Goal: Task Accomplishment & Management: Use online tool/utility

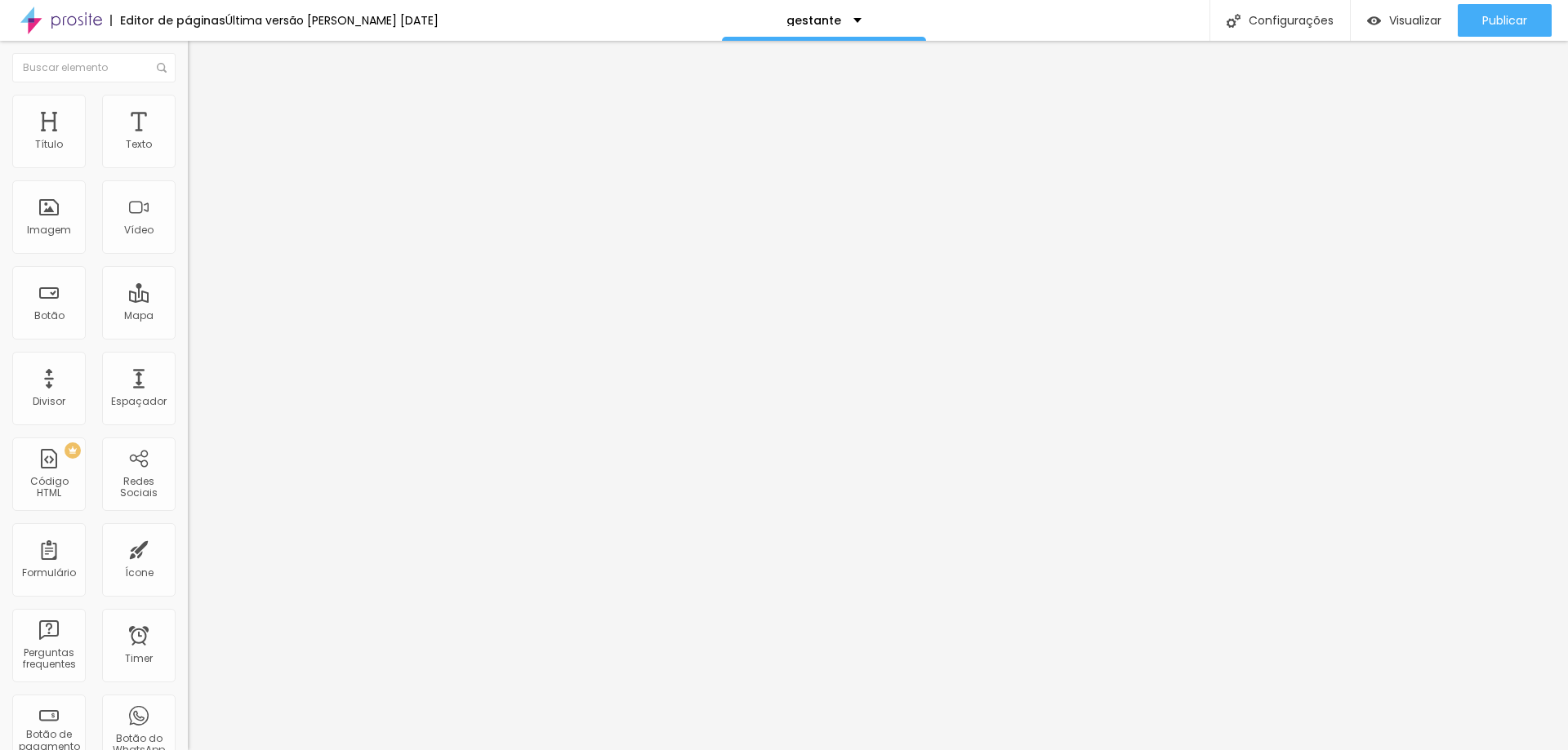
click at [188, 107] on li "Estilo" at bounding box center [282, 103] width 188 height 16
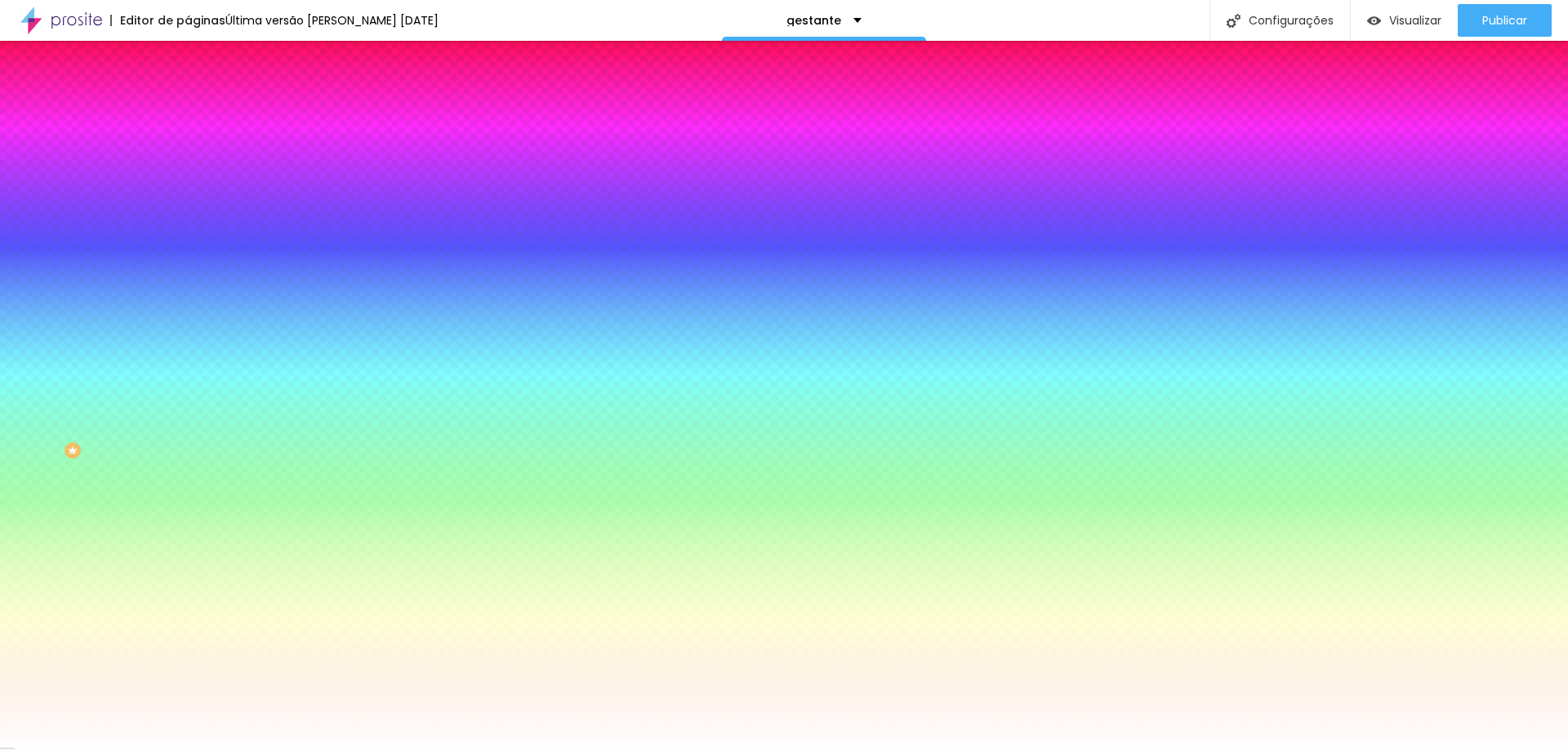
click at [188, 150] on span "Trocar imagem" at bounding box center [232, 143] width 89 height 14
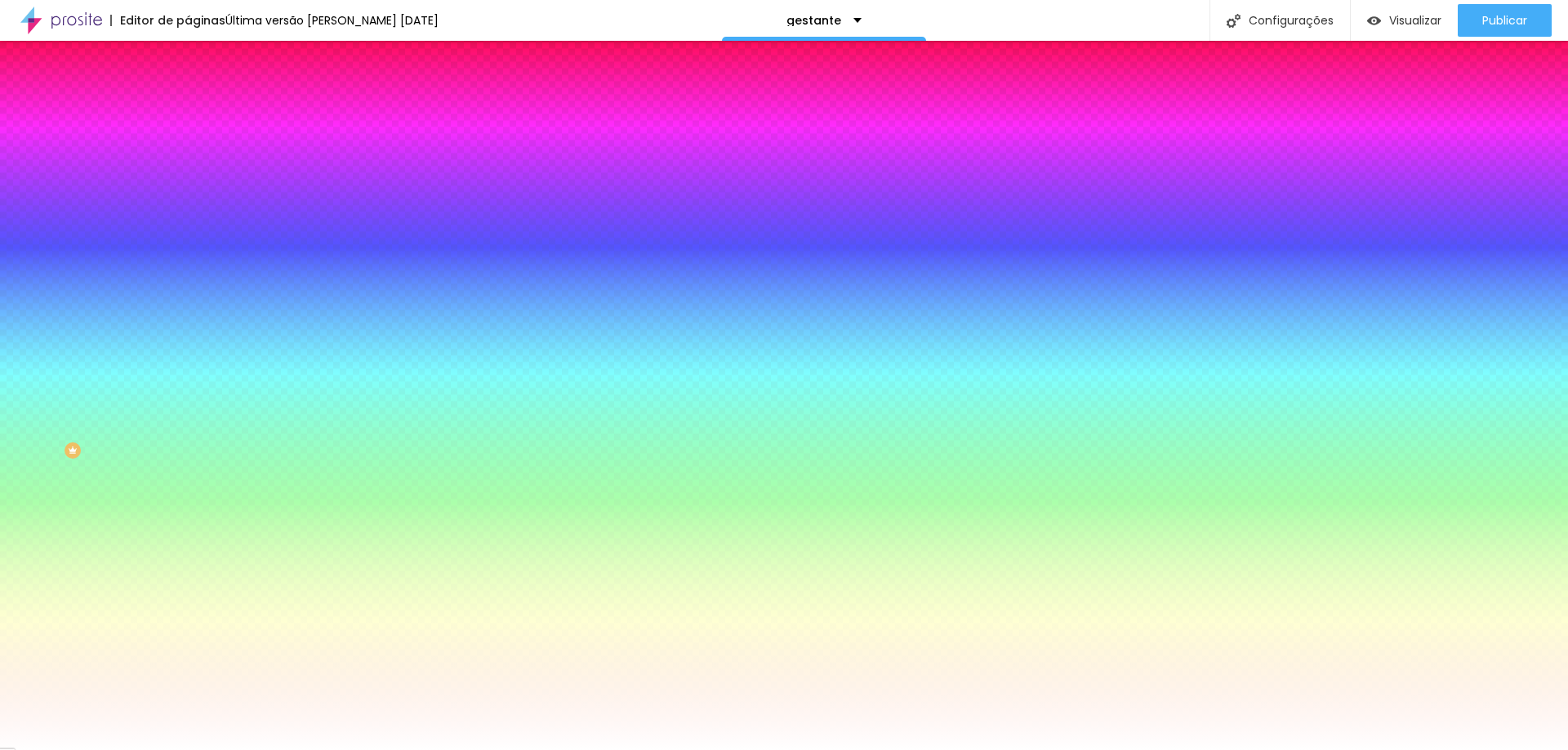
scroll to position [2235, 0]
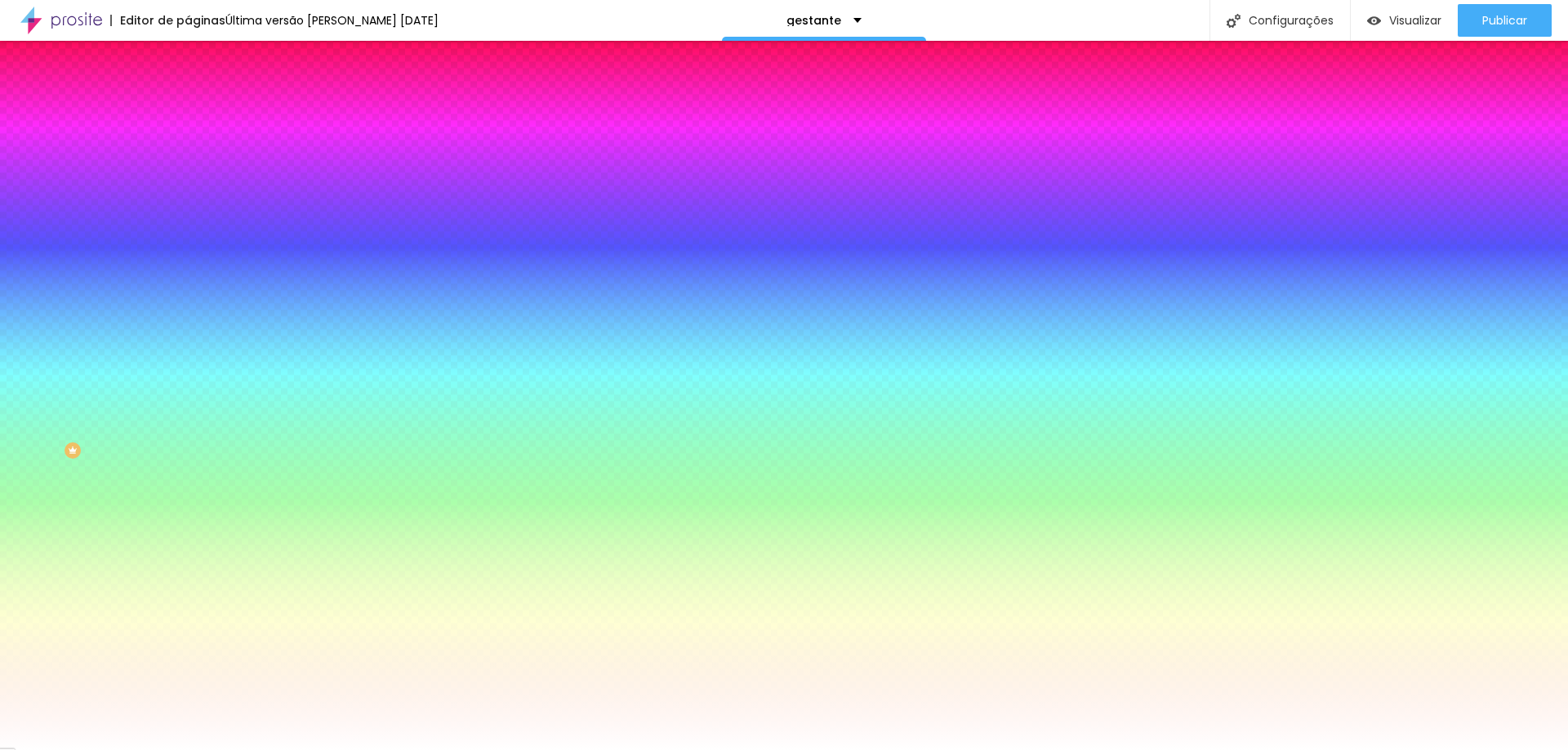
click at [362, 750] on div "Subindo 12/56 arquivos" at bounding box center [784, 755] width 1568 height 10
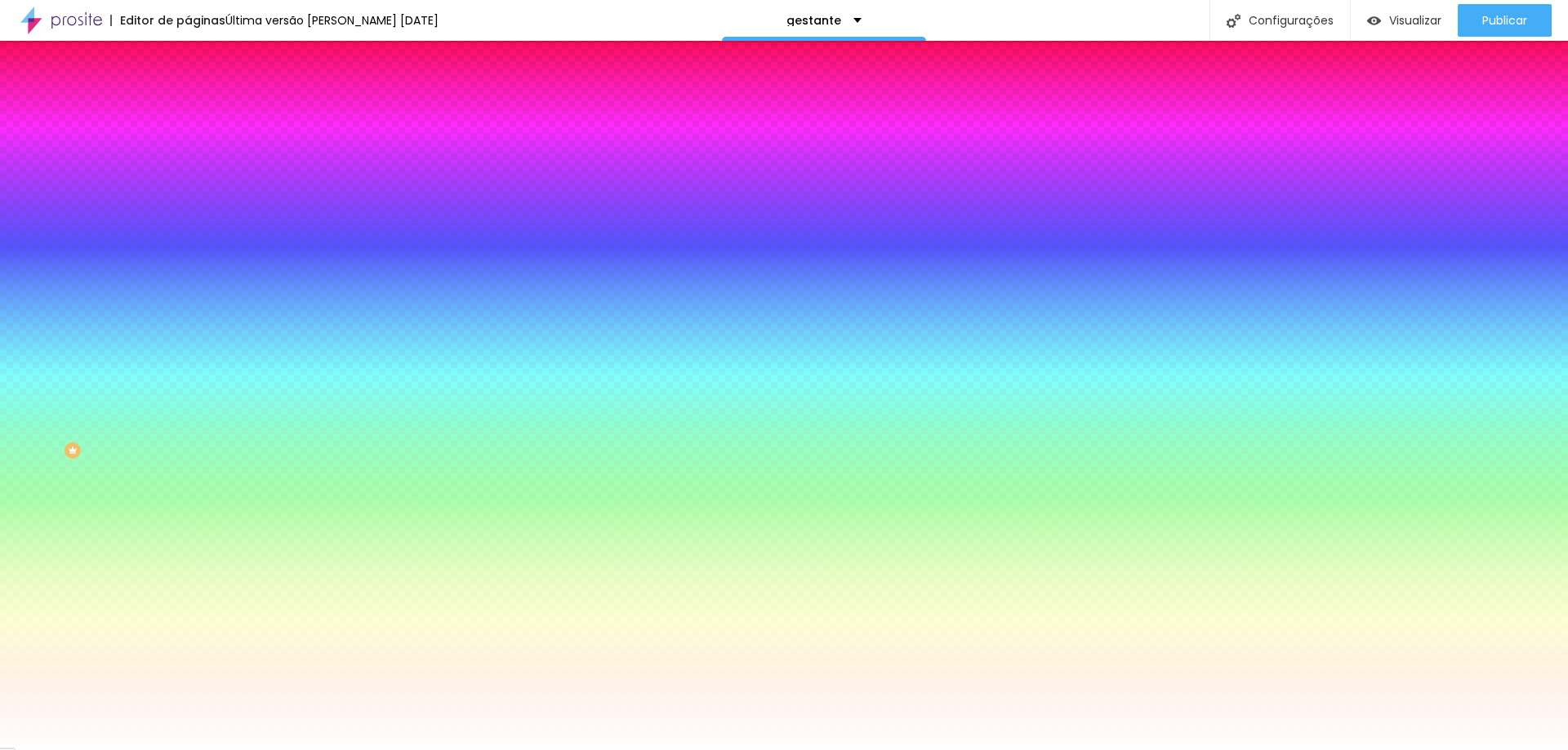
scroll to position [4950, 0]
click at [289, 750] on div "Subindo 12/56 arquivos" at bounding box center [784, 755] width 1568 height 10
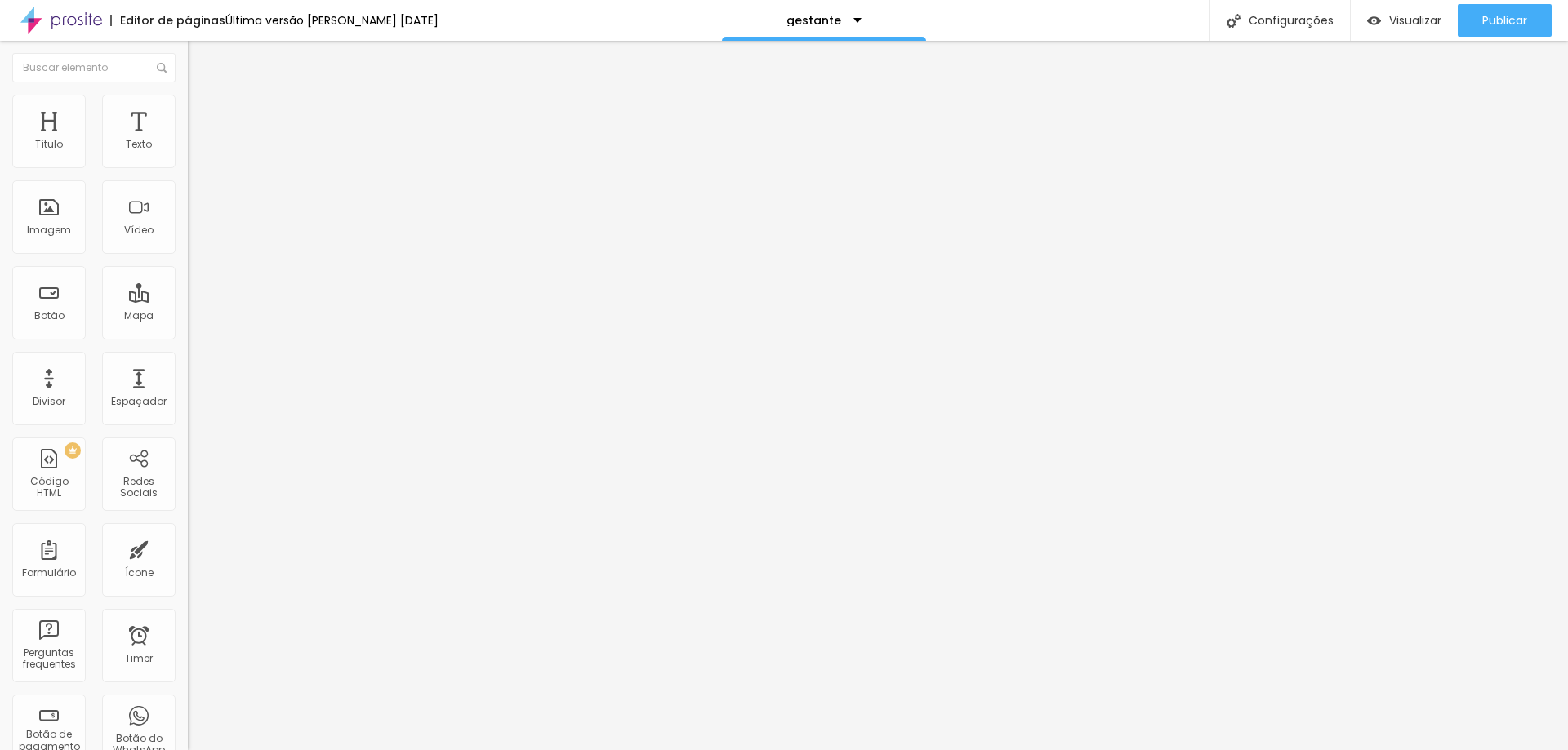
click at [200, 57] on img "button" at bounding box center [206, 59] width 13 height 13
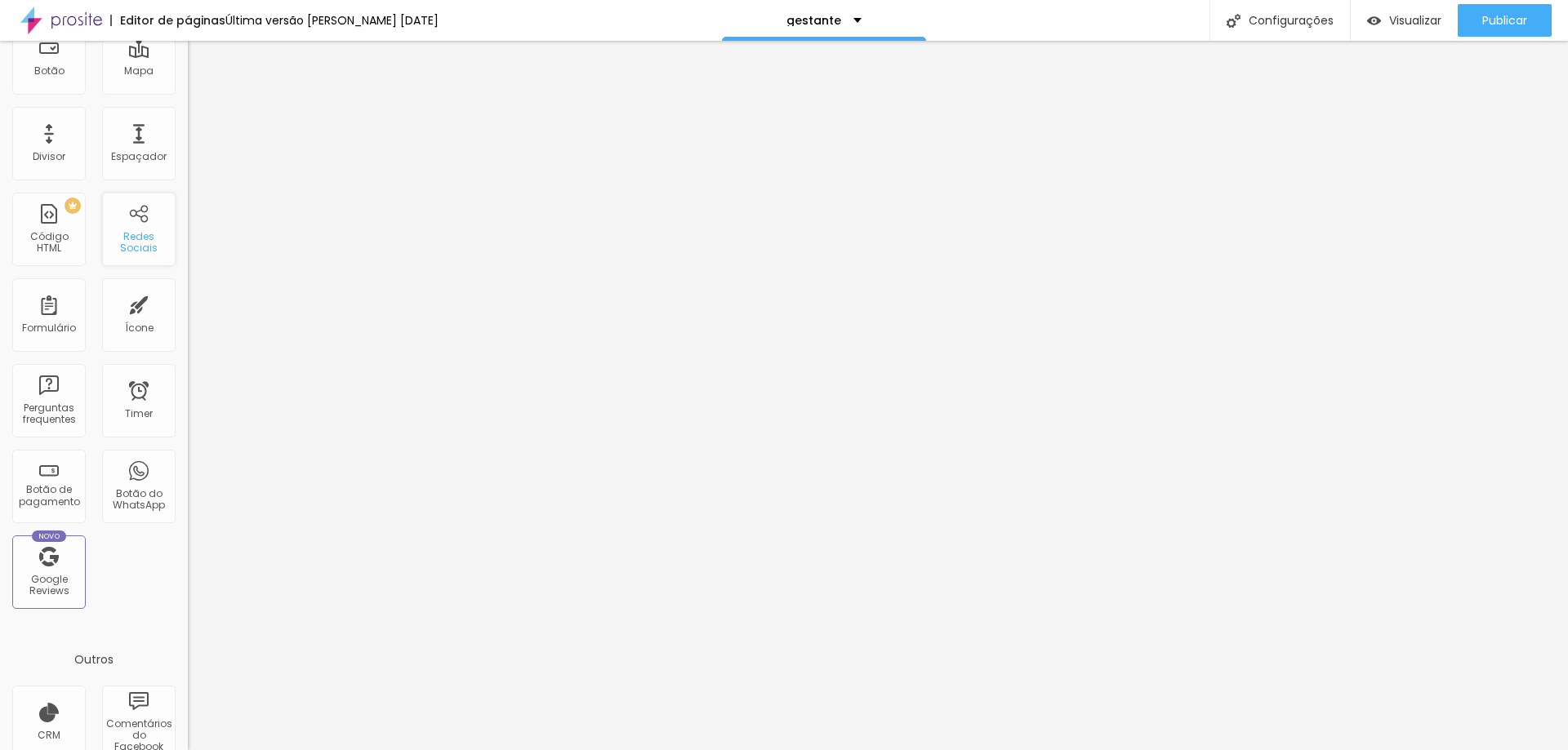
scroll to position [352, 0]
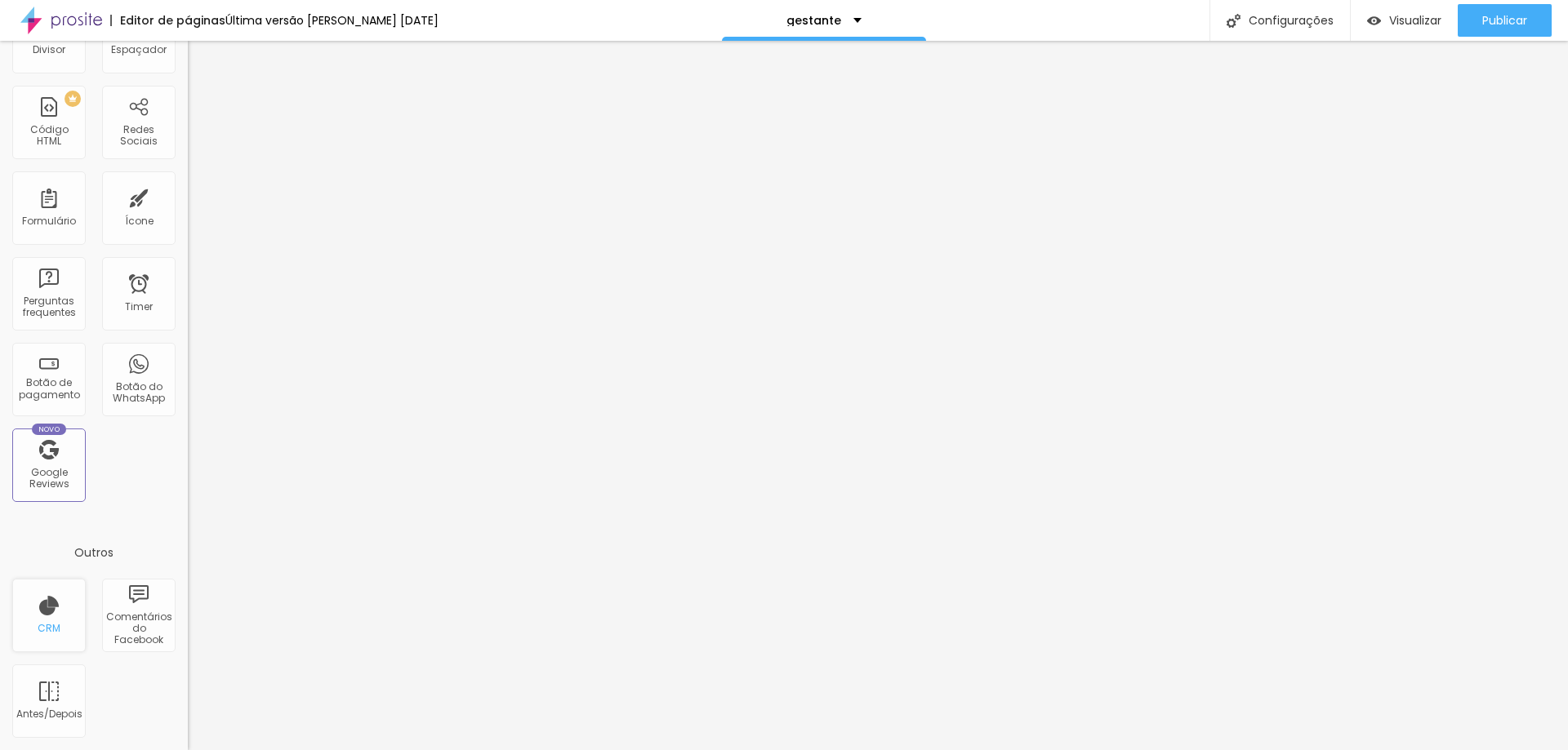
click at [63, 623] on div "CRM" at bounding box center [49, 616] width 74 height 74
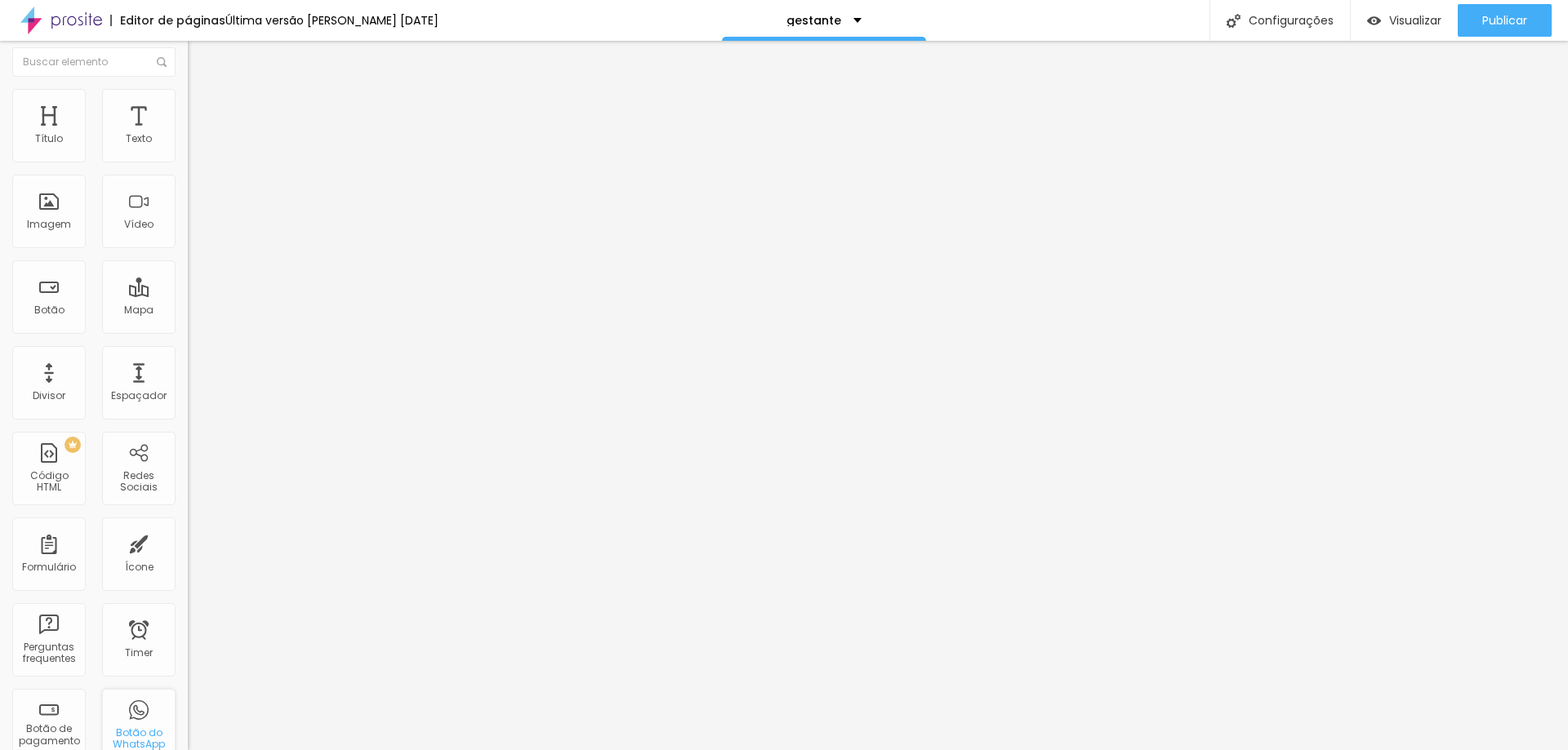
scroll to position [0, 0]
click at [188, 153] on input "Alboom Brasil" at bounding box center [286, 145] width 196 height 16
drag, startPoint x: 101, startPoint y: 187, endPoint x: 0, endPoint y: 183, distance: 101.1
click at [188, 183] on div "Endereço Alboom Brasil Alinhamento 15 Zoom" at bounding box center [282, 291] width 188 height 327
type input "estudio daniel martins"
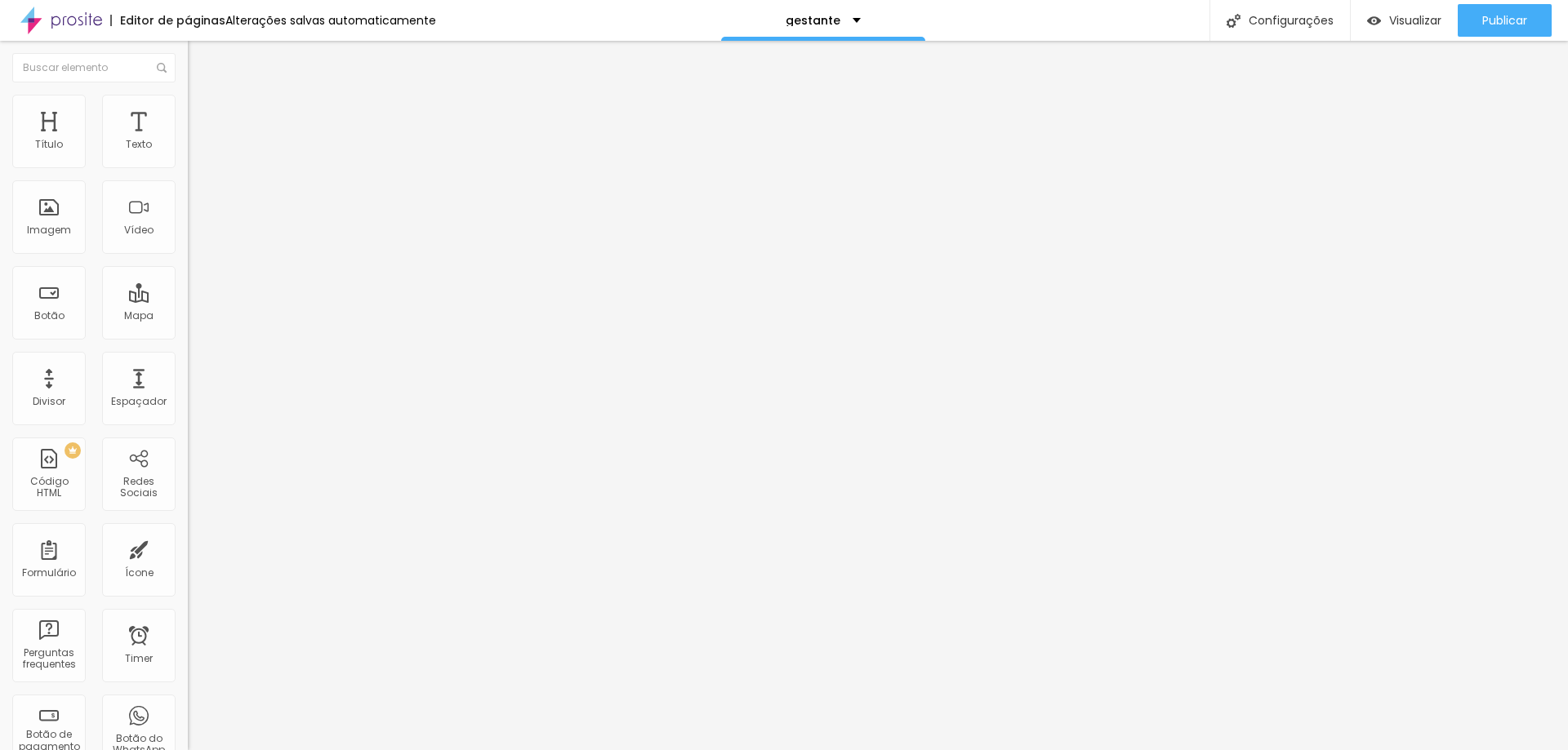
click at [202, 111] on span "Estilo" at bounding box center [214, 106] width 25 height 14
click at [188, 112] on li "Avançado" at bounding box center [282, 120] width 188 height 16
click at [188, 619] on input "text" at bounding box center [286, 626] width 196 height 16
click at [188, 665] on input "text" at bounding box center [286, 673] width 196 height 16
click at [188, 108] on li "Estilo" at bounding box center [282, 103] width 188 height 16
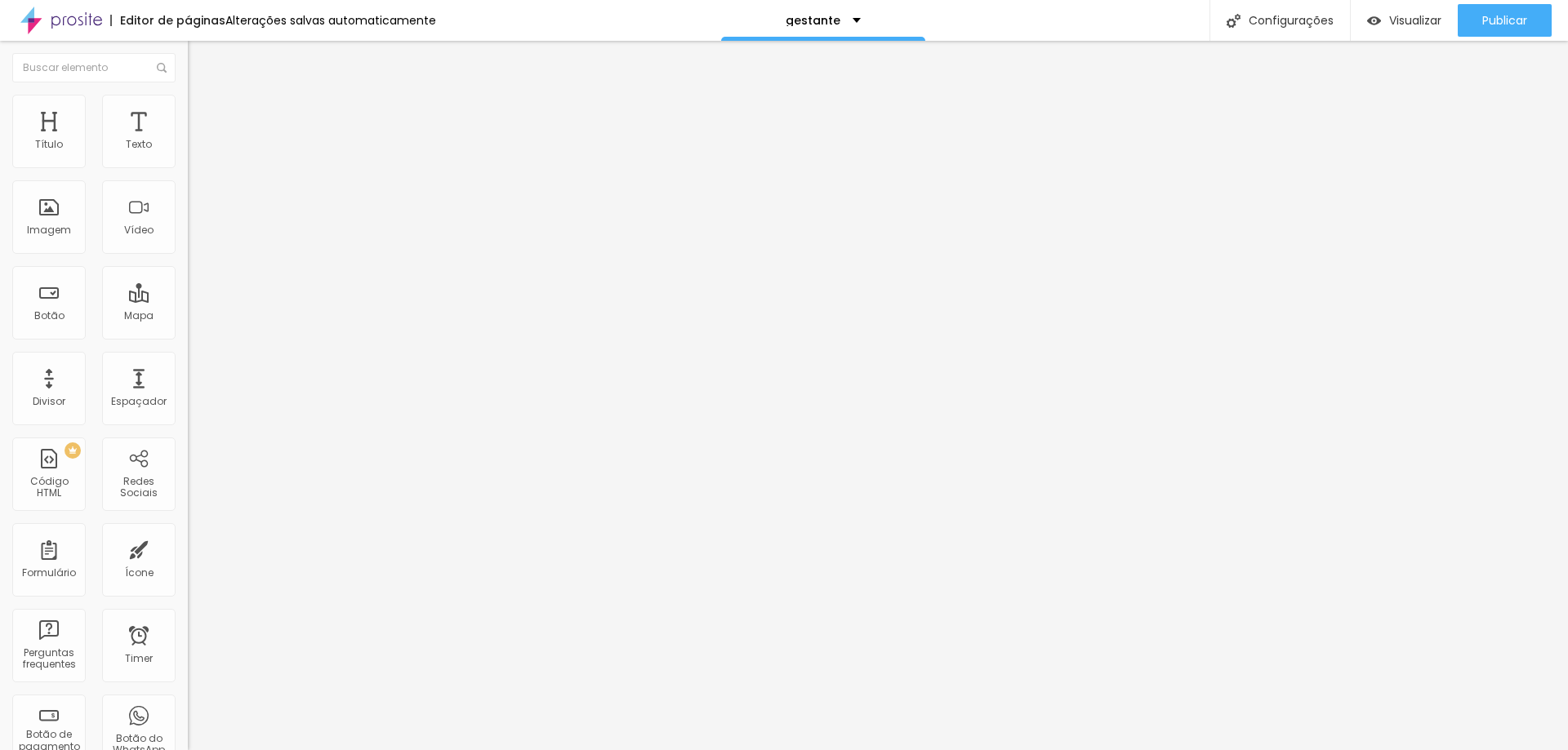
click at [188, 95] on li "Conteúdo" at bounding box center [282, 87] width 188 height 16
click at [188, 153] on input "estudio daniel martins" at bounding box center [286, 145] width 196 height 16
click at [188, 378] on div "Editar Mapa Conteúdo Estilo Avançado Endereço estudio daniel martins Alinhament…" at bounding box center [282, 395] width 188 height 710
click at [1490, 17] on span "Publicar" at bounding box center [1504, 20] width 45 height 13
click at [188, 140] on span "Trocar imagem" at bounding box center [232, 133] width 89 height 14
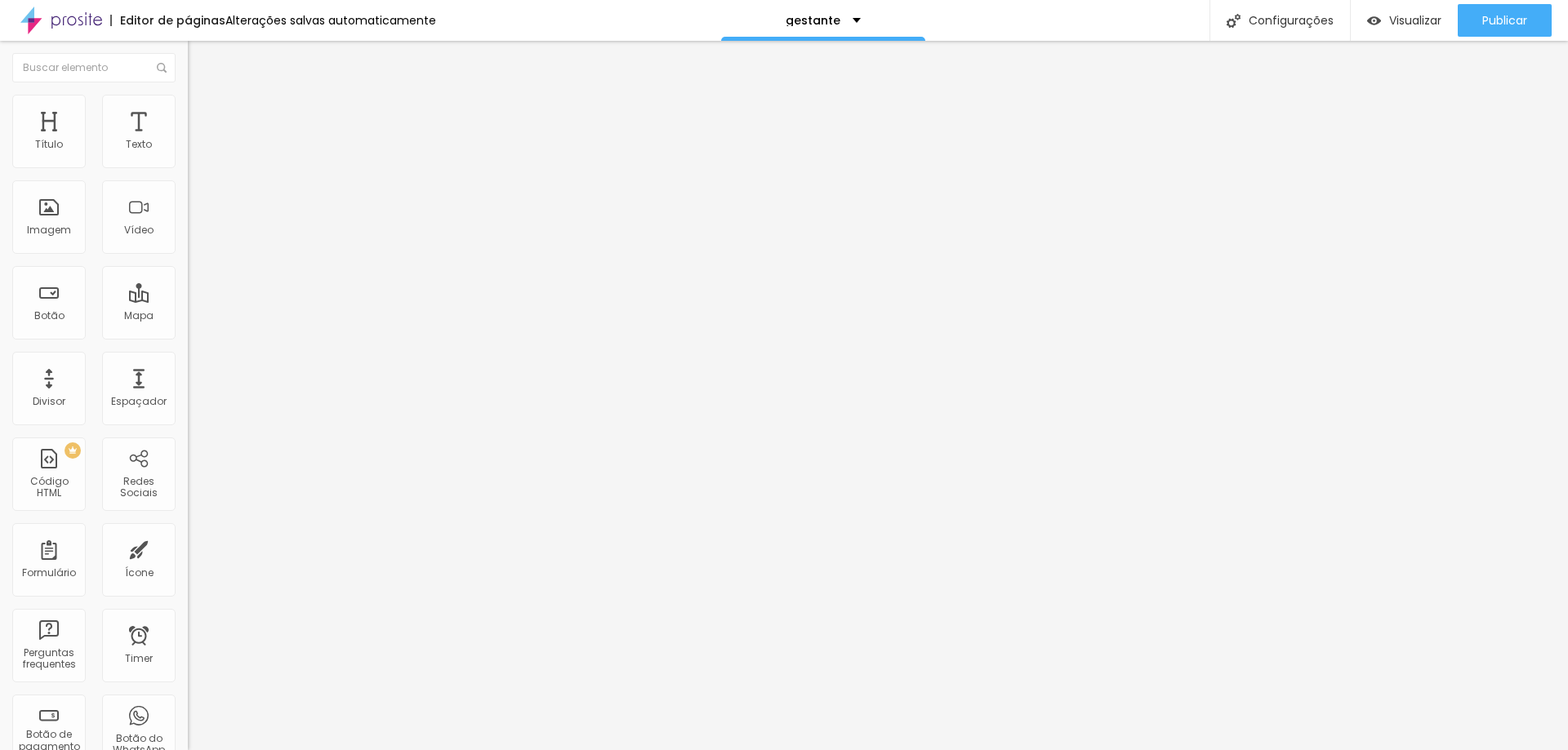
click at [188, 140] on span "Trocar imagem" at bounding box center [232, 133] width 89 height 14
click at [188, 96] on img at bounding box center [195, 102] width 15 height 15
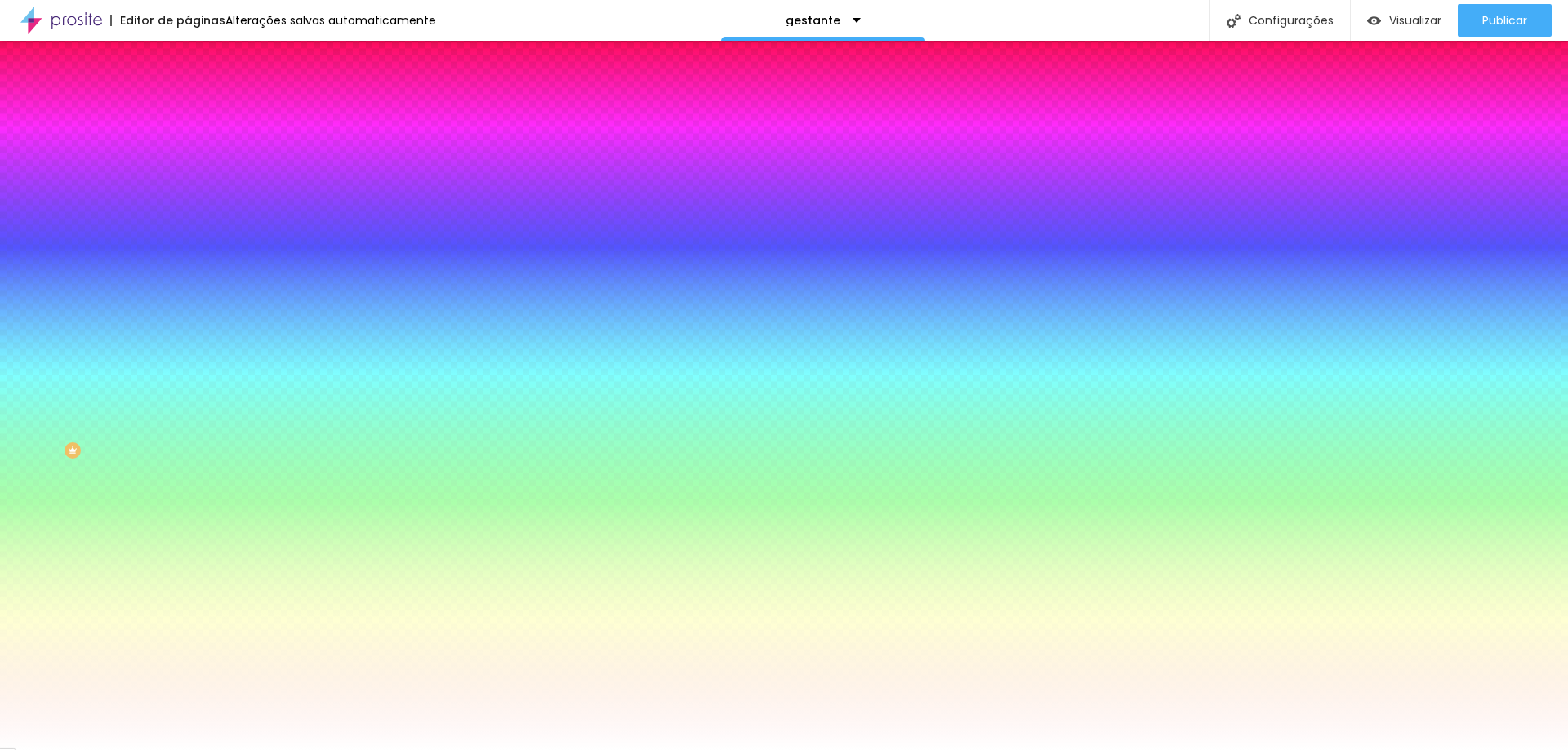
click at [188, 150] on span "Trocar imagem" at bounding box center [232, 143] width 89 height 14
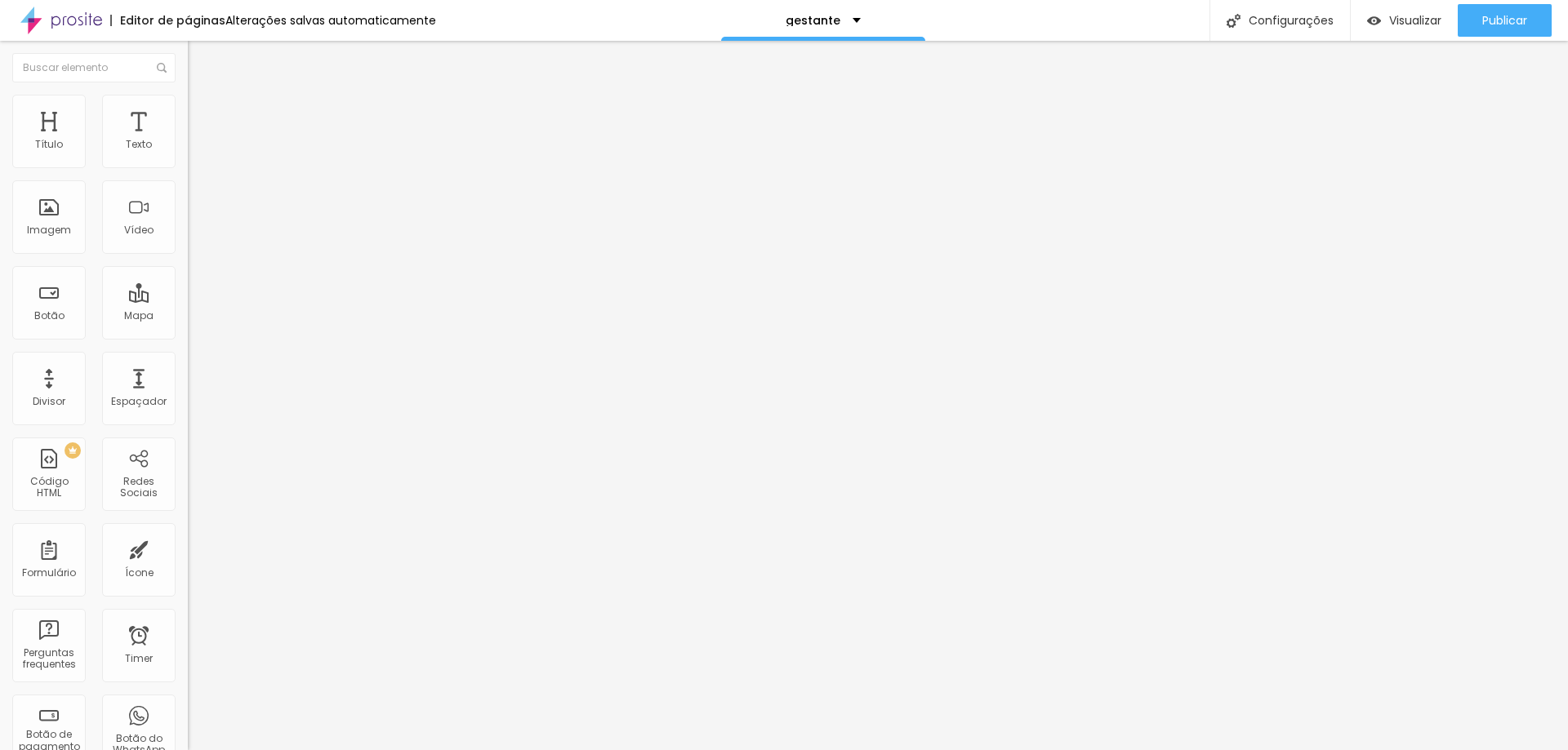
click at [188, 140] on span "Trocar imagem" at bounding box center [232, 133] width 89 height 14
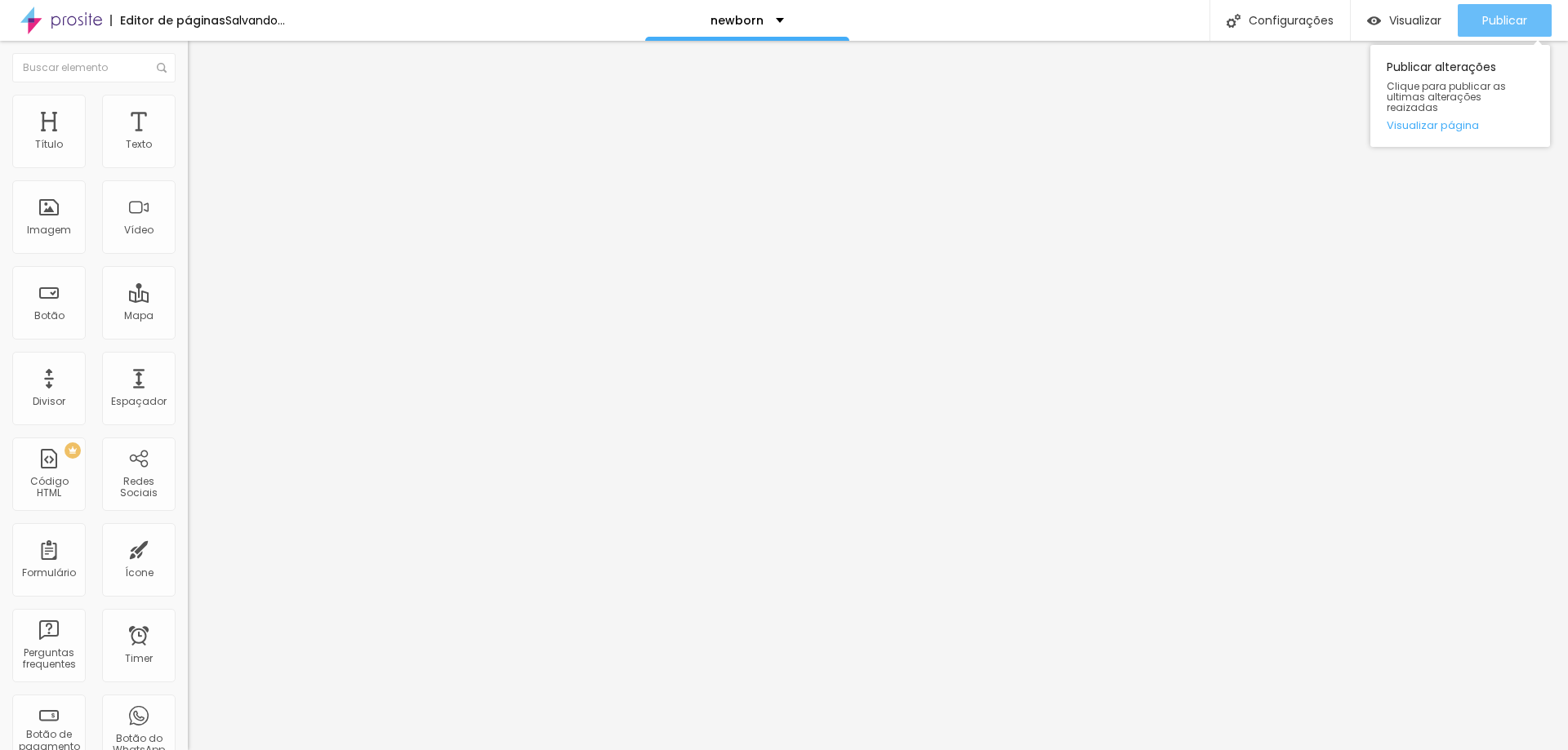
click at [1490, 11] on div "Publicar" at bounding box center [1504, 20] width 45 height 33
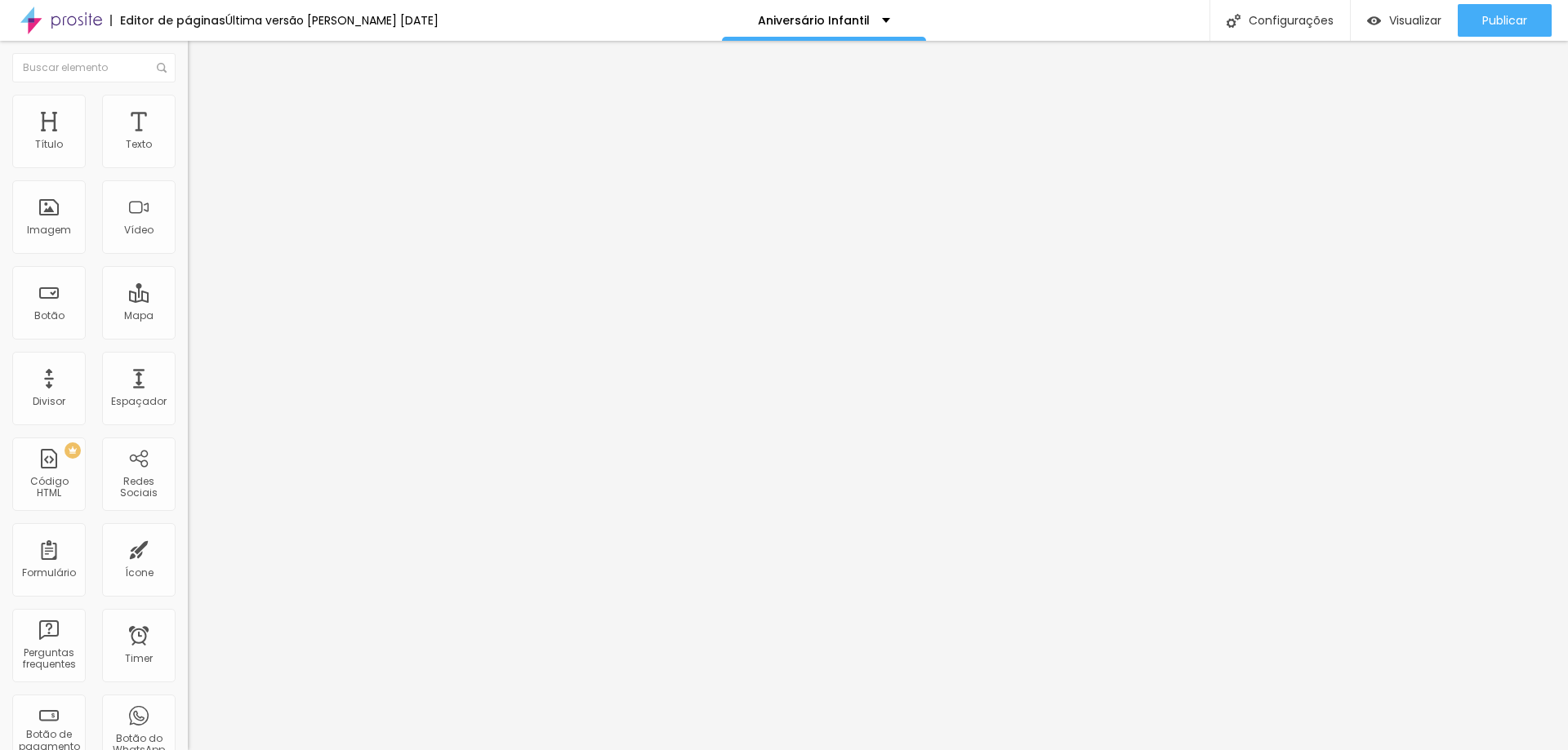
click at [188, 112] on li "Avançado" at bounding box center [282, 120] width 188 height 16
click at [188, 99] on ul "Conteúdo Estilo Avançado" at bounding box center [282, 103] width 188 height 49
click at [188, 99] on img at bounding box center [195, 102] width 15 height 15
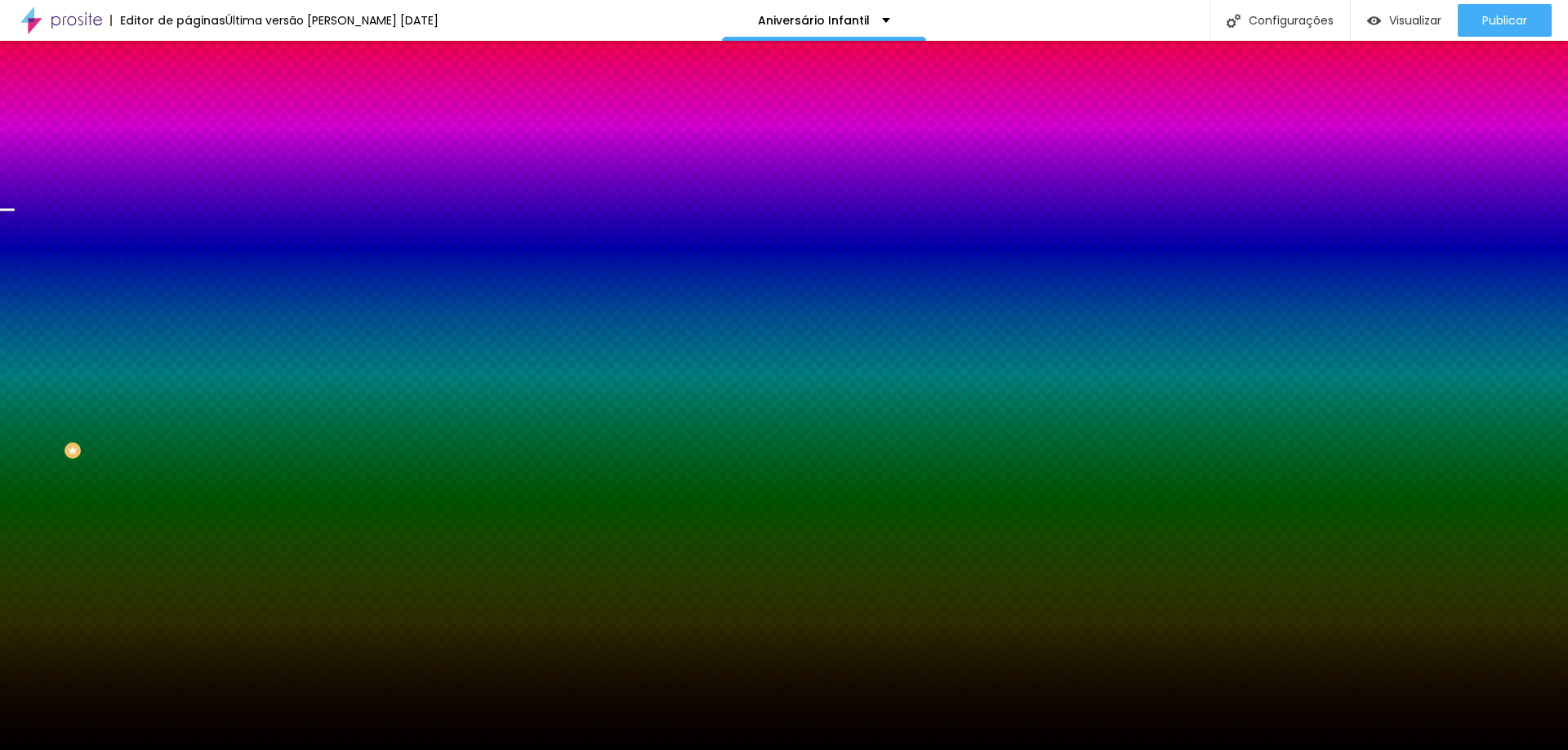
click at [188, 150] on span "Trocar imagem" at bounding box center [232, 143] width 89 height 14
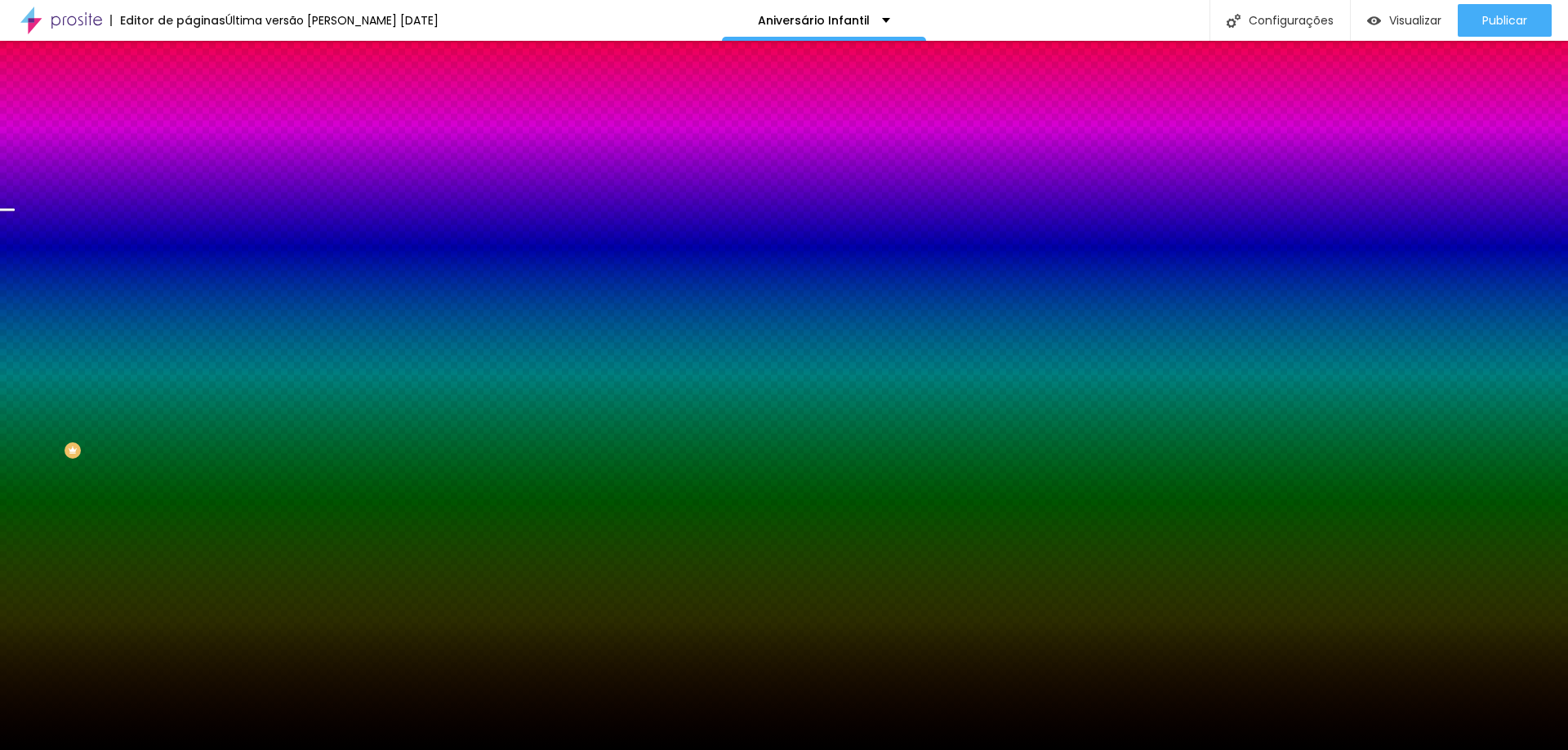
scroll to position [5731, 0]
click at [359, 750] on div at bounding box center [784, 760] width 1568 height 0
click at [289, 750] on div "Subindo 14/14 arquivos" at bounding box center [784, 755] width 1568 height 10
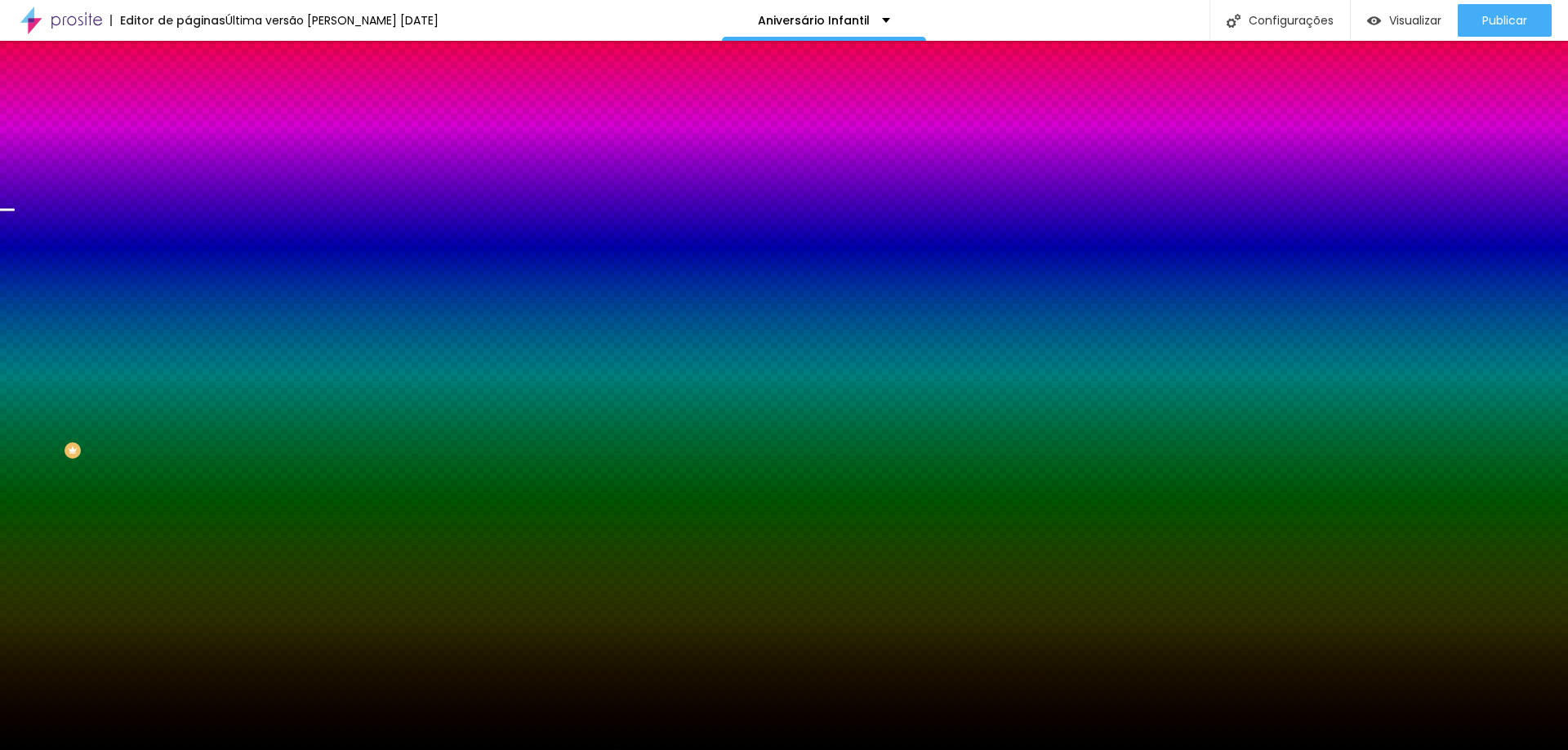
click at [356, 750] on div "Subindo 14/14 arquivos" at bounding box center [784, 755] width 1568 height 10
click at [188, 150] on span "Trocar imagem" at bounding box center [232, 143] width 89 height 14
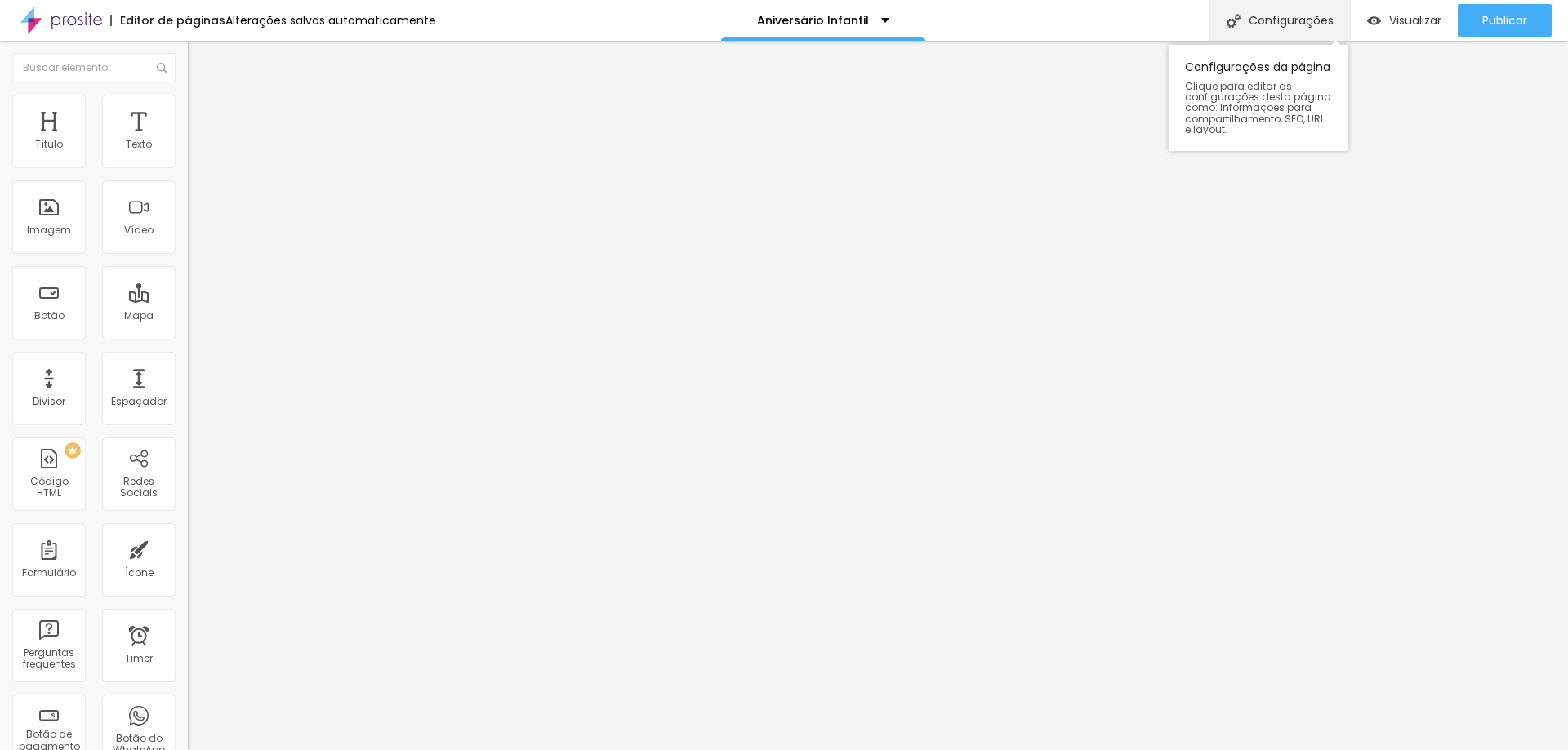
click at [1278, 27] on div "Configurações" at bounding box center [1279, 20] width 140 height 41
drag, startPoint x: 728, startPoint y: 379, endPoint x: 615, endPoint y: 381, distance: 113.0
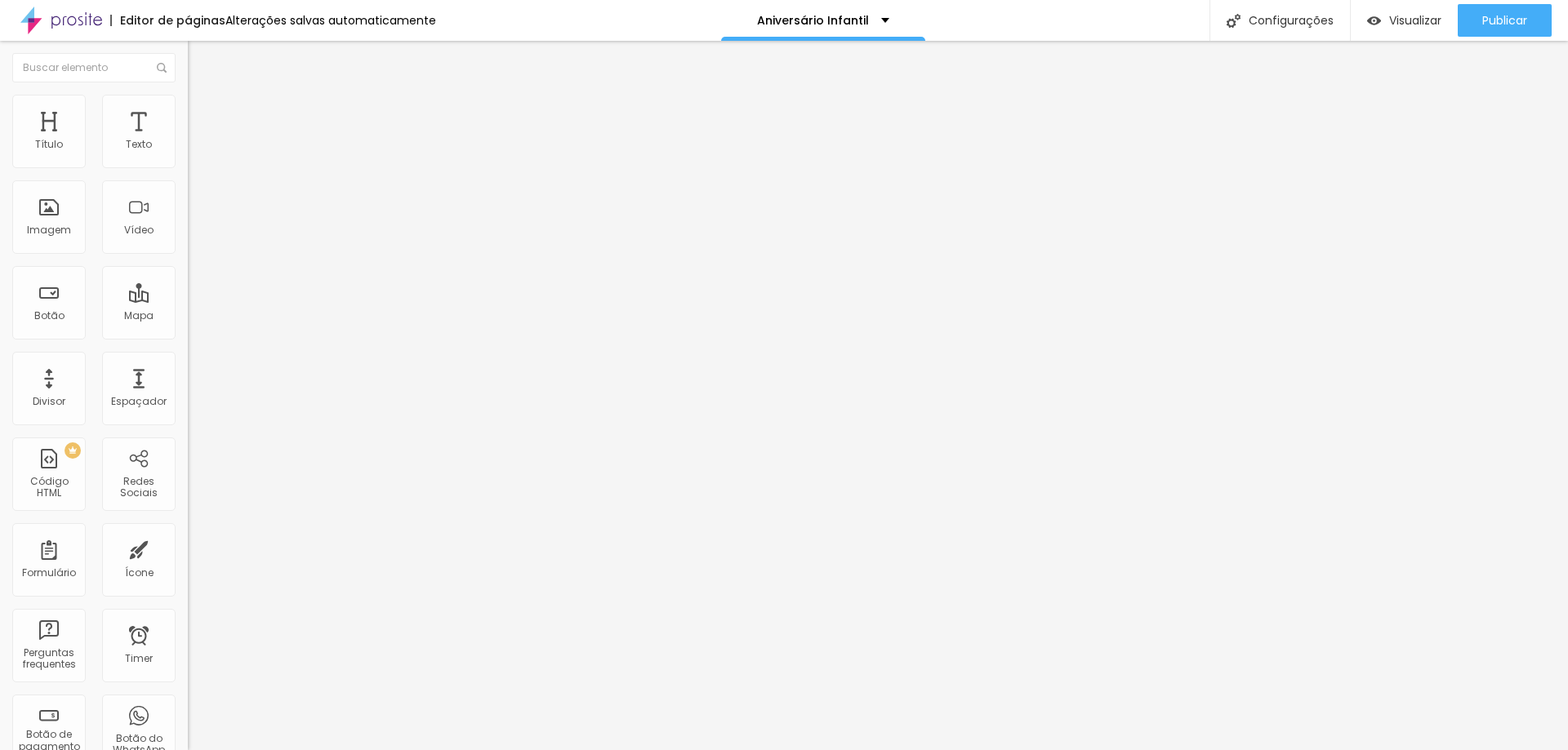
type input "A | Referencia em Fotografia de Família | Porto Alegre"
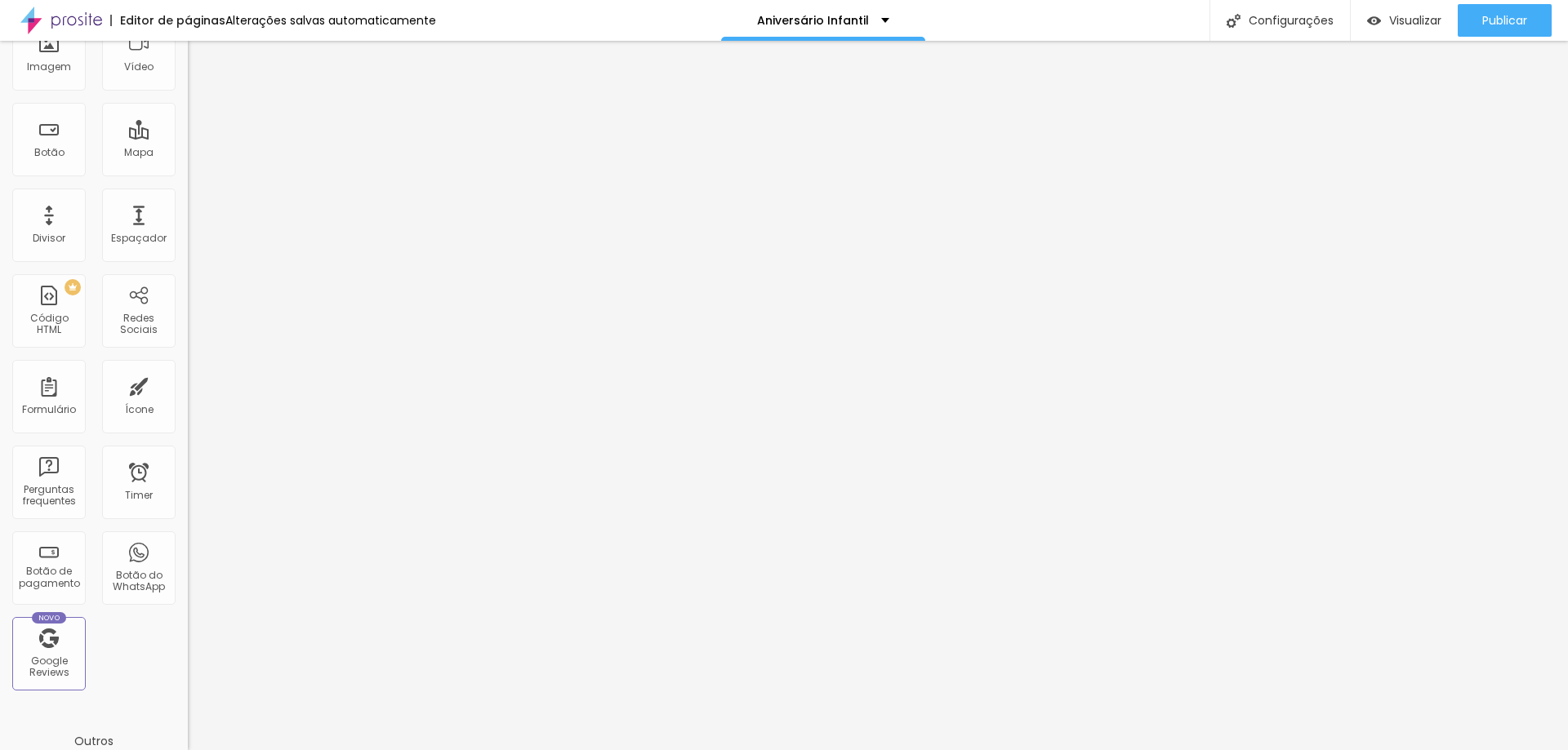
scroll to position [245, 0]
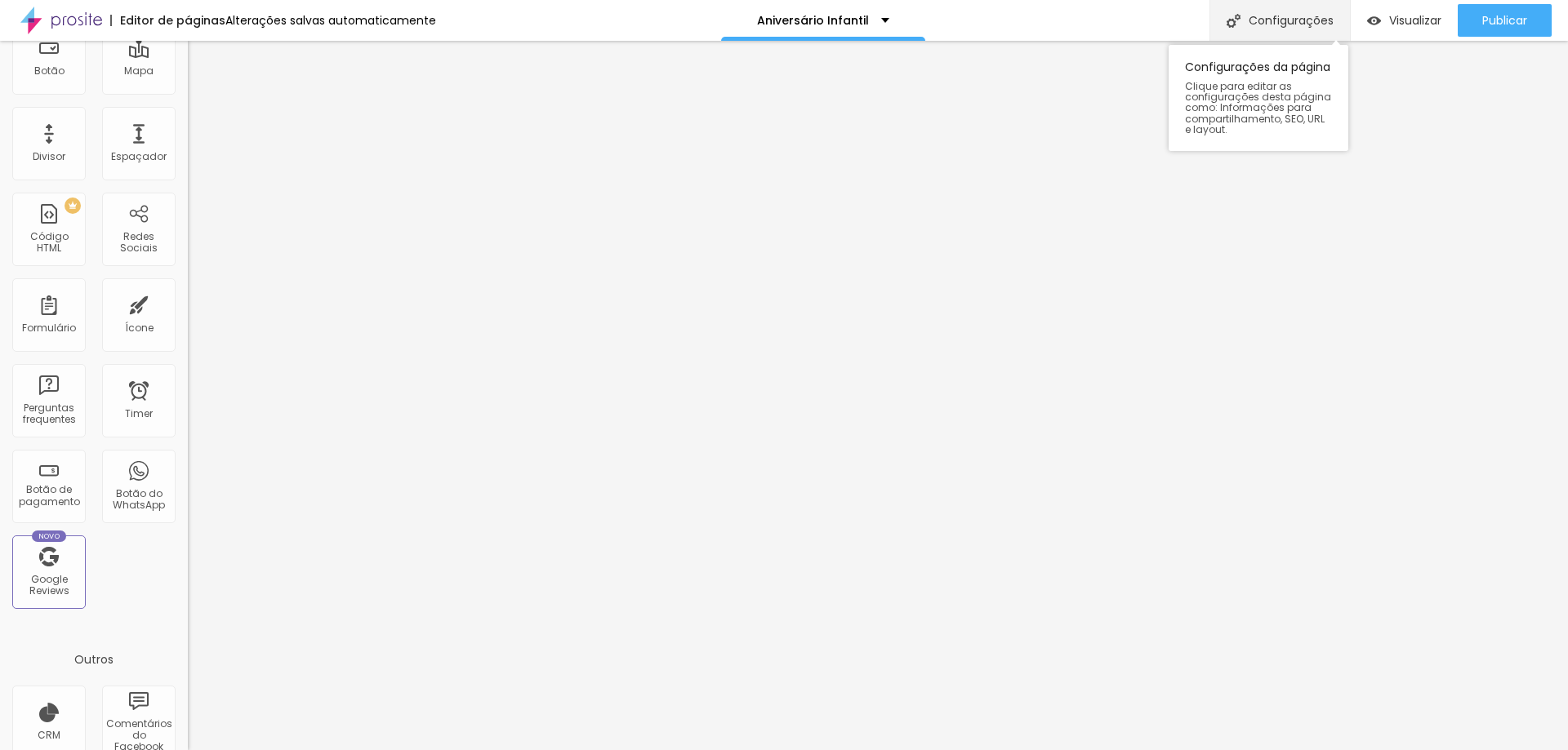
click at [1276, 24] on div "Configurações" at bounding box center [1279, 20] width 140 height 41
click at [1273, 22] on div "Configurações" at bounding box center [1279, 20] width 140 height 41
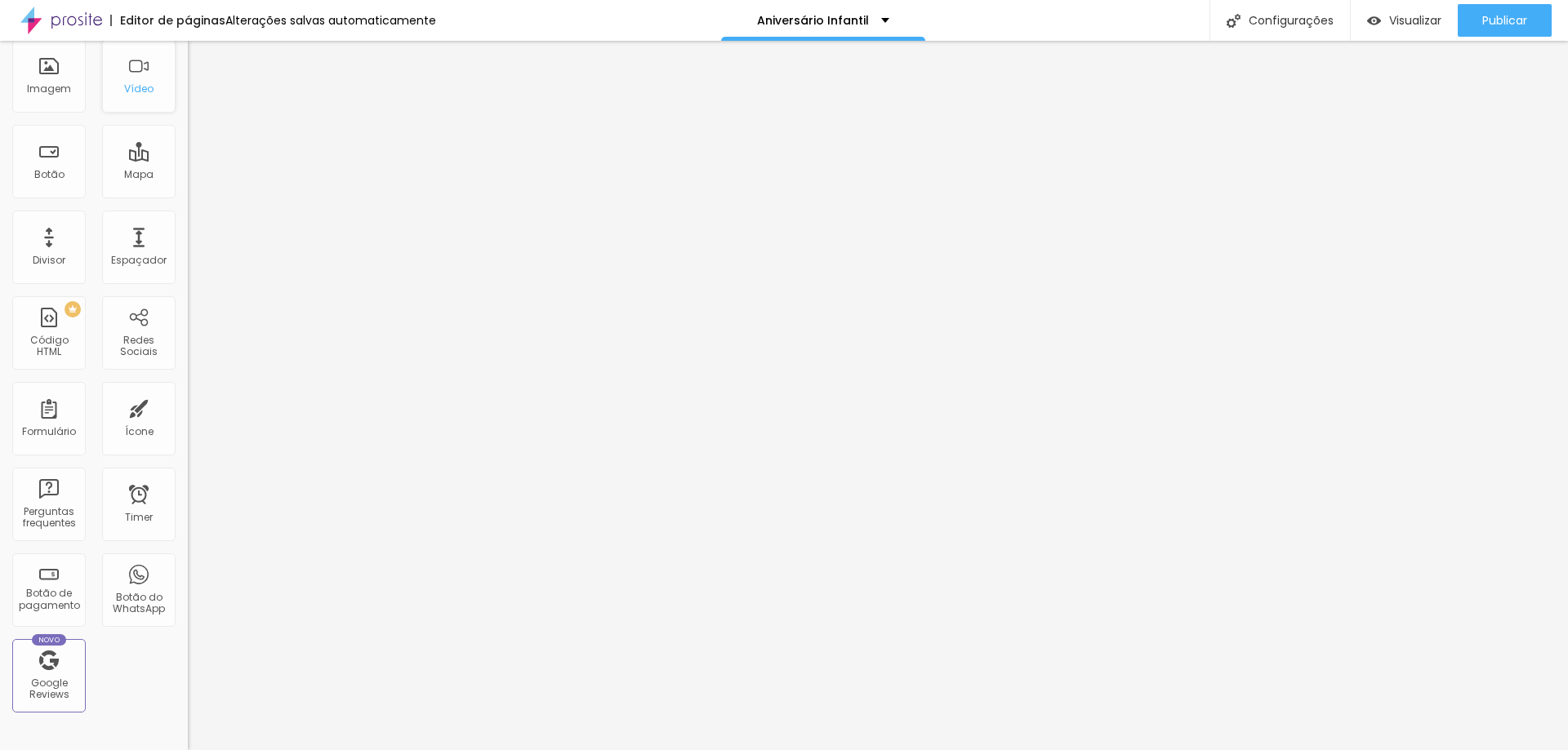
scroll to position [0, 0]
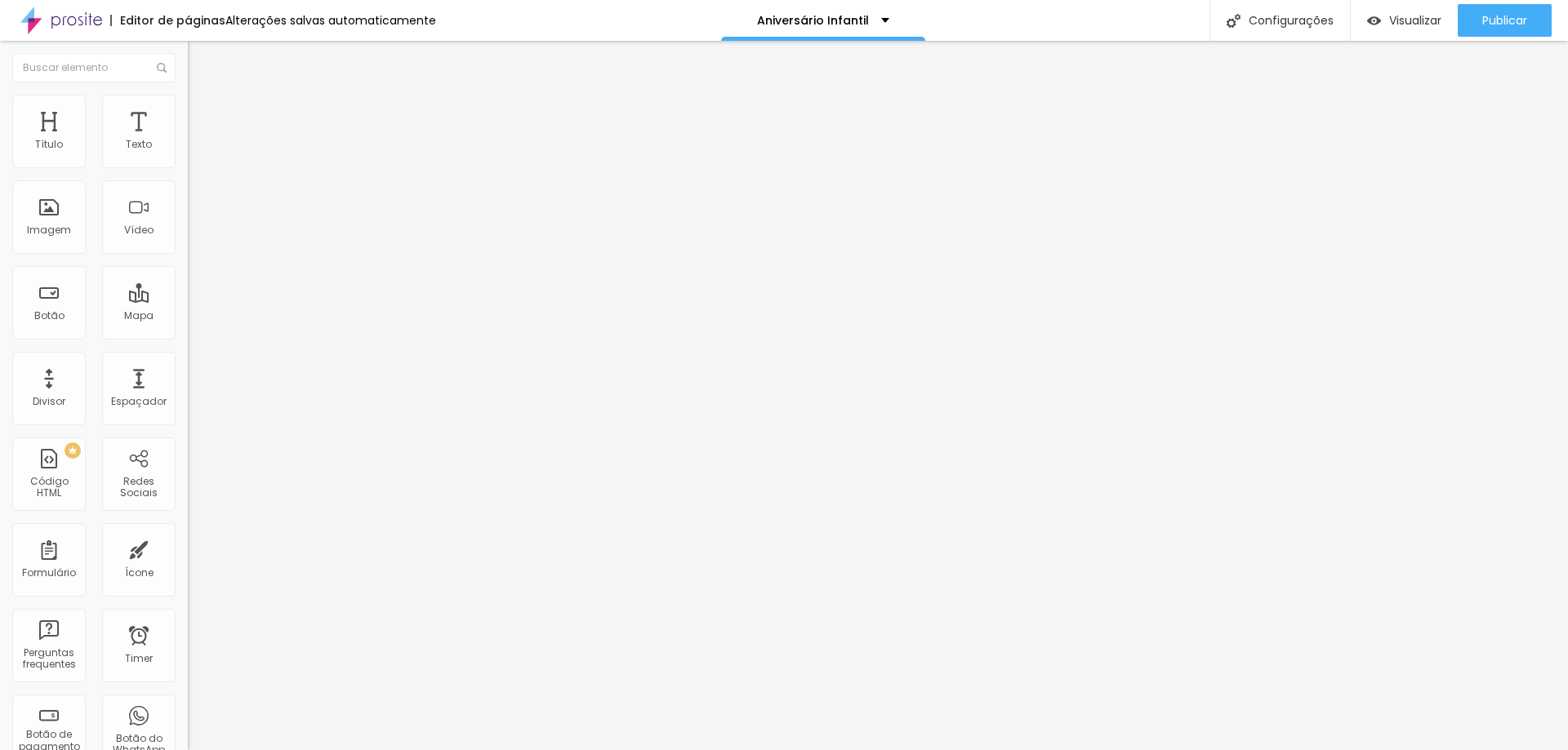
click at [188, 106] on li "Avançado" at bounding box center [282, 103] width 188 height 16
click at [188, 95] on li "Estilo" at bounding box center [282, 87] width 188 height 16
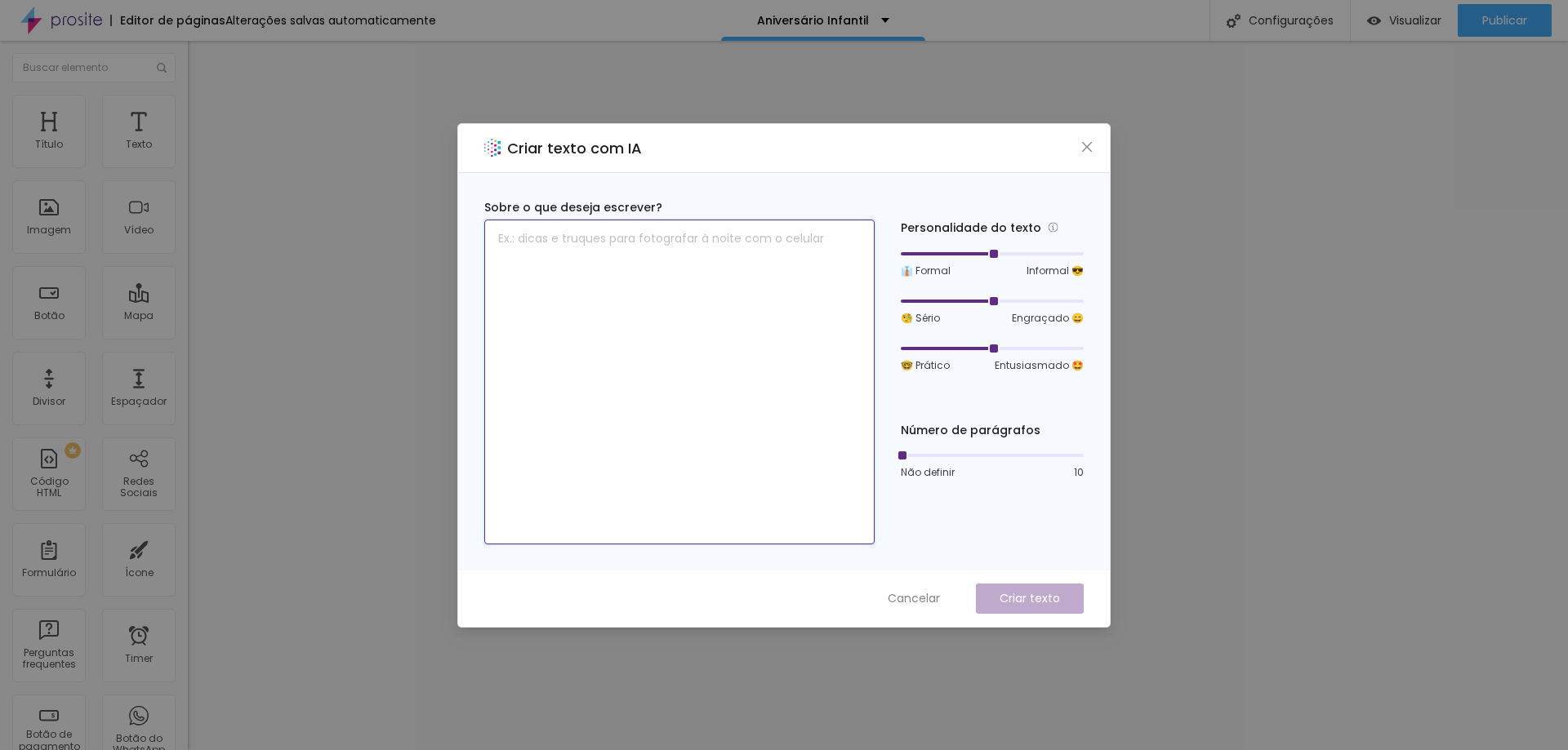
click at [606, 260] on textarea at bounding box center [679, 382] width 391 height 325
click at [1091, 146] on icon "close" at bounding box center [1087, 146] width 13 height 13
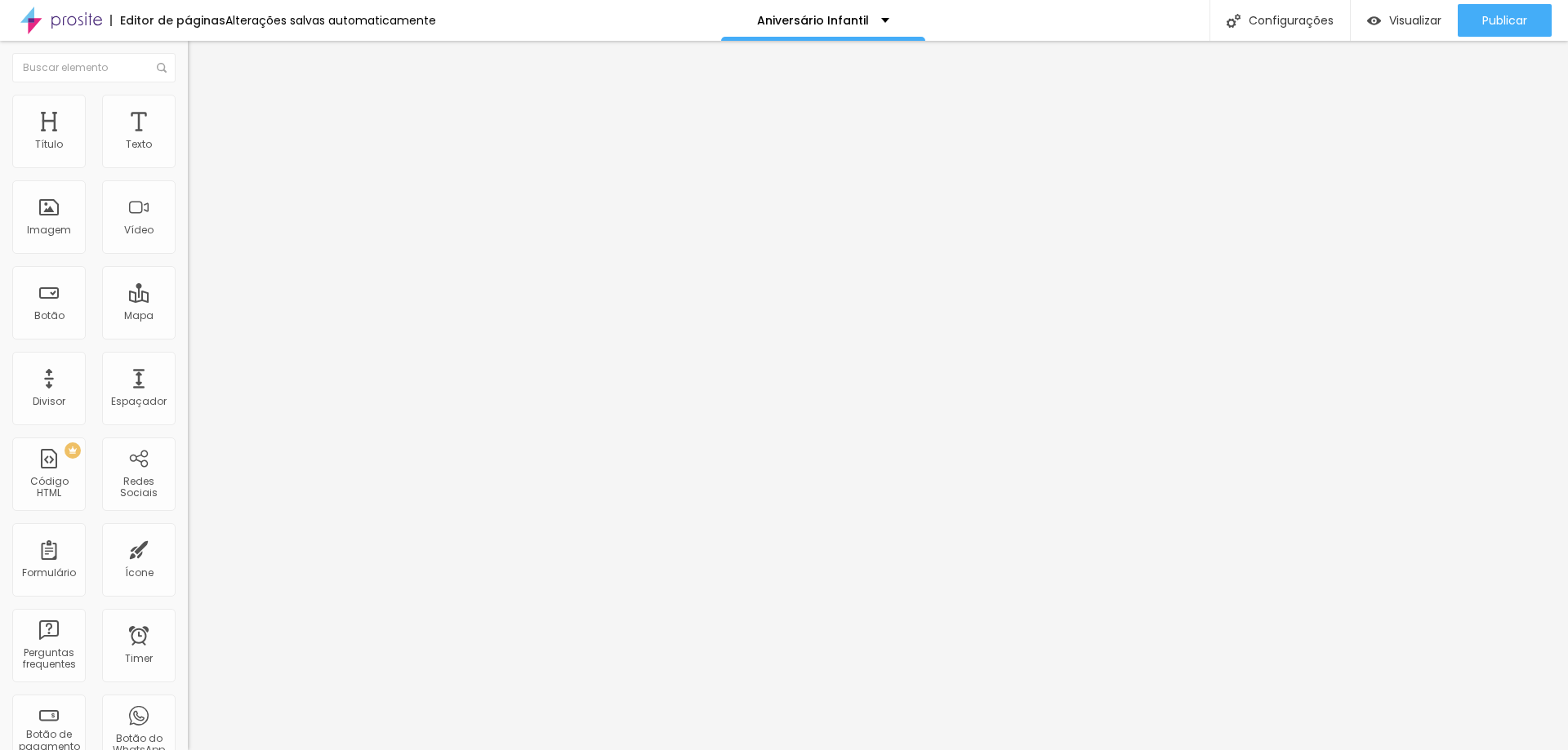
click at [200, 55] on img "button" at bounding box center [206, 59] width 13 height 13
click at [49, 20] on img at bounding box center [61, 20] width 82 height 41
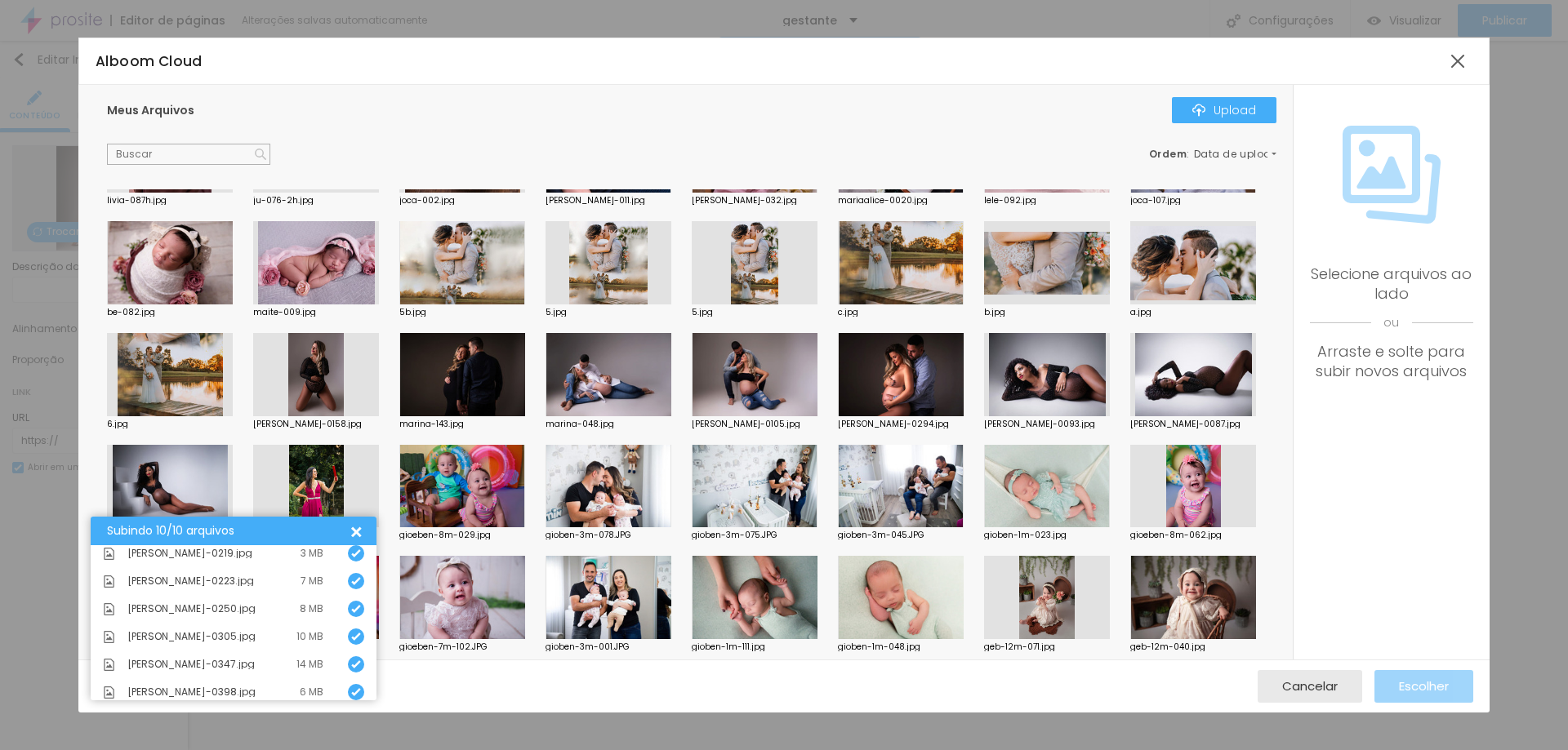
scroll to position [123, 0]
click at [361, 535] on div at bounding box center [354, 531] width 17 height 17
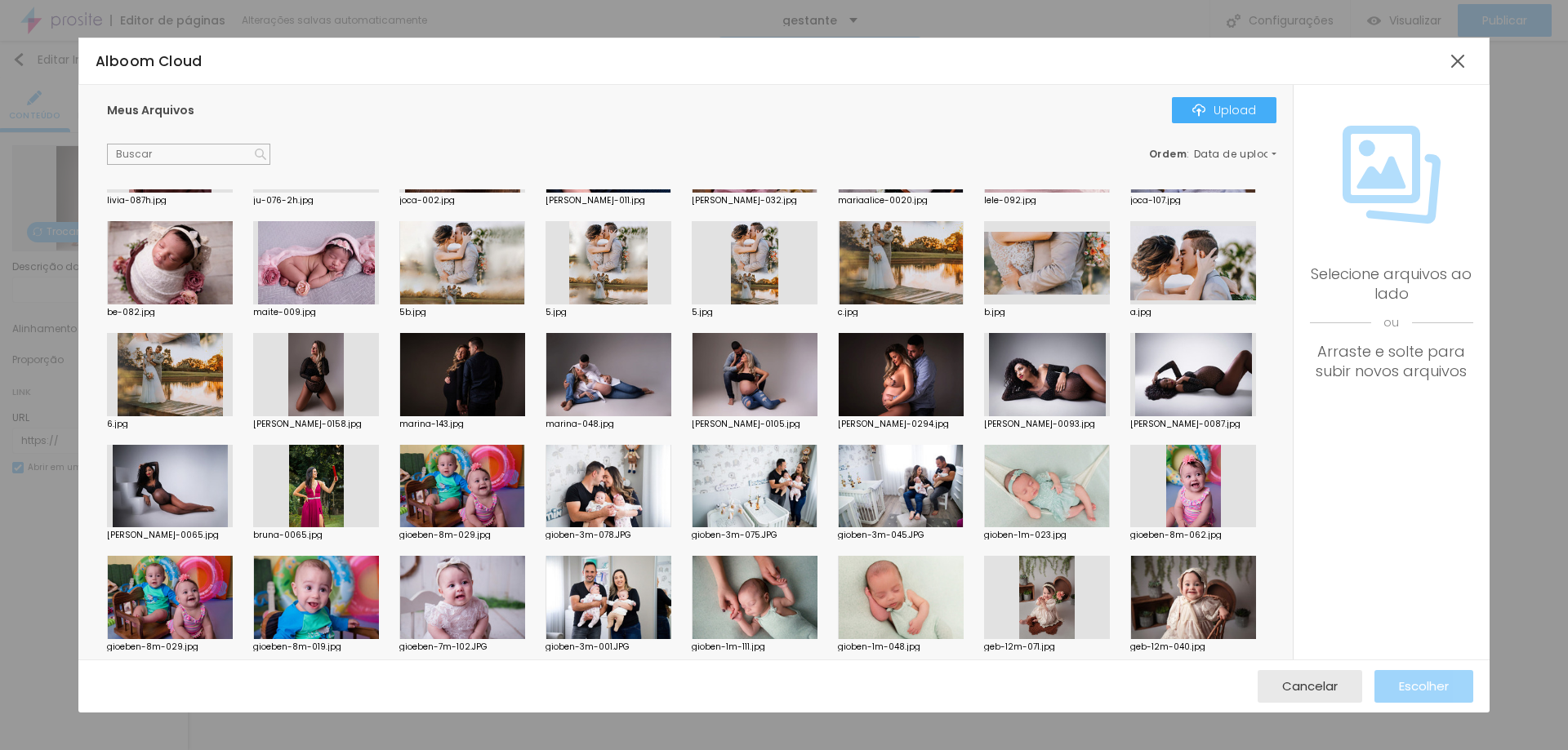
scroll to position [1380, 0]
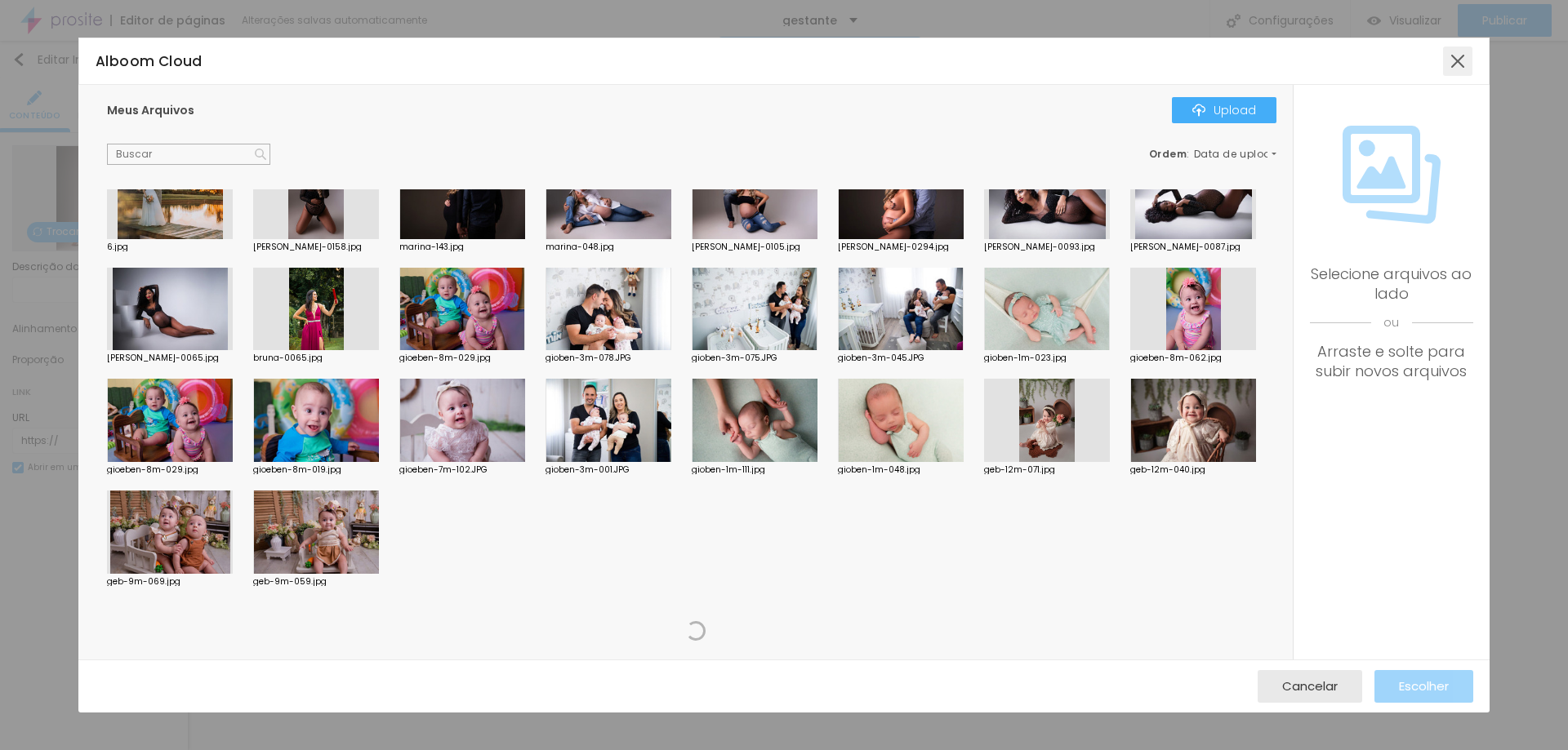
click at [1468, 53] on div at bounding box center [1458, 62] width 30 height 30
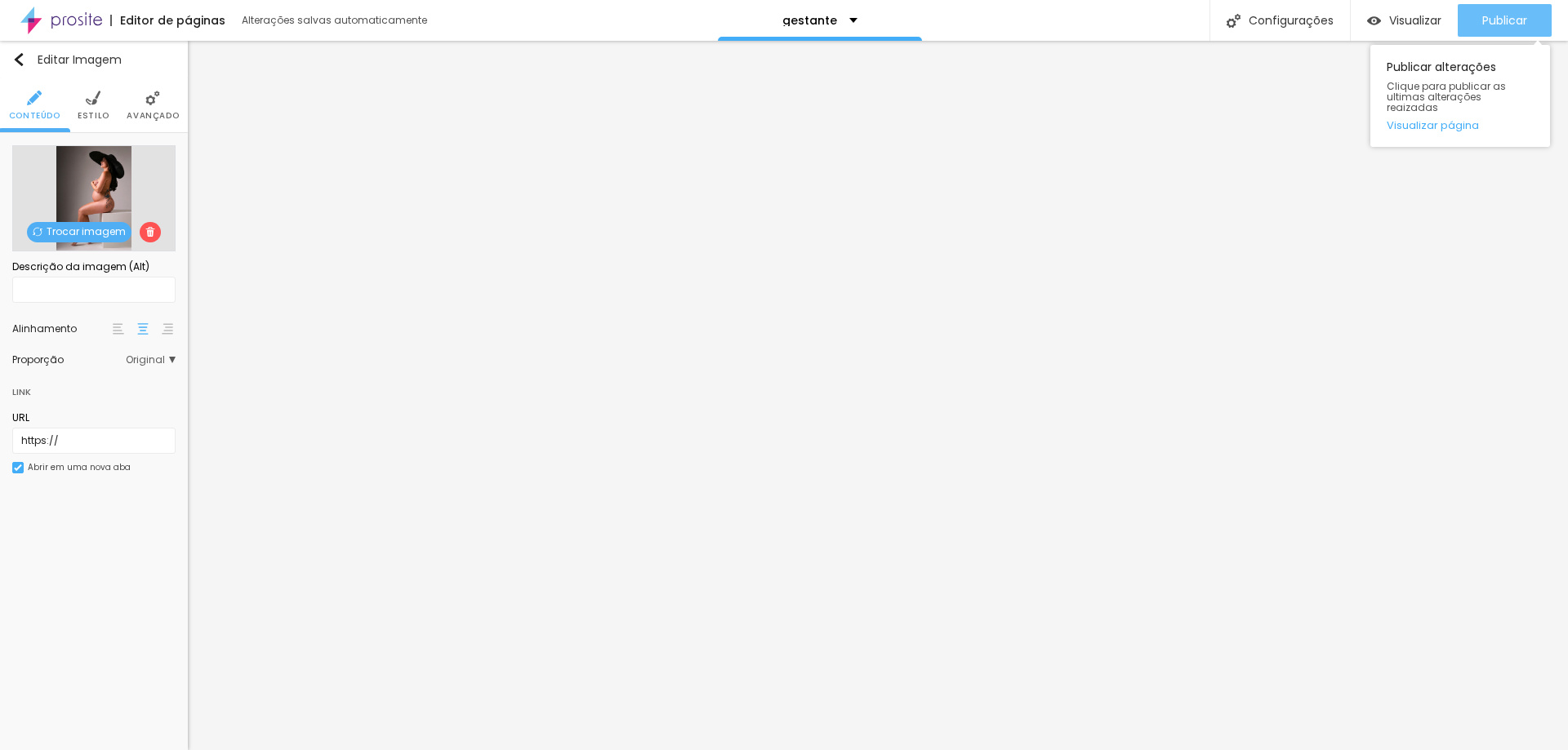
click at [1517, 14] on span "Publicar" at bounding box center [1504, 20] width 45 height 13
click at [80, 220] on div "Trocar imagem" at bounding box center [94, 198] width 163 height 107
click at [80, 226] on span "Trocar imagem" at bounding box center [79, 232] width 105 height 20
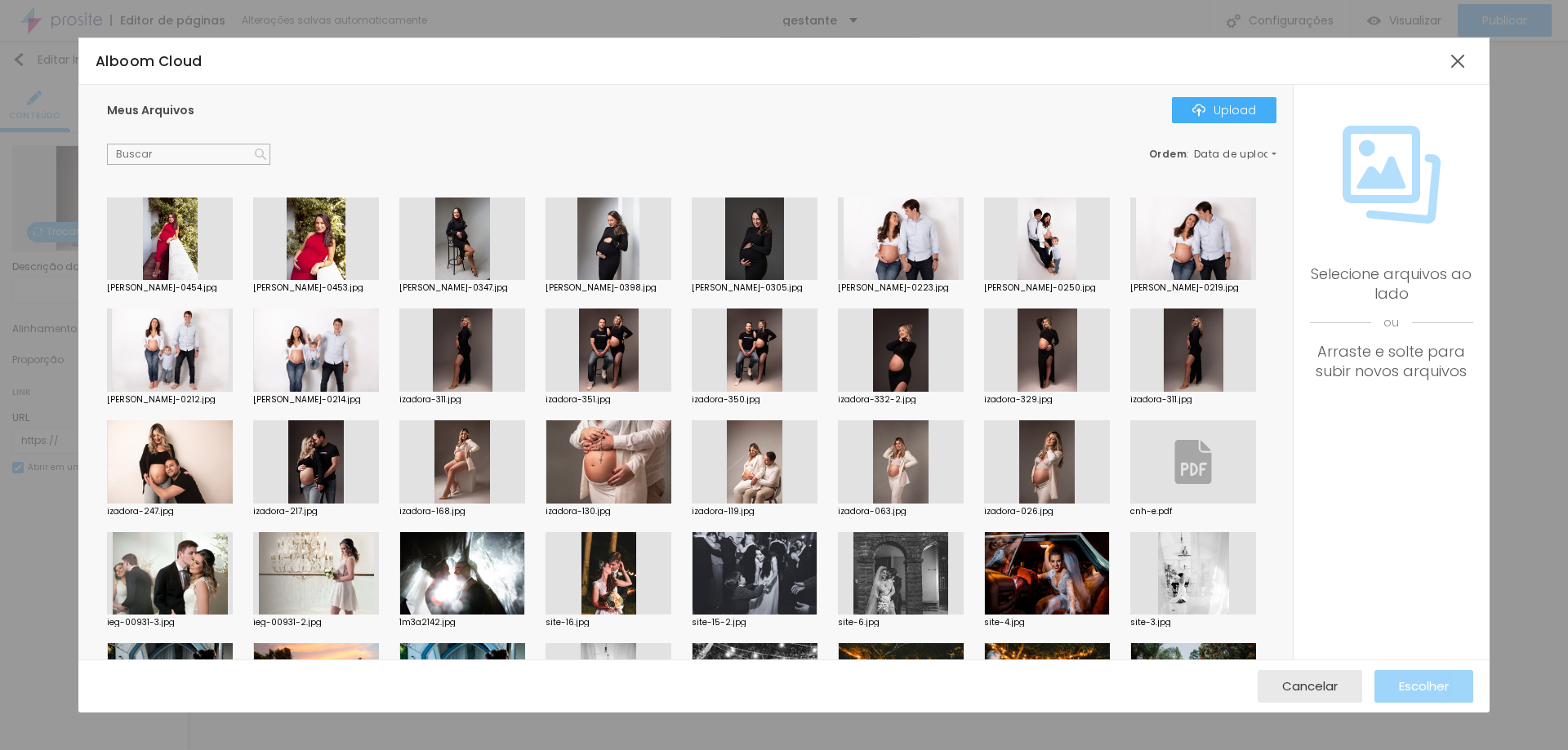
click at [306, 243] on div at bounding box center [316, 239] width 126 height 84
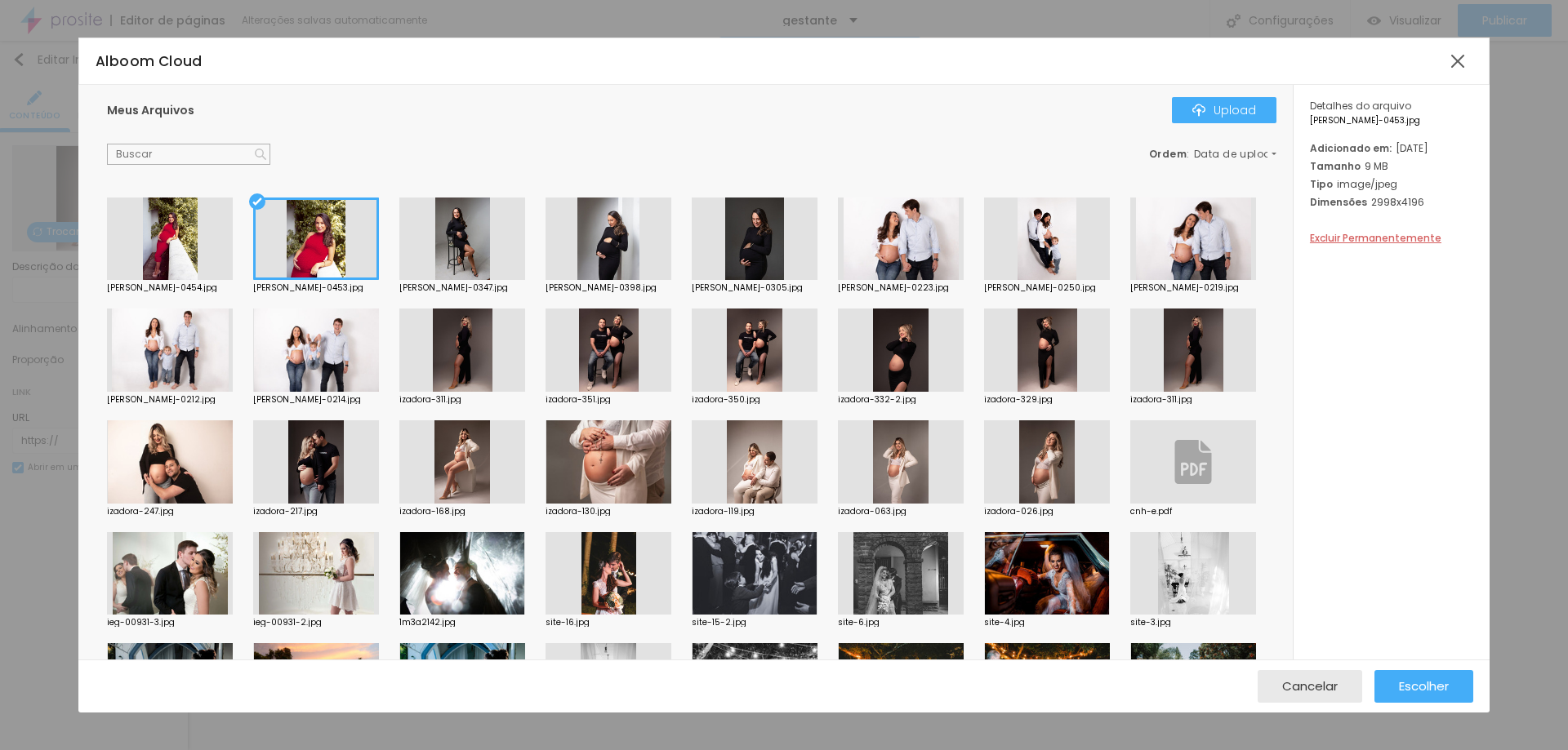
click at [899, 246] on div at bounding box center [901, 239] width 126 height 84
click at [1036, 240] on div at bounding box center [1047, 239] width 126 height 84
click at [963, 359] on div at bounding box center [901, 351] width 126 height 84
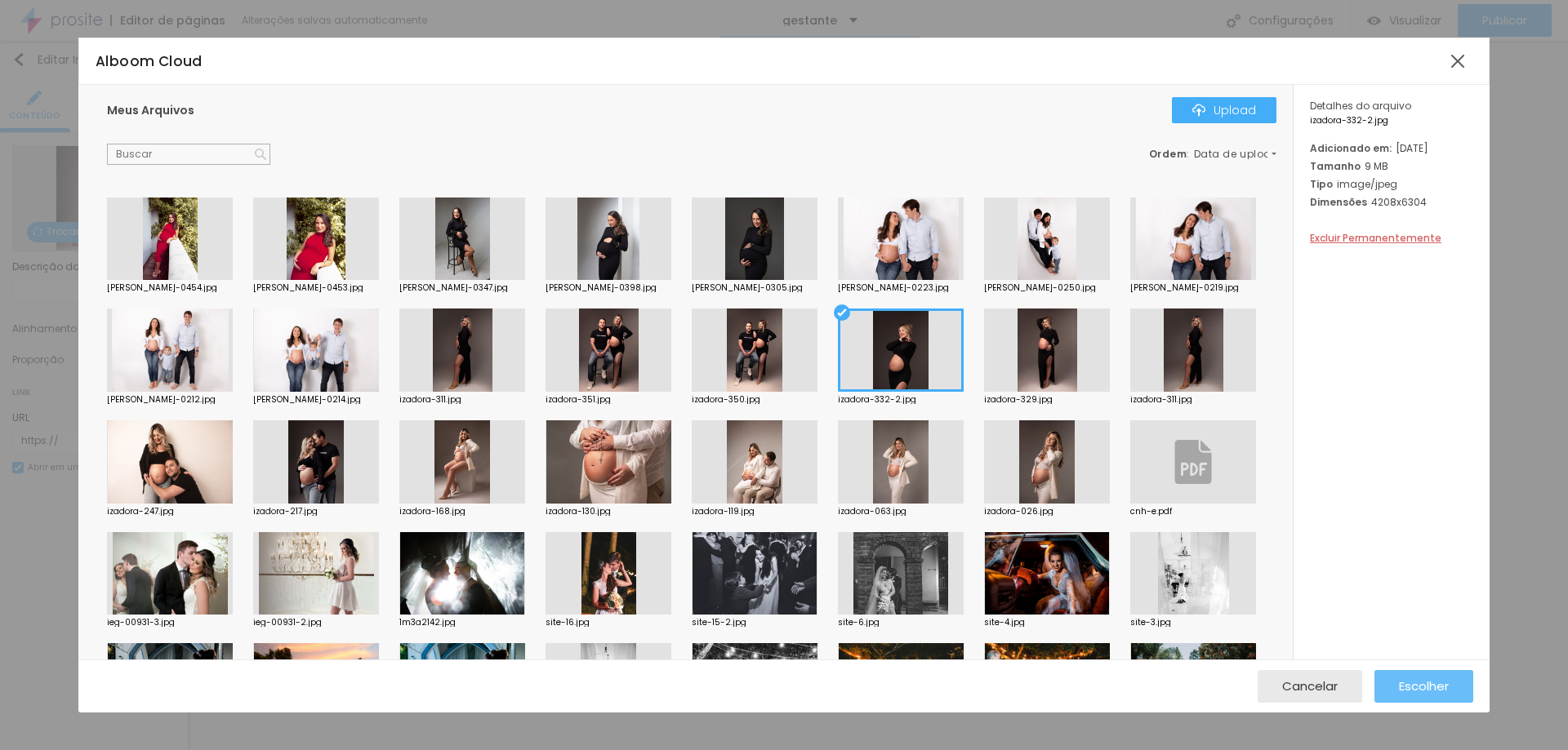
click at [1434, 682] on span "Escolher" at bounding box center [1425, 686] width 50 height 14
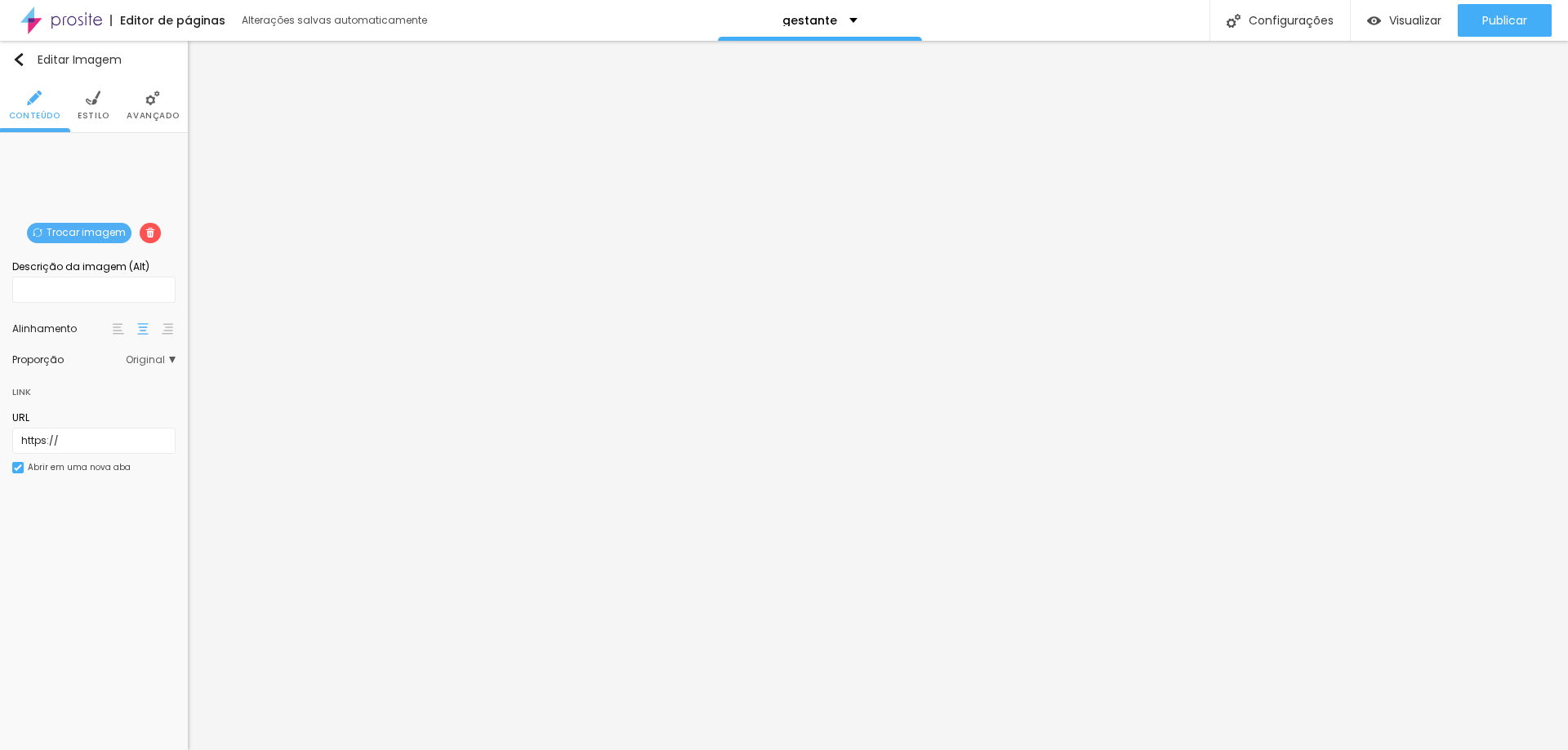
click at [96, 233] on span "Trocar imagem" at bounding box center [79, 233] width 105 height 20
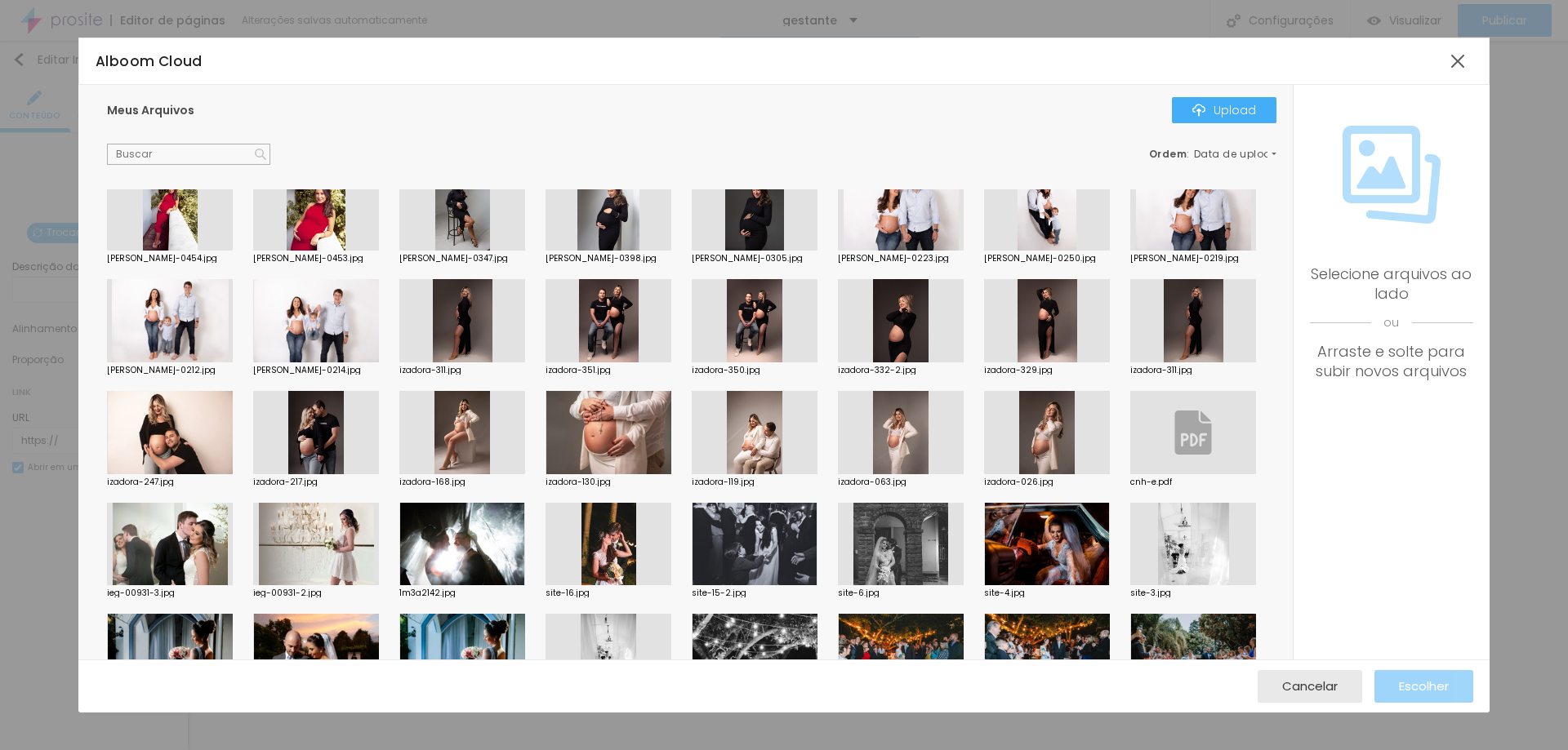
scroll to position [0, 0]
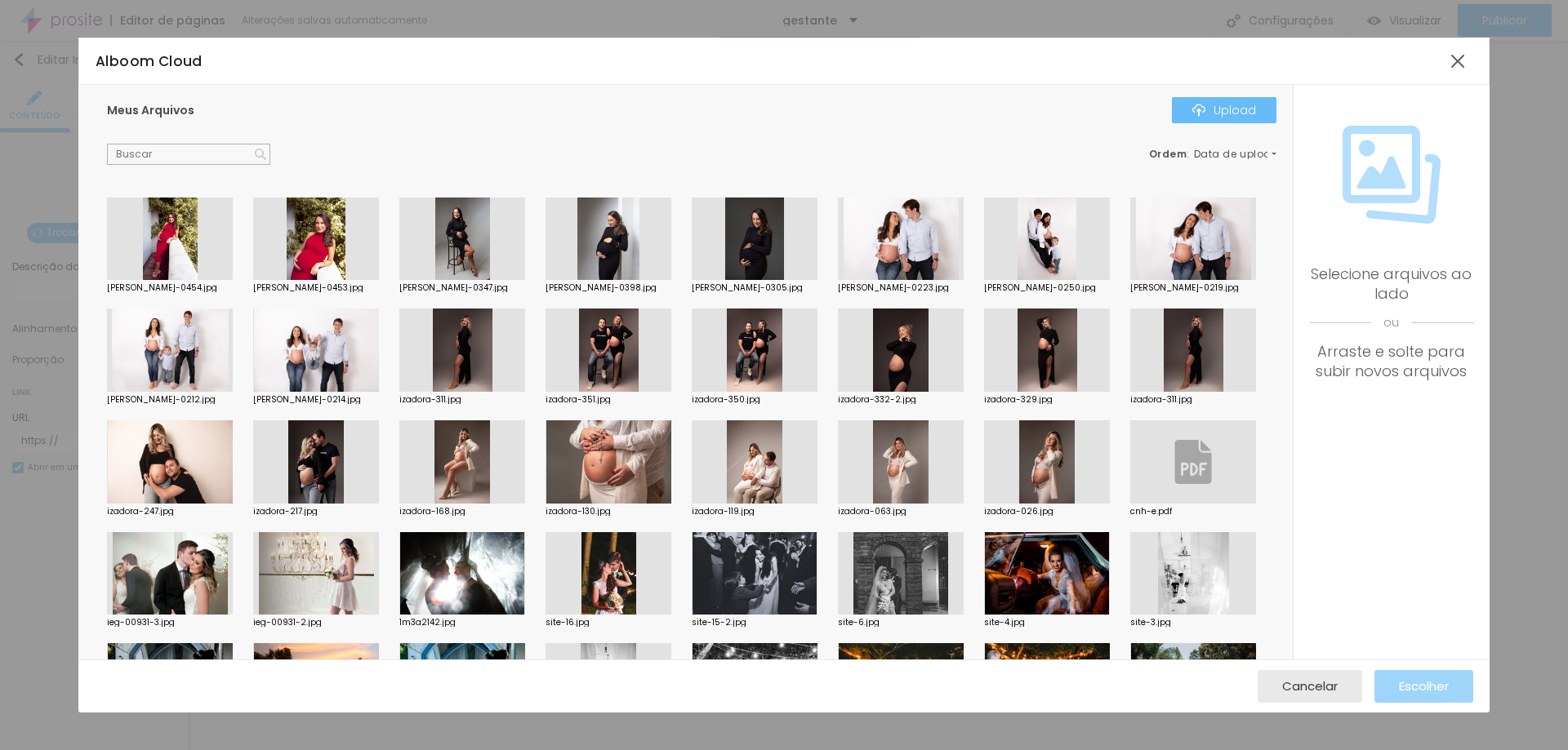
click at [1204, 118] on button "Upload" at bounding box center [1224, 111] width 105 height 26
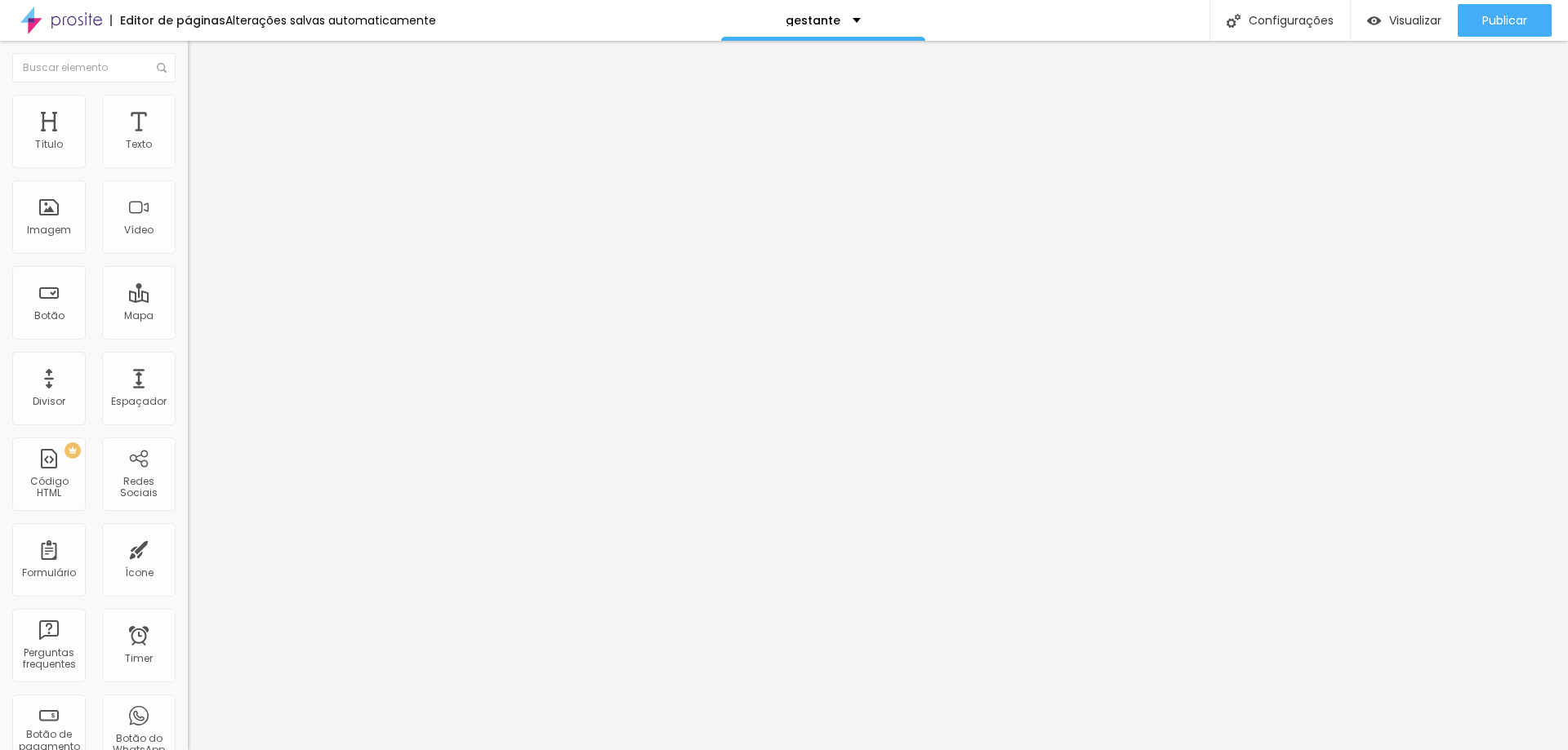
click at [188, 115] on ul "Conteúdo Estilo Avançado" at bounding box center [282, 103] width 188 height 49
click at [202, 117] on span "Avançado" at bounding box center [229, 123] width 54 height 14
type input "271"
type input "266"
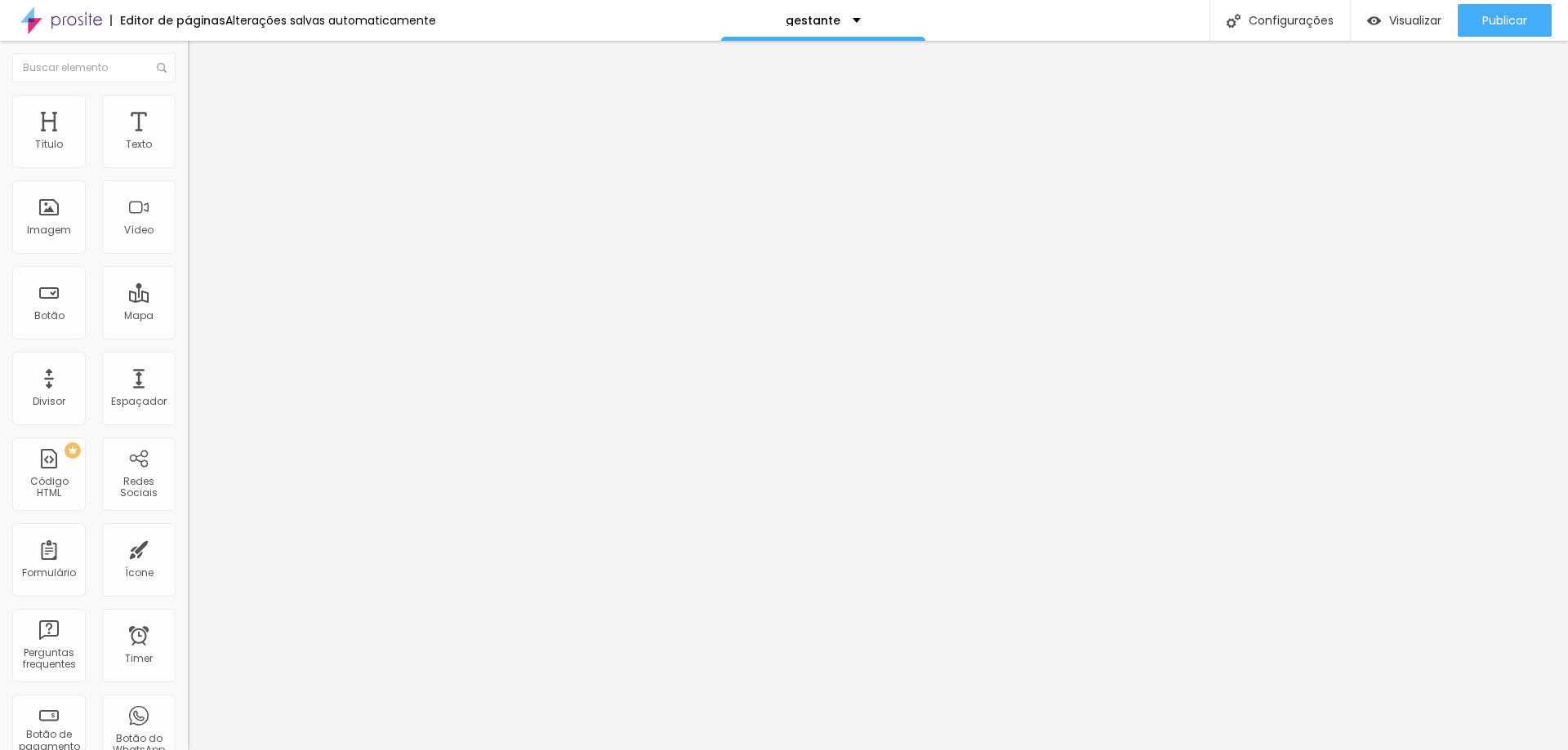
type input "266"
type input "255"
type input "245"
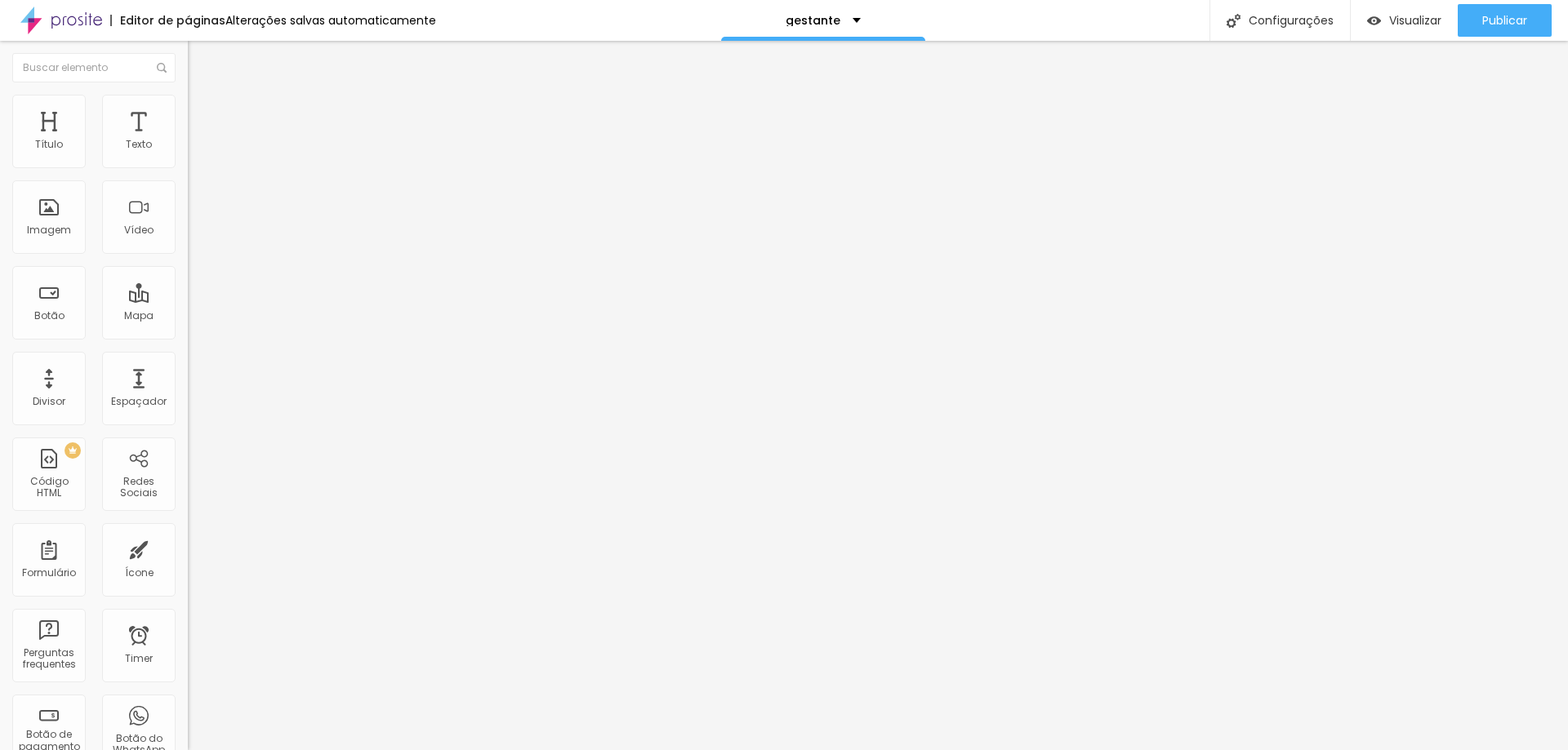
type input "234"
type input "223"
type input "213"
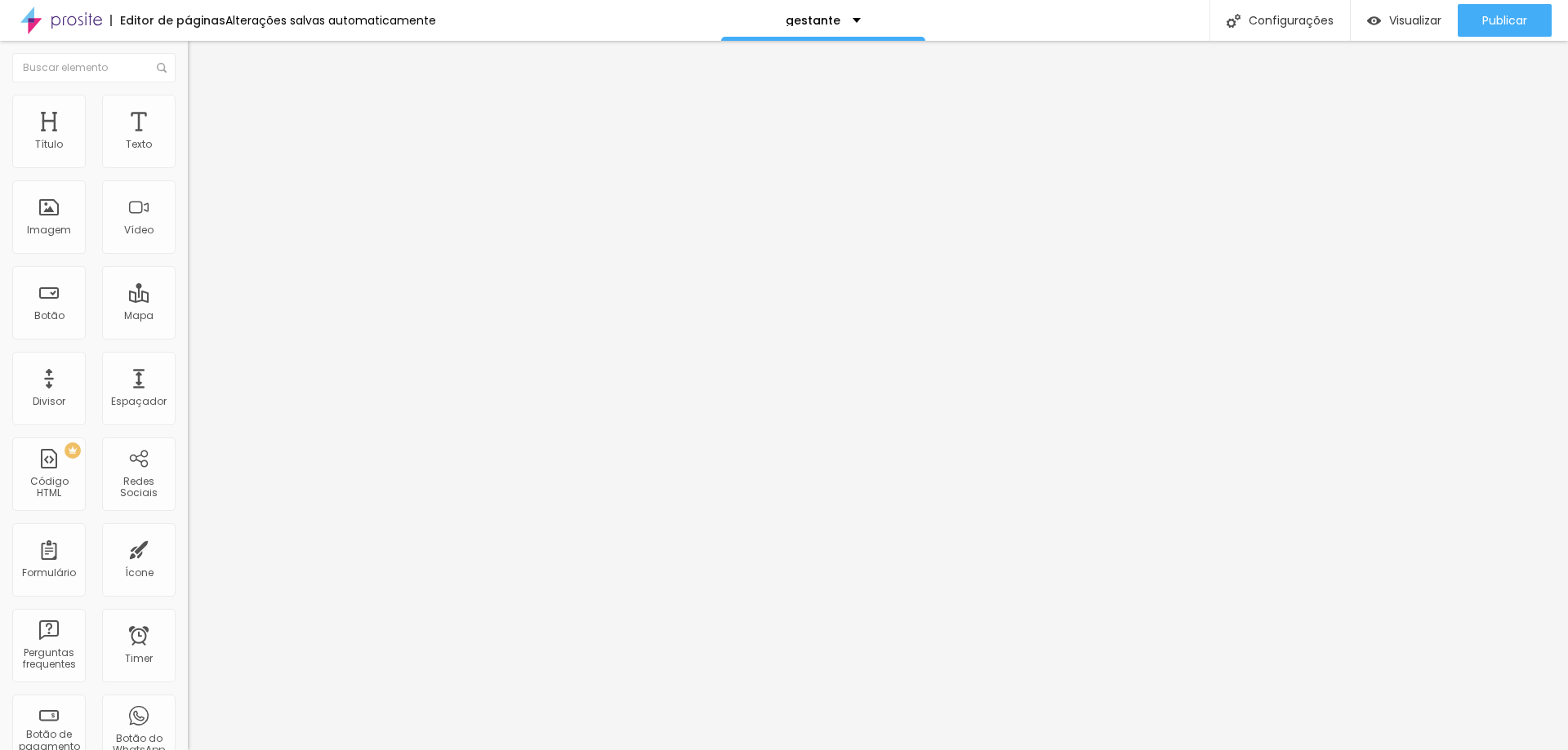
type input "213"
type input "202"
type input "192"
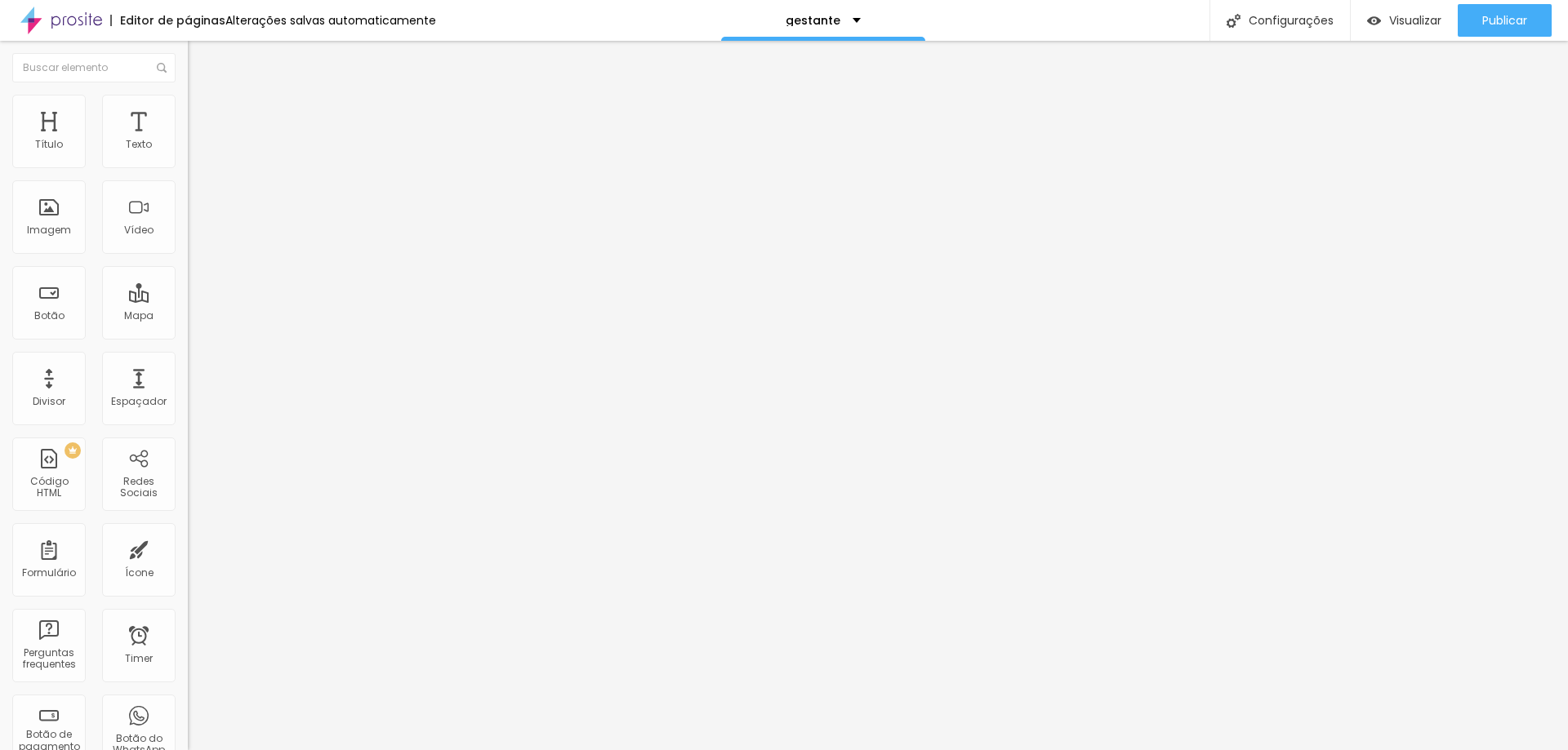
type input "181"
type input "176"
type input "171"
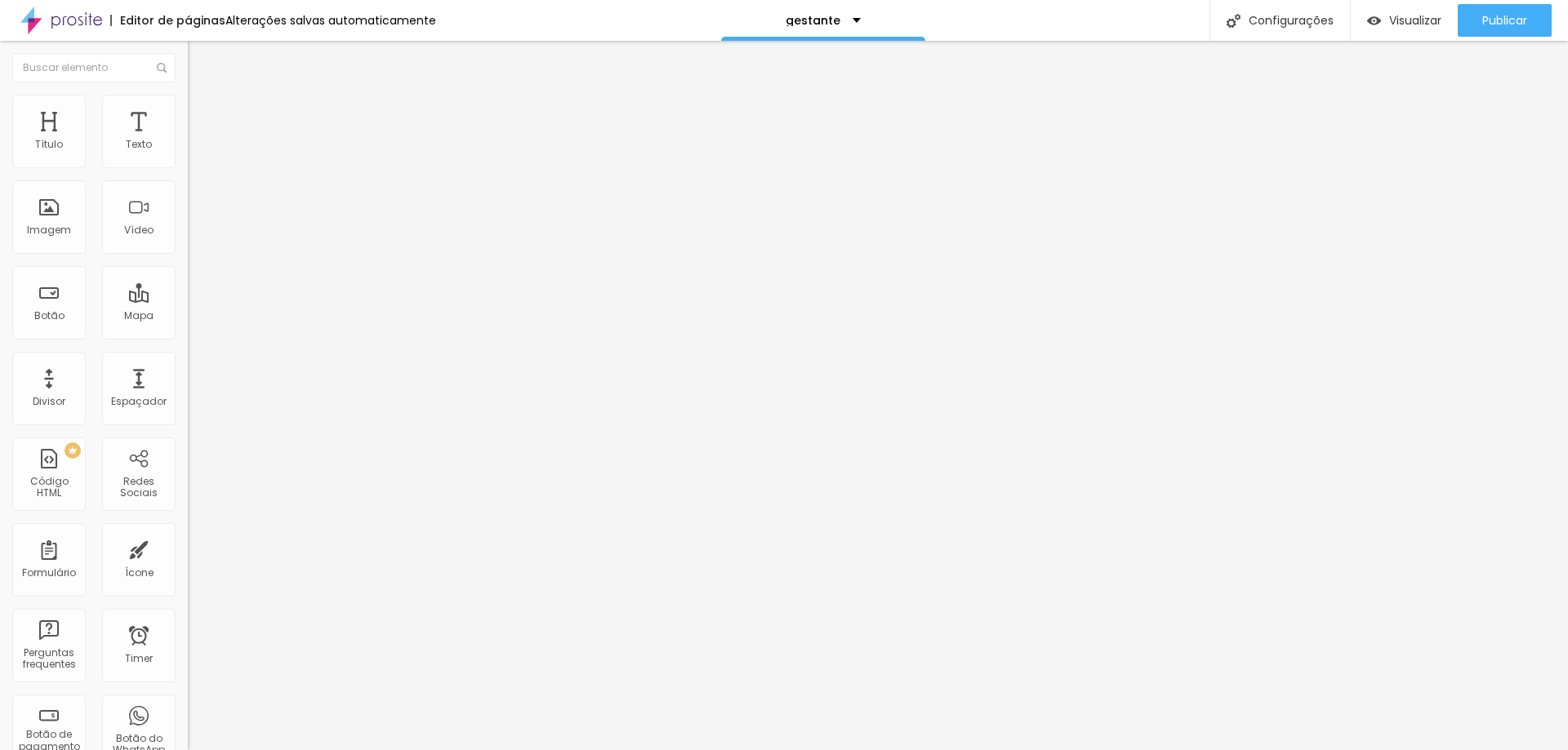
type input "171"
type input "165"
type input "160"
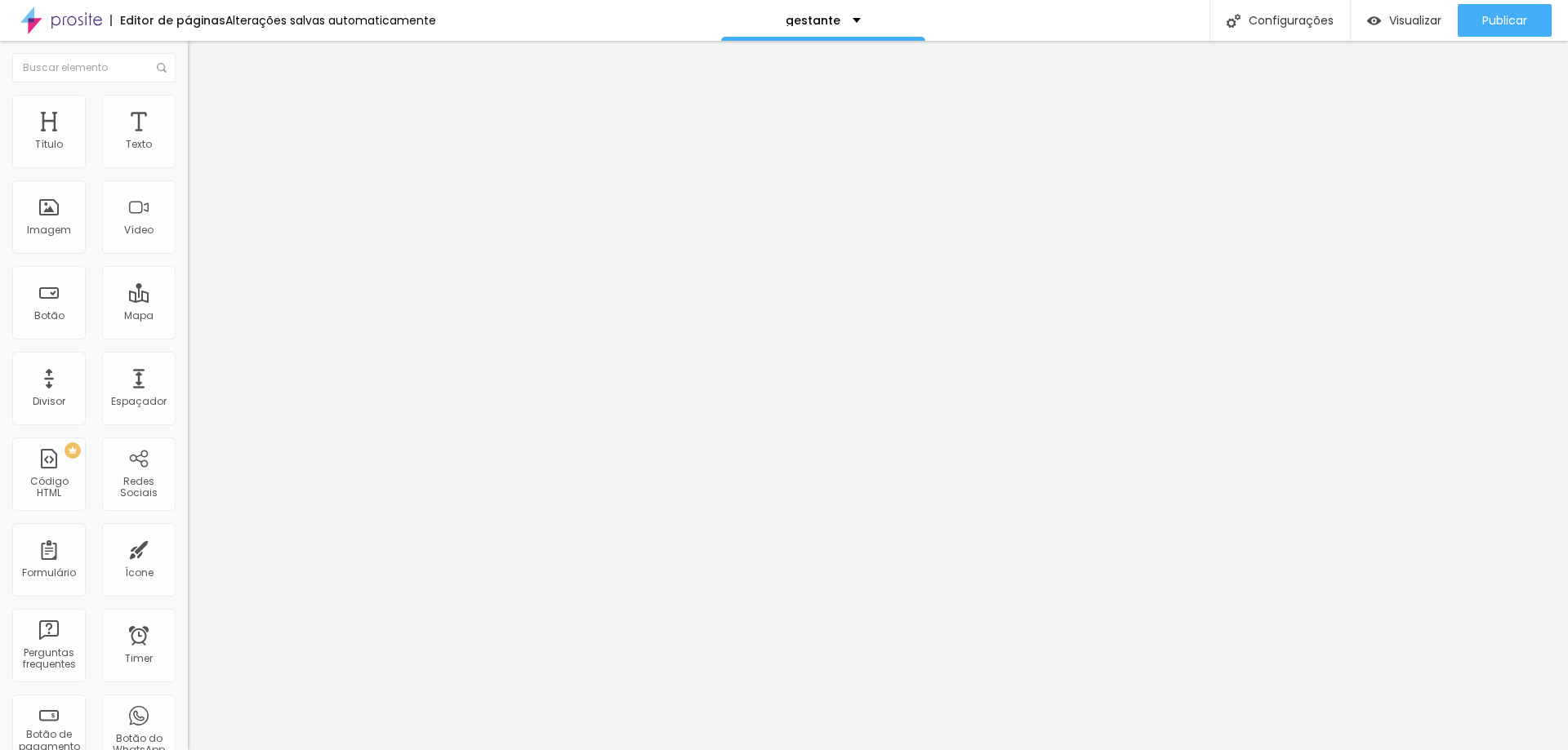
type input "171"
type input "176"
type input "181"
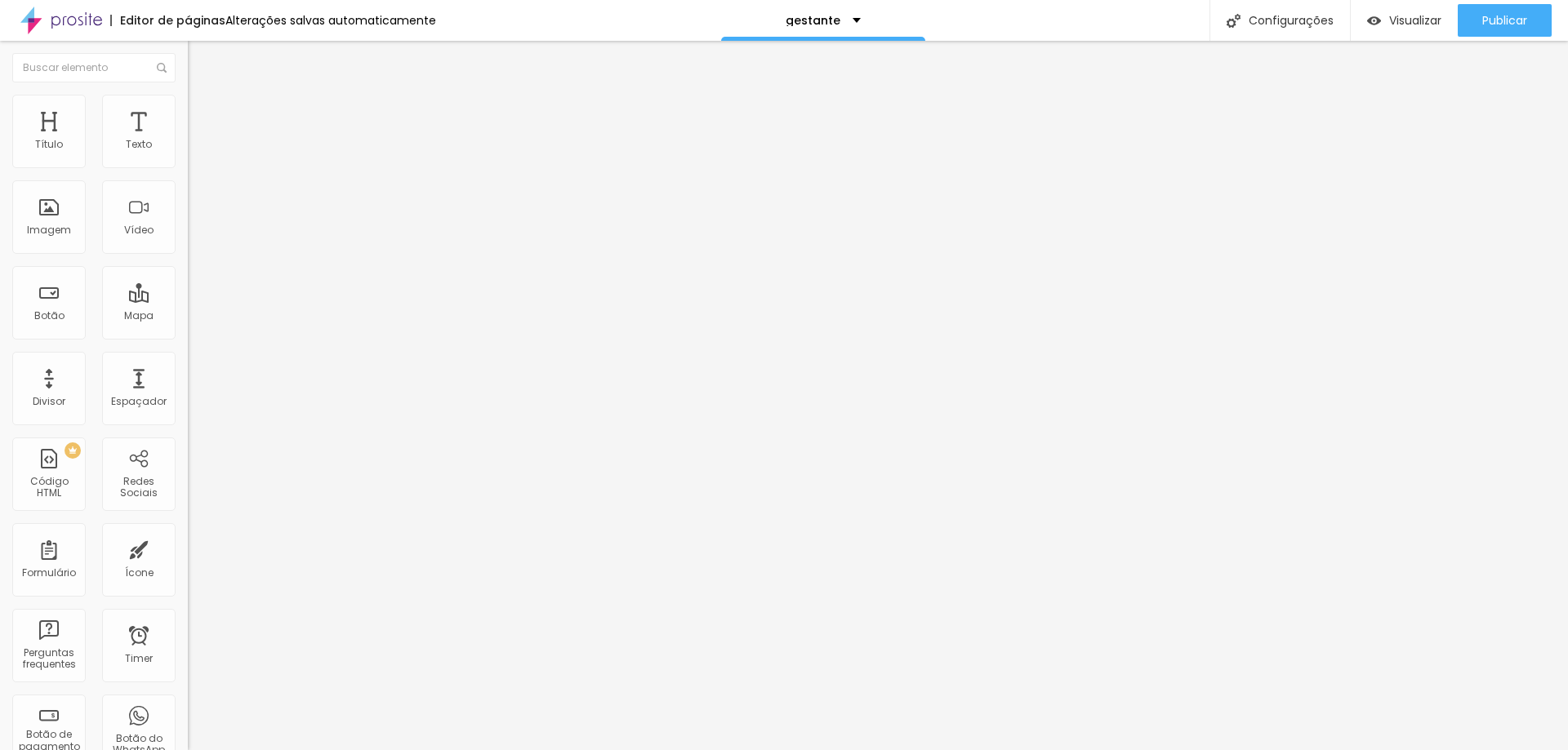
type input "181"
type input "192"
type input "202"
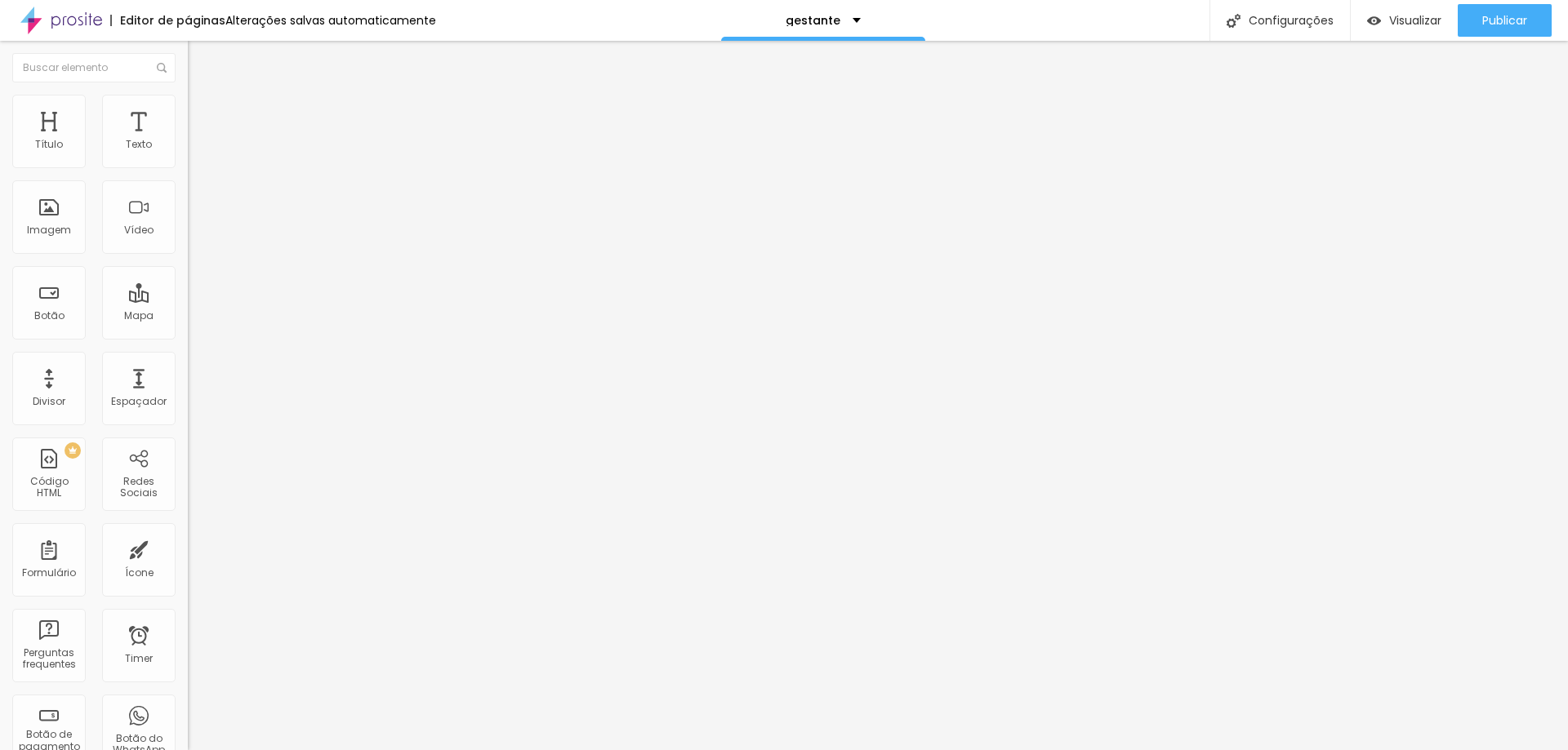
type input "208"
type input "213"
type input "218"
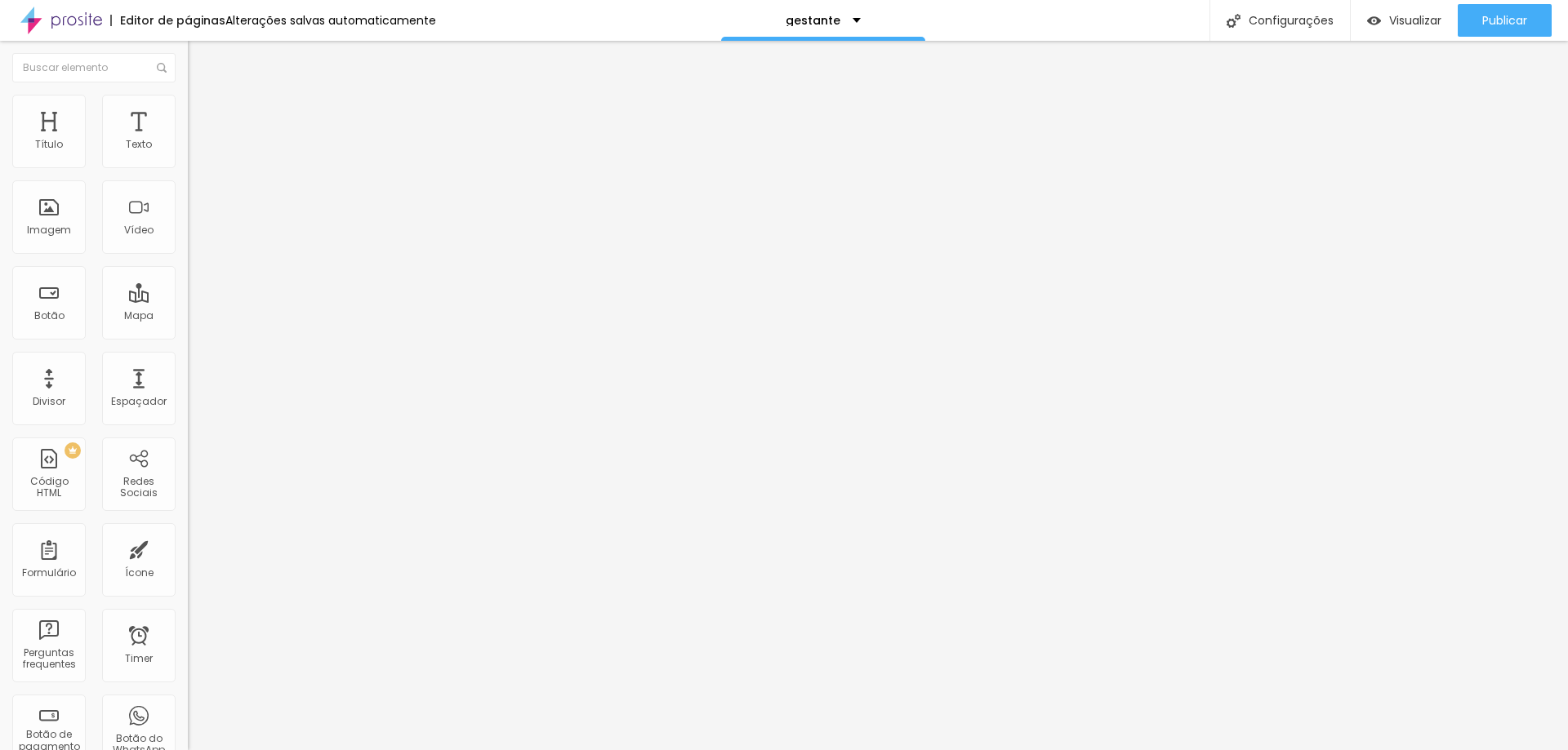
type input "218"
type input "229"
type input "234"
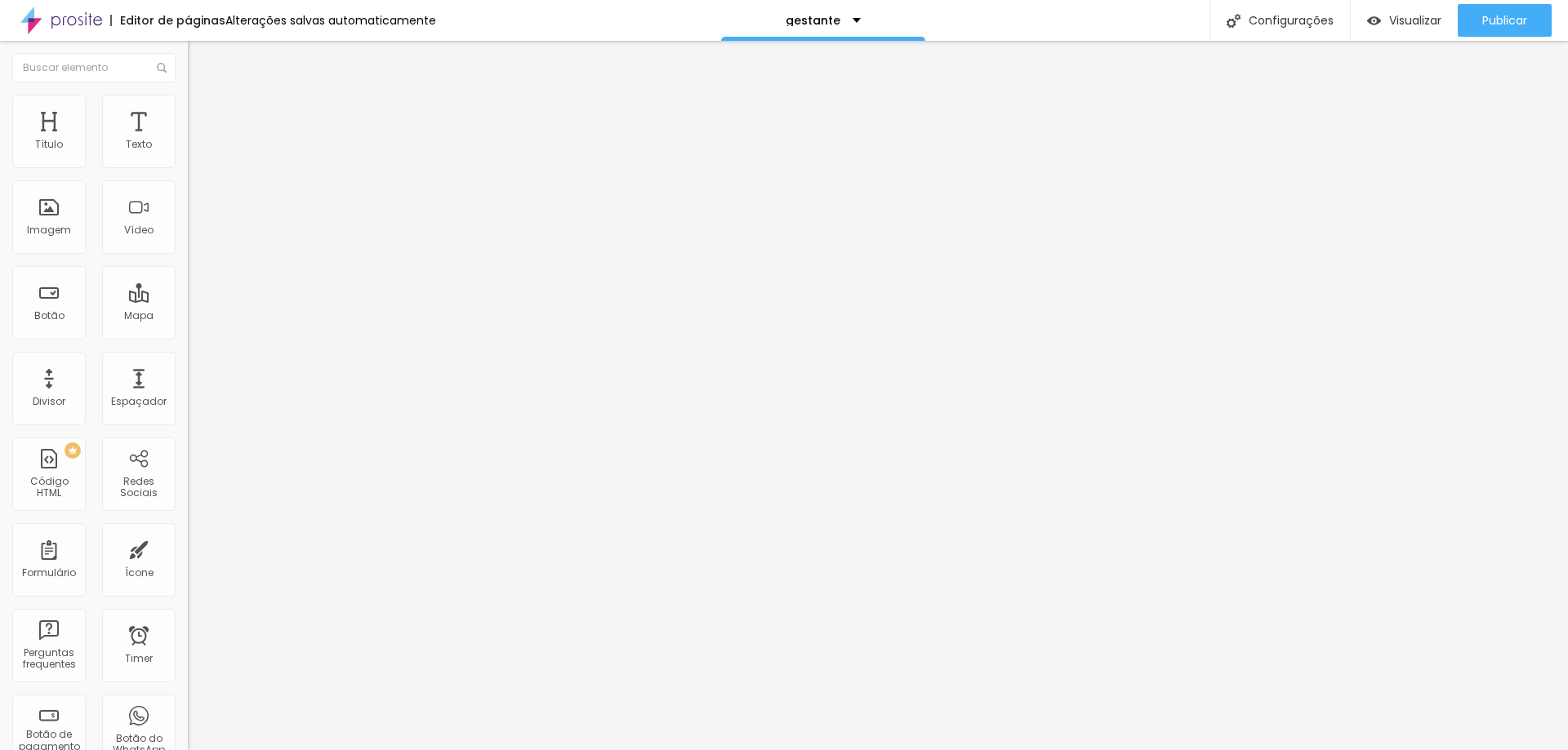
type input "239"
type input "255"
type input "266"
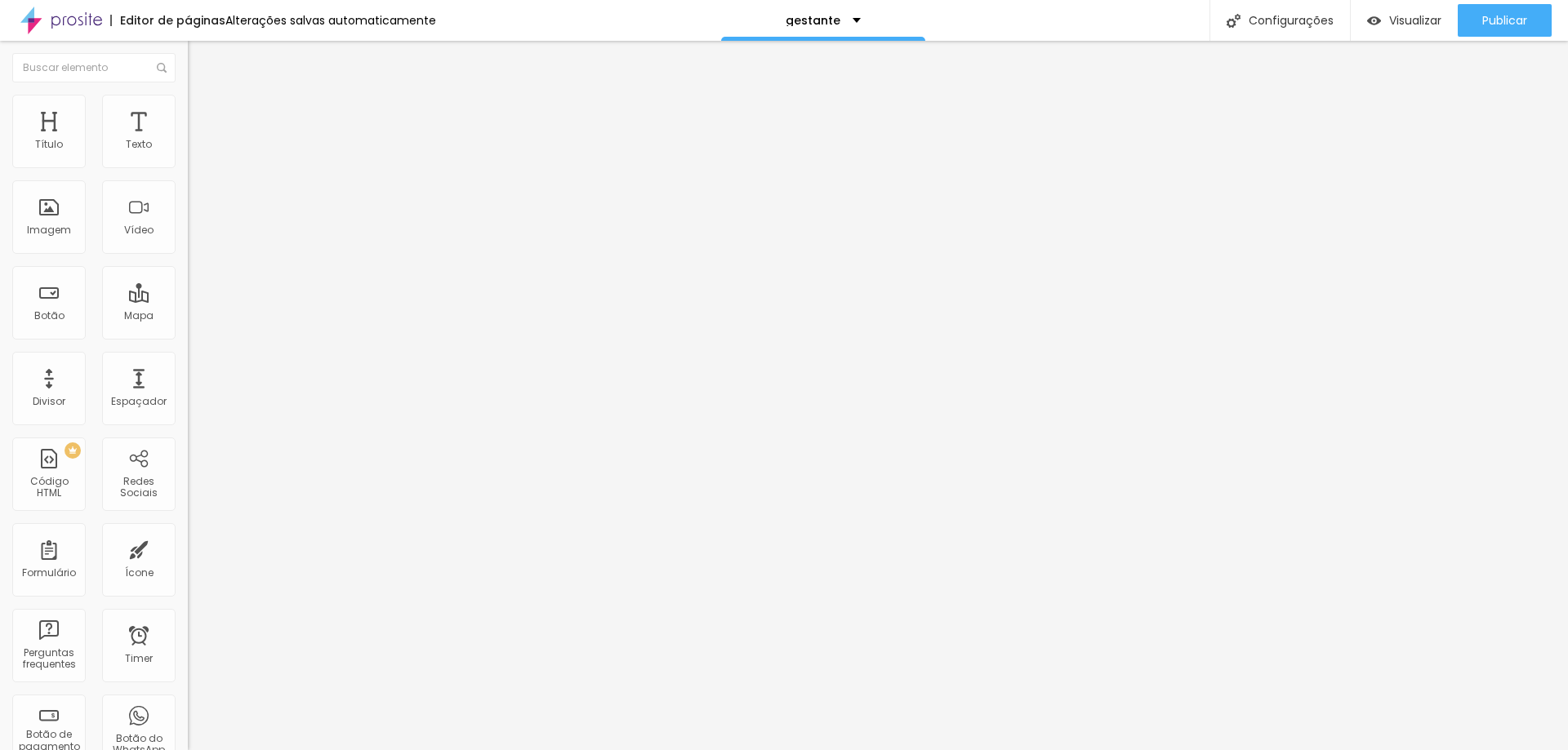
type input "266"
type input "271"
type input "281"
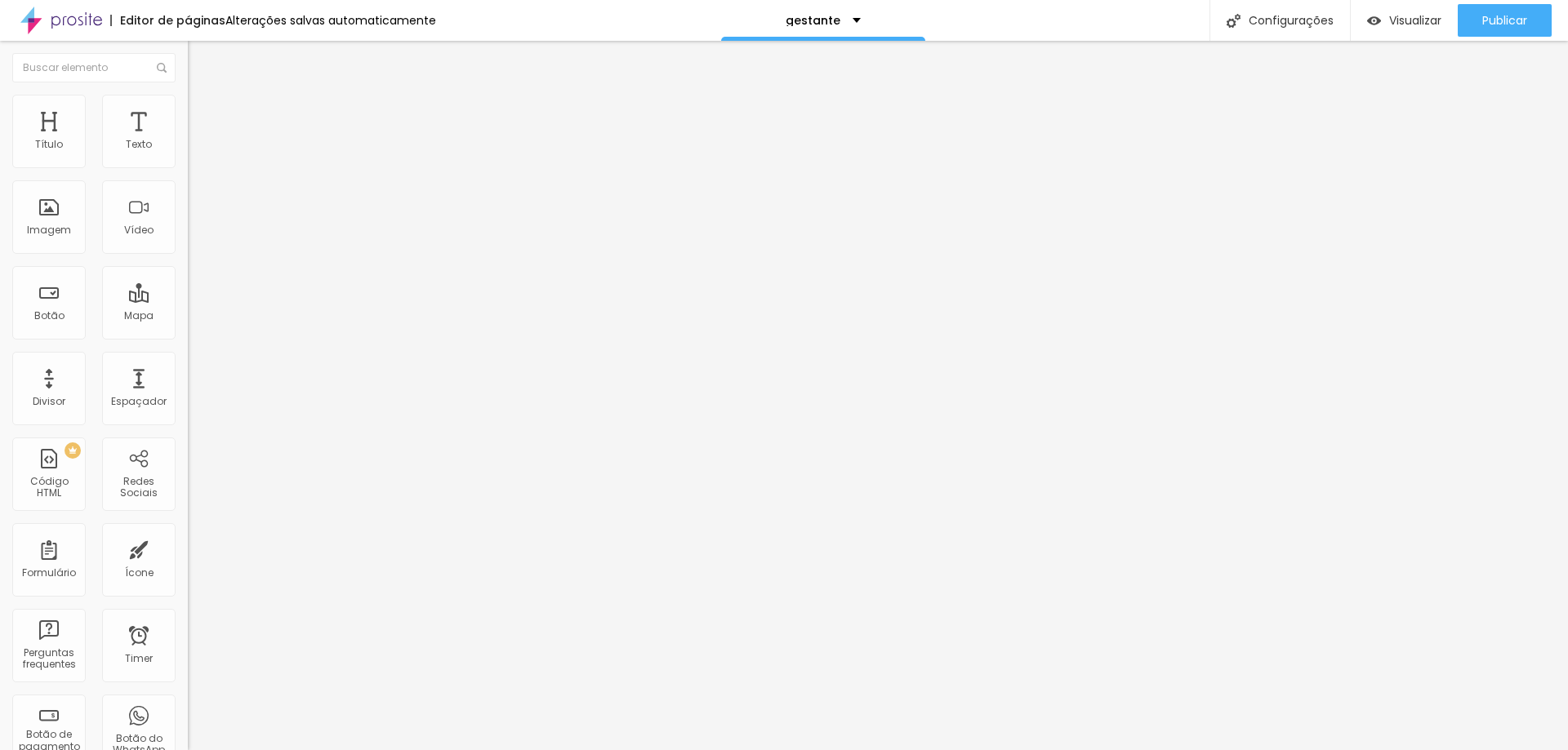
type input "287"
type input "297"
type input "302"
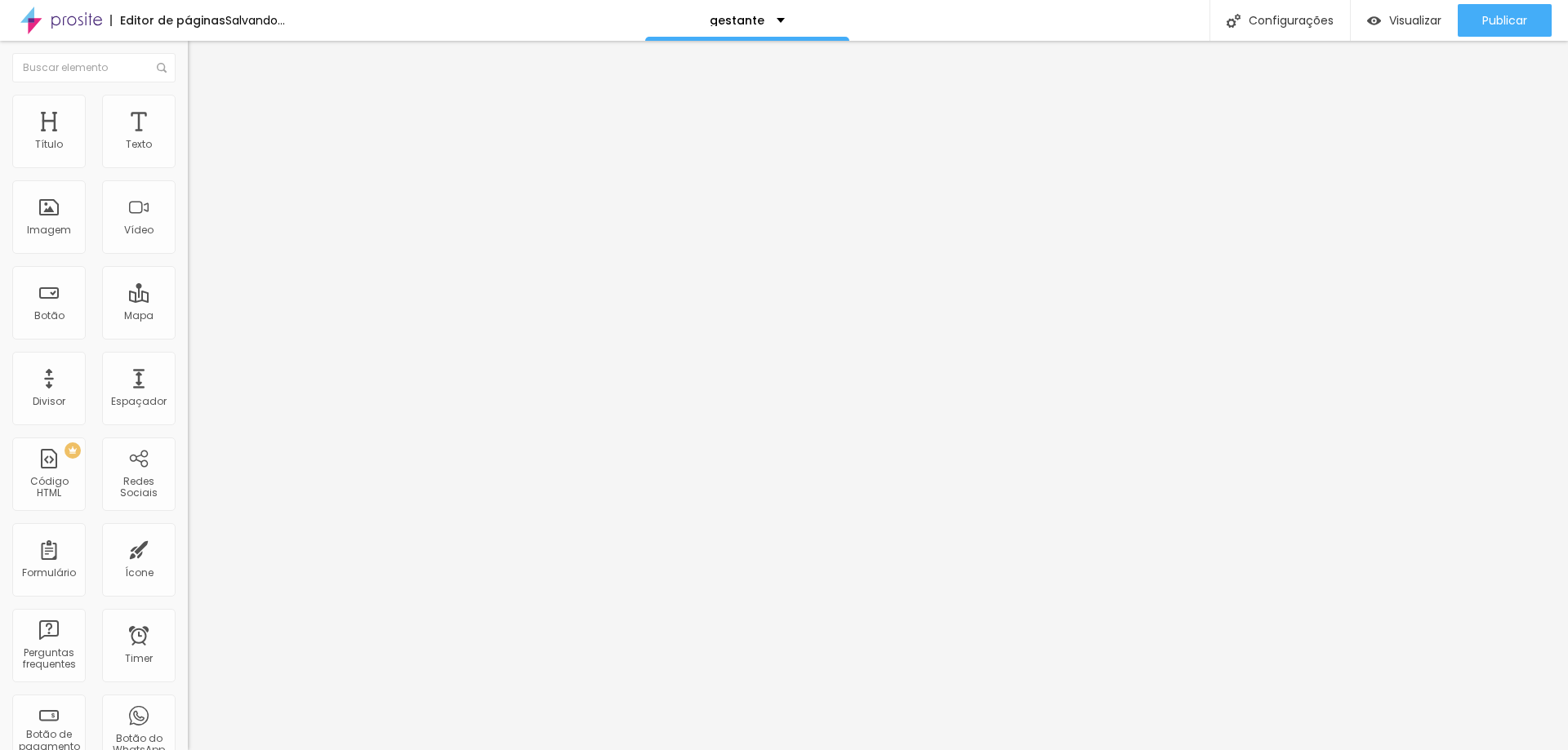
type input "302"
type input "313"
type input "318"
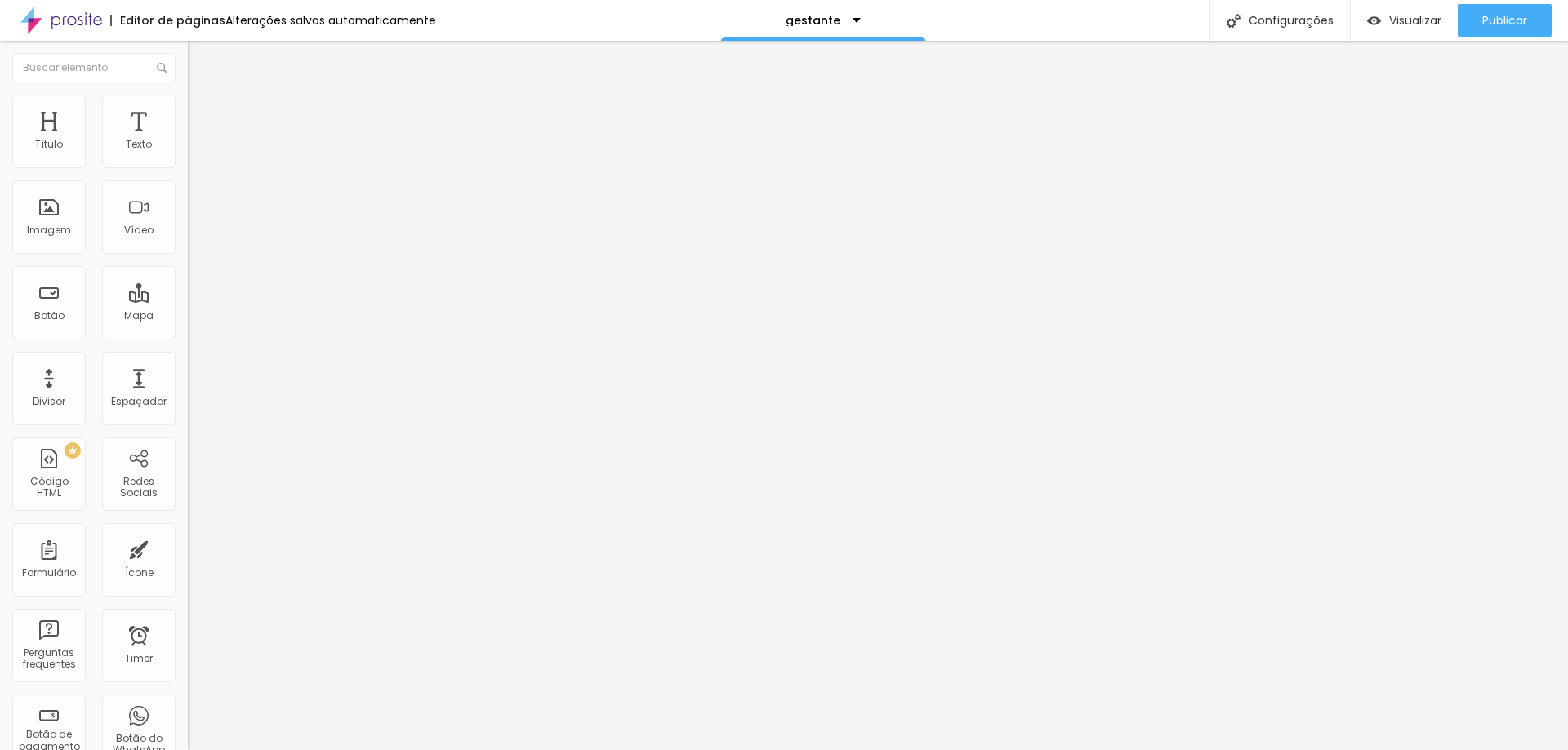
type input "318"
click at [188, 548] on input "range" at bounding box center [241, 554] width 106 height 13
click at [188, 140] on span "Trocar imagem" at bounding box center [232, 133] width 89 height 14
click at [202, 112] on span "Estilo" at bounding box center [214, 106] width 25 height 14
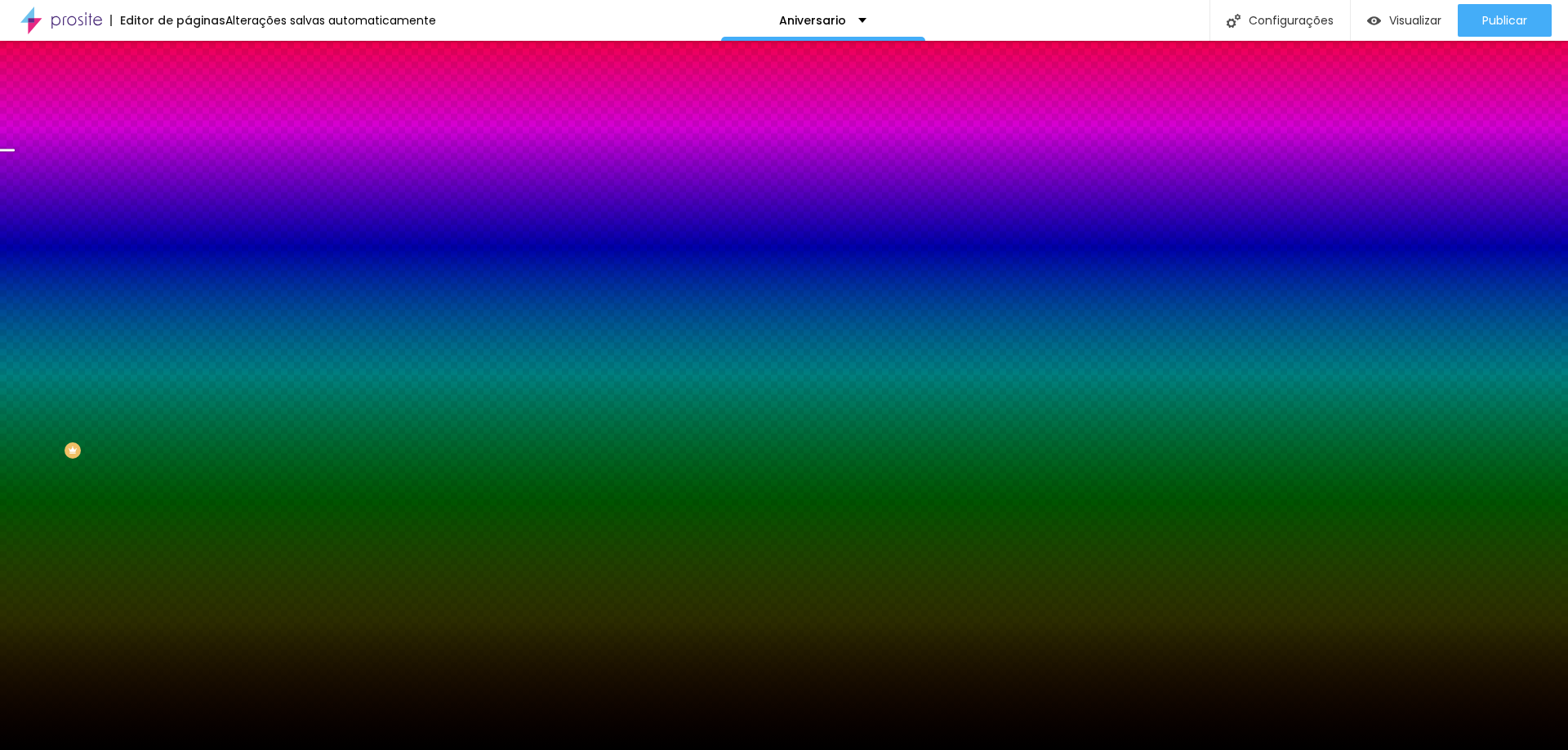
click at [188, 150] on span "Trocar imagem" at bounding box center [232, 143] width 89 height 14
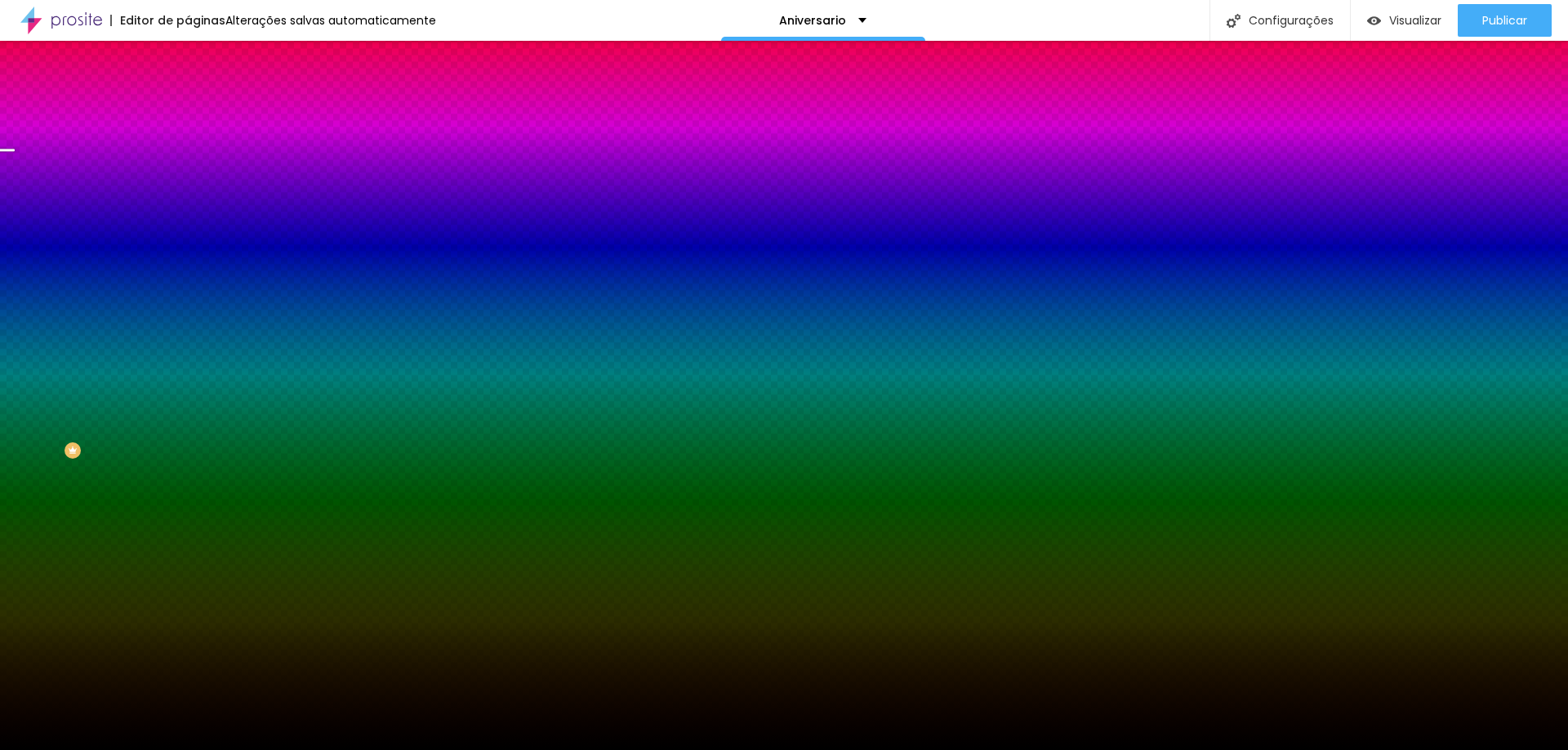
click at [188, 150] on span "Trocar imagem" at bounding box center [232, 143] width 89 height 14
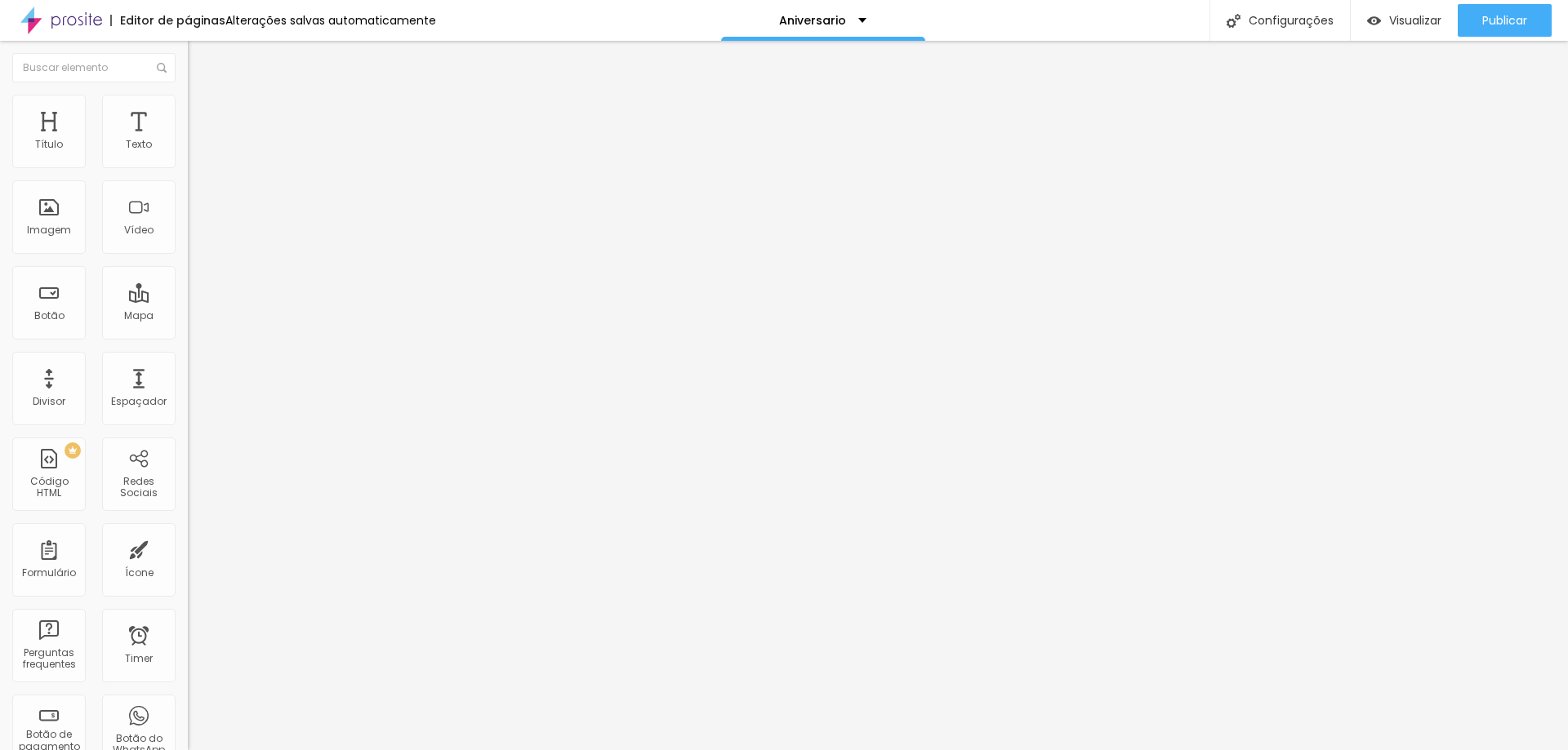
click at [202, 116] on span "Avançado" at bounding box center [229, 123] width 54 height 14
click at [202, 110] on span "Estilo" at bounding box center [214, 106] width 25 height 14
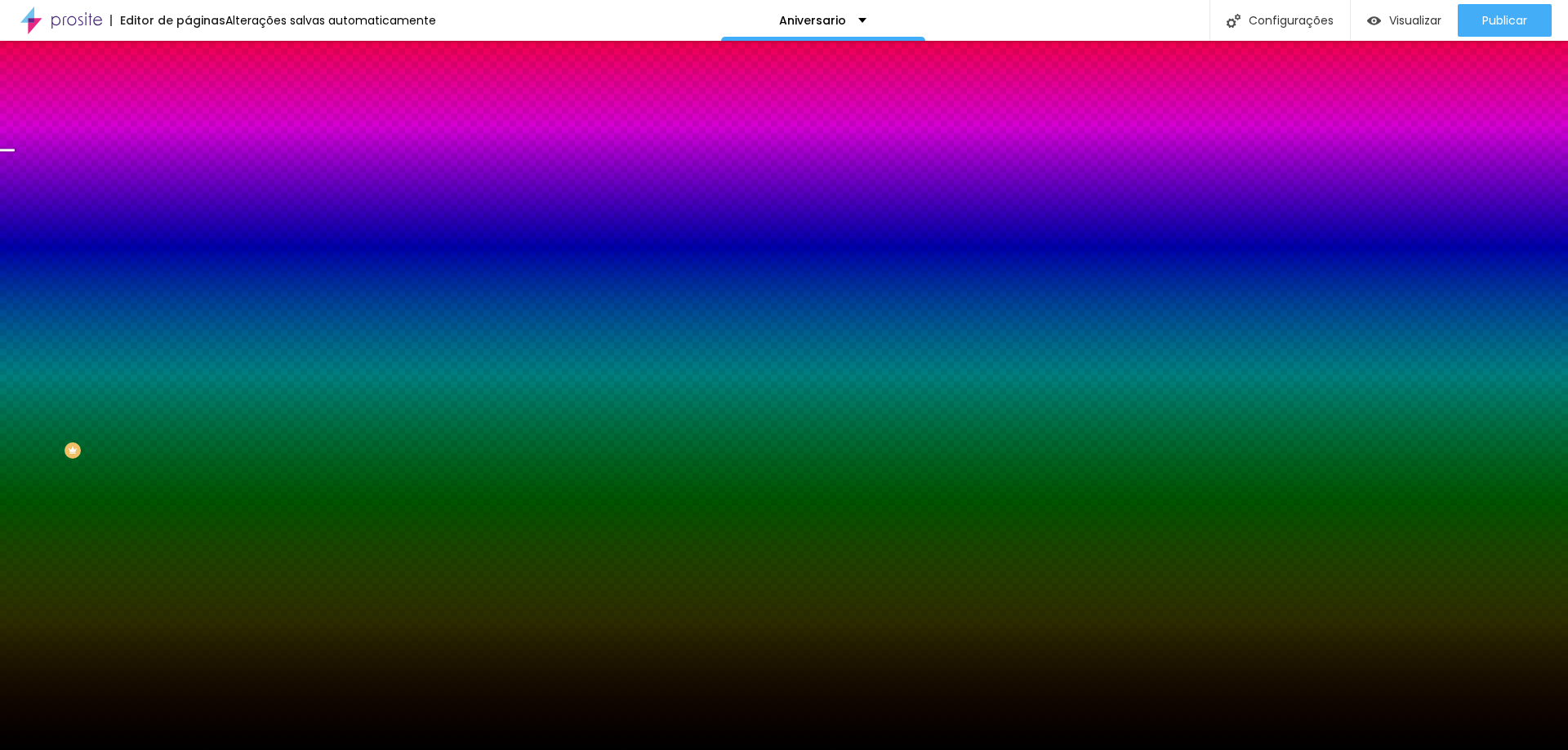
click at [188, 150] on span "Trocar imagem" at bounding box center [232, 143] width 89 height 14
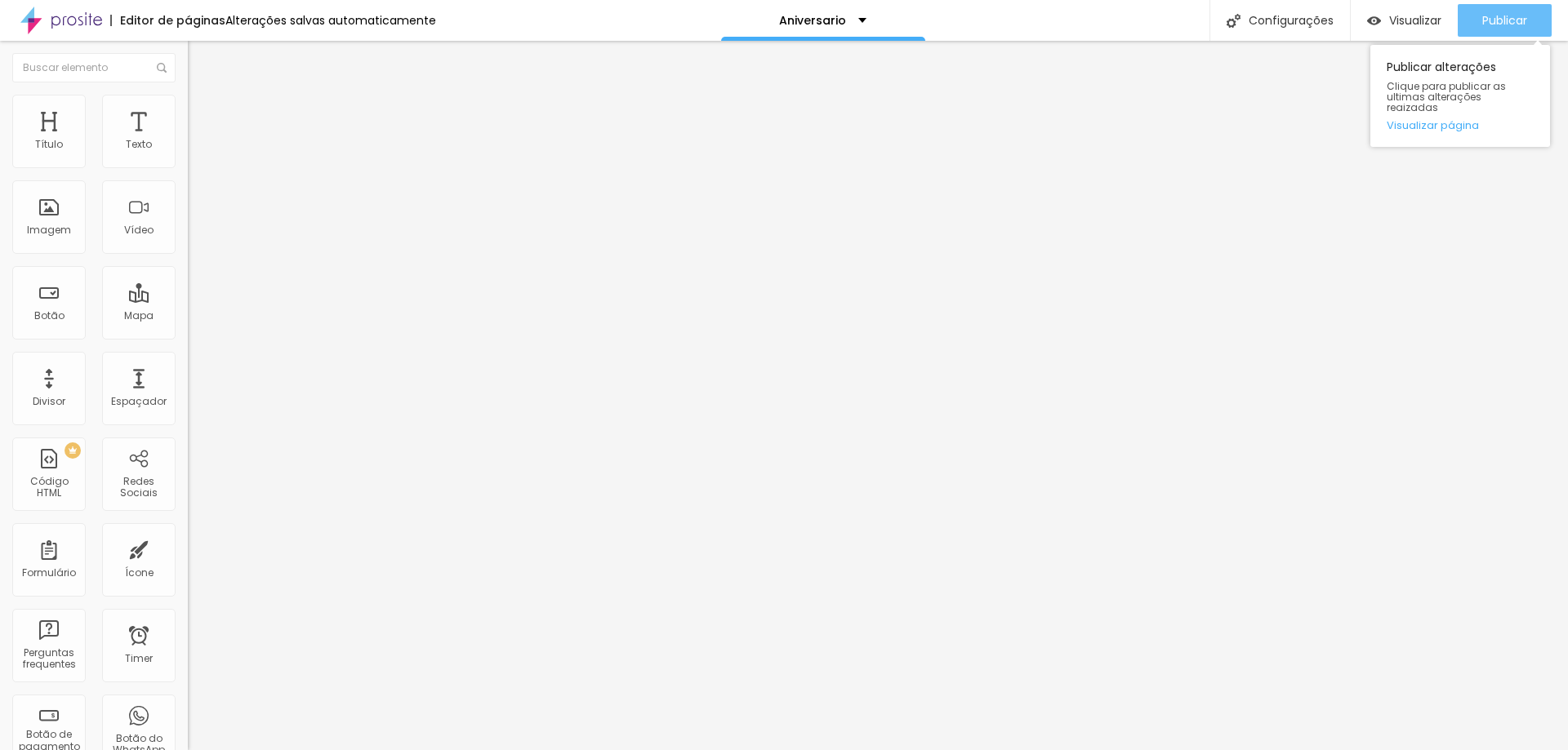
click at [1512, 26] on span "Publicar" at bounding box center [1504, 20] width 45 height 13
click at [188, 107] on li "Estilo" at bounding box center [282, 103] width 188 height 16
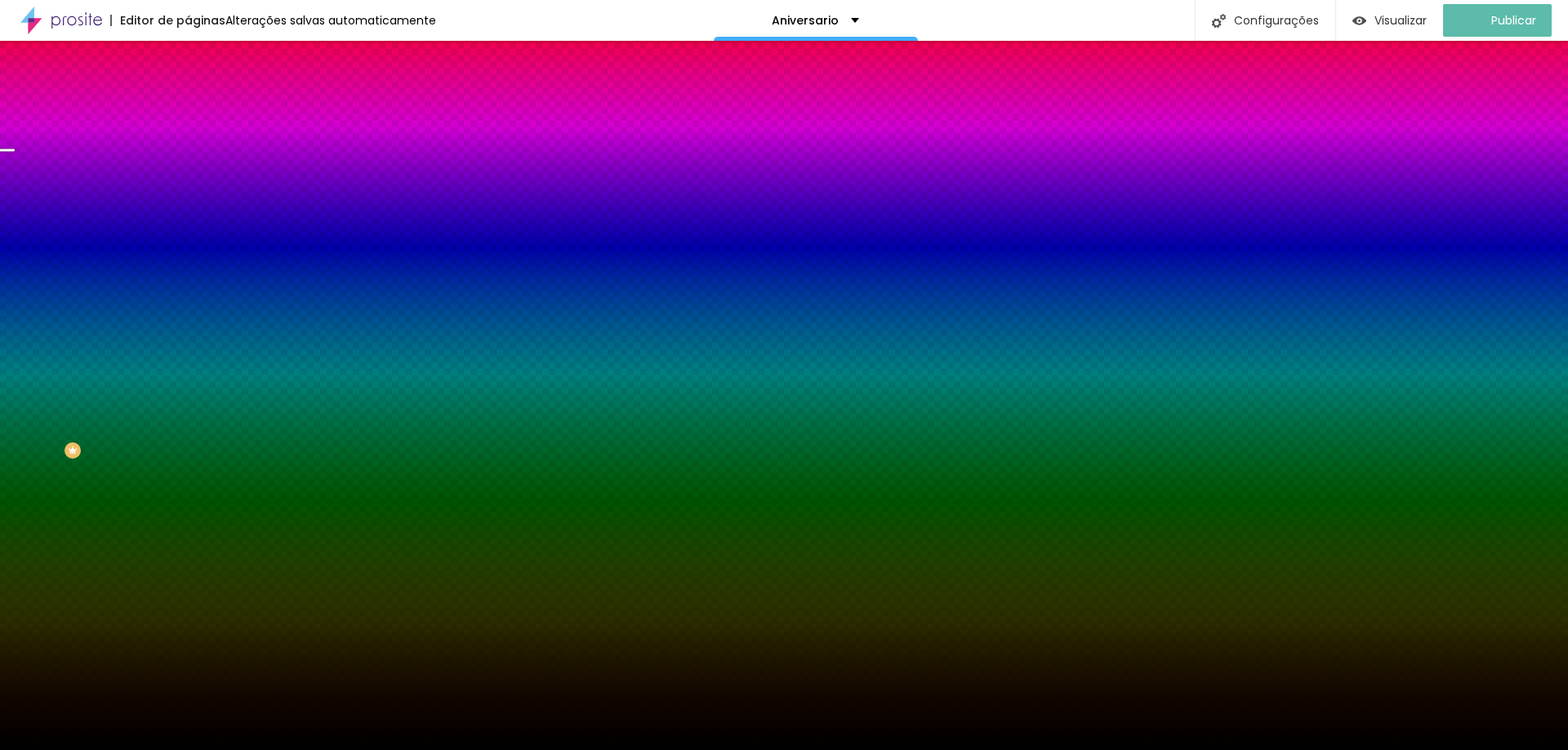
click at [188, 112] on img at bounding box center [195, 119] width 15 height 15
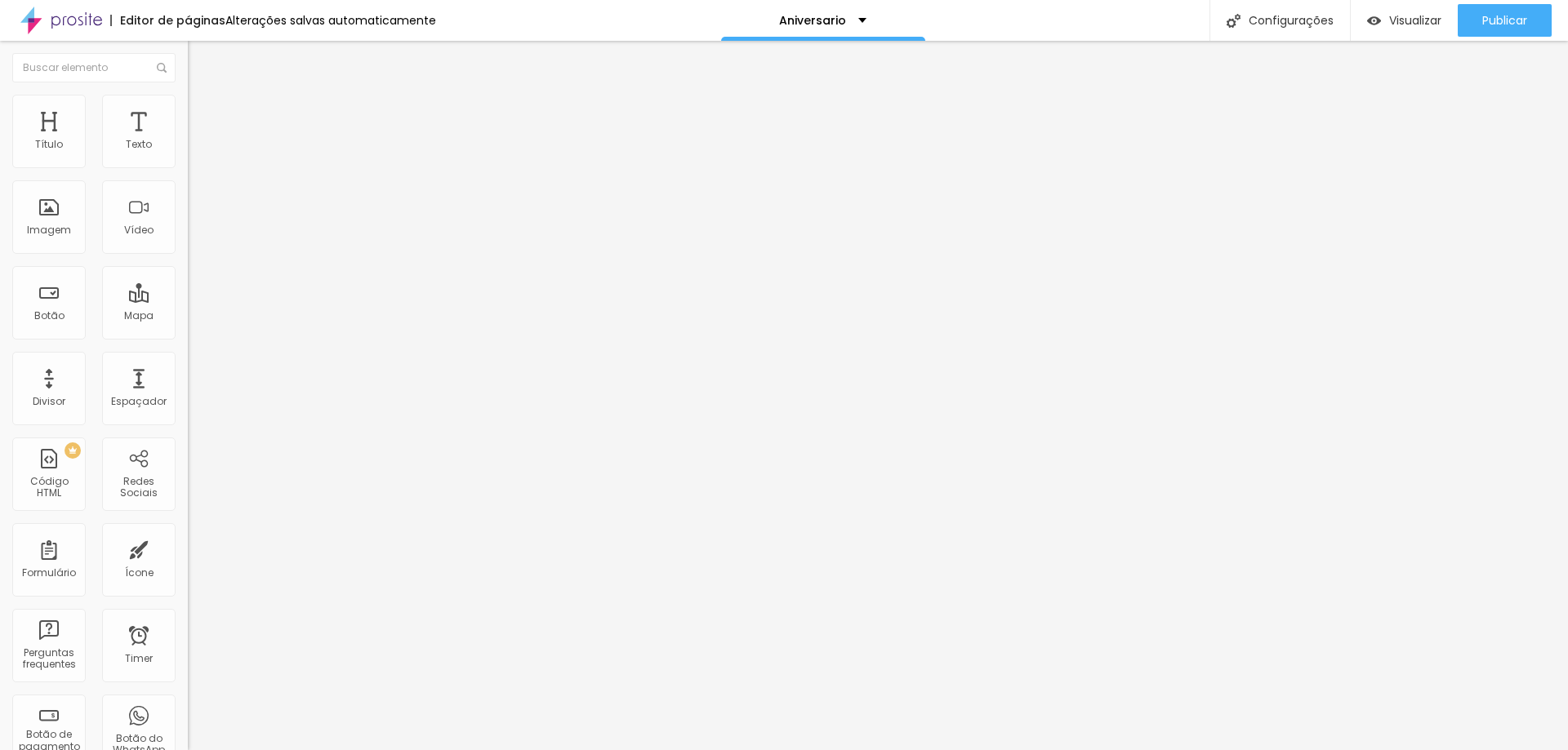
click at [200, 58] on img "button" at bounding box center [206, 59] width 13 height 13
click at [289, 750] on div at bounding box center [784, 760] width 1568 height 0
click at [1419, 15] on span "Visualizar" at bounding box center [1416, 20] width 52 height 13
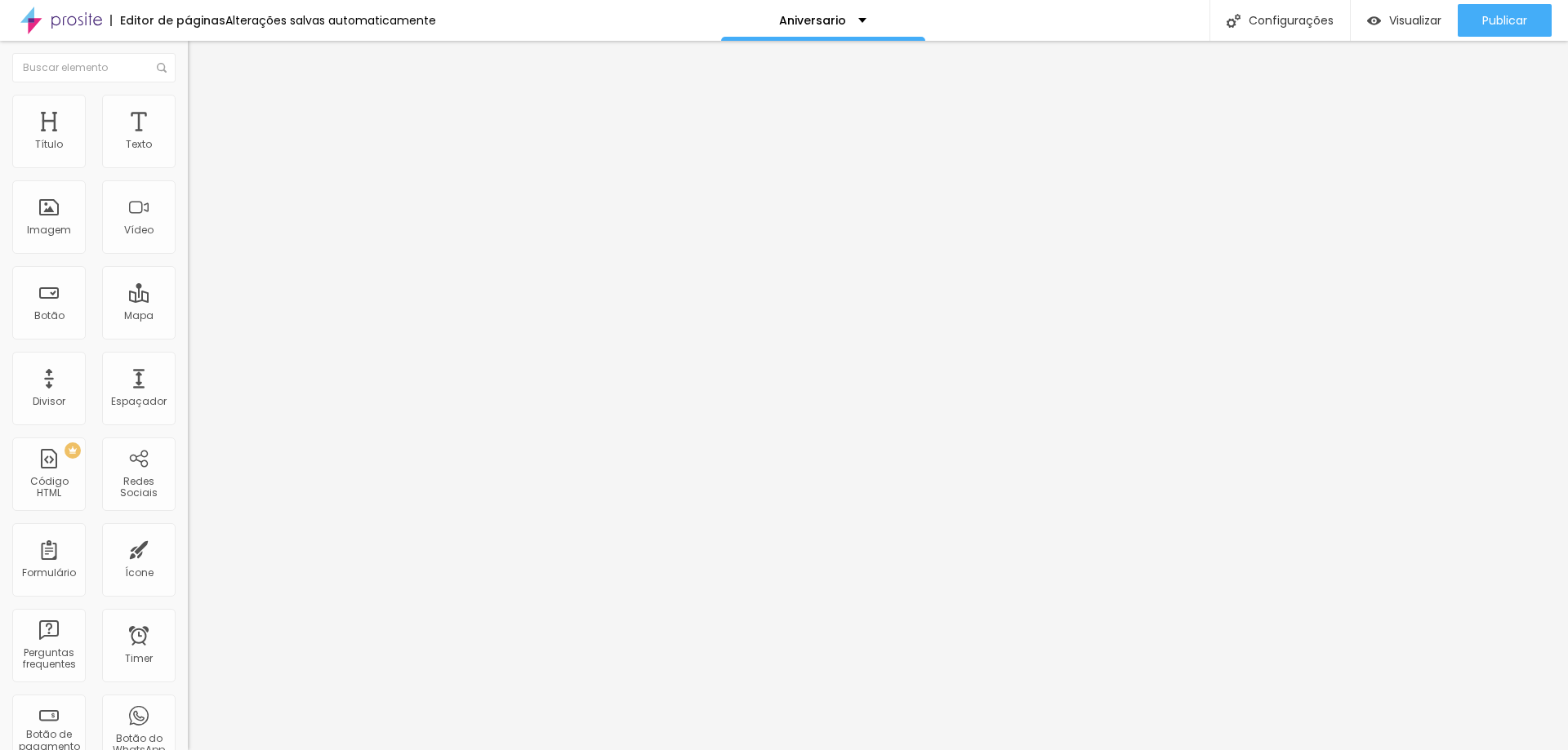
click at [200, 57] on img "button" at bounding box center [206, 59] width 13 height 13
click at [83, 75] on input "text" at bounding box center [94, 68] width 163 height 30
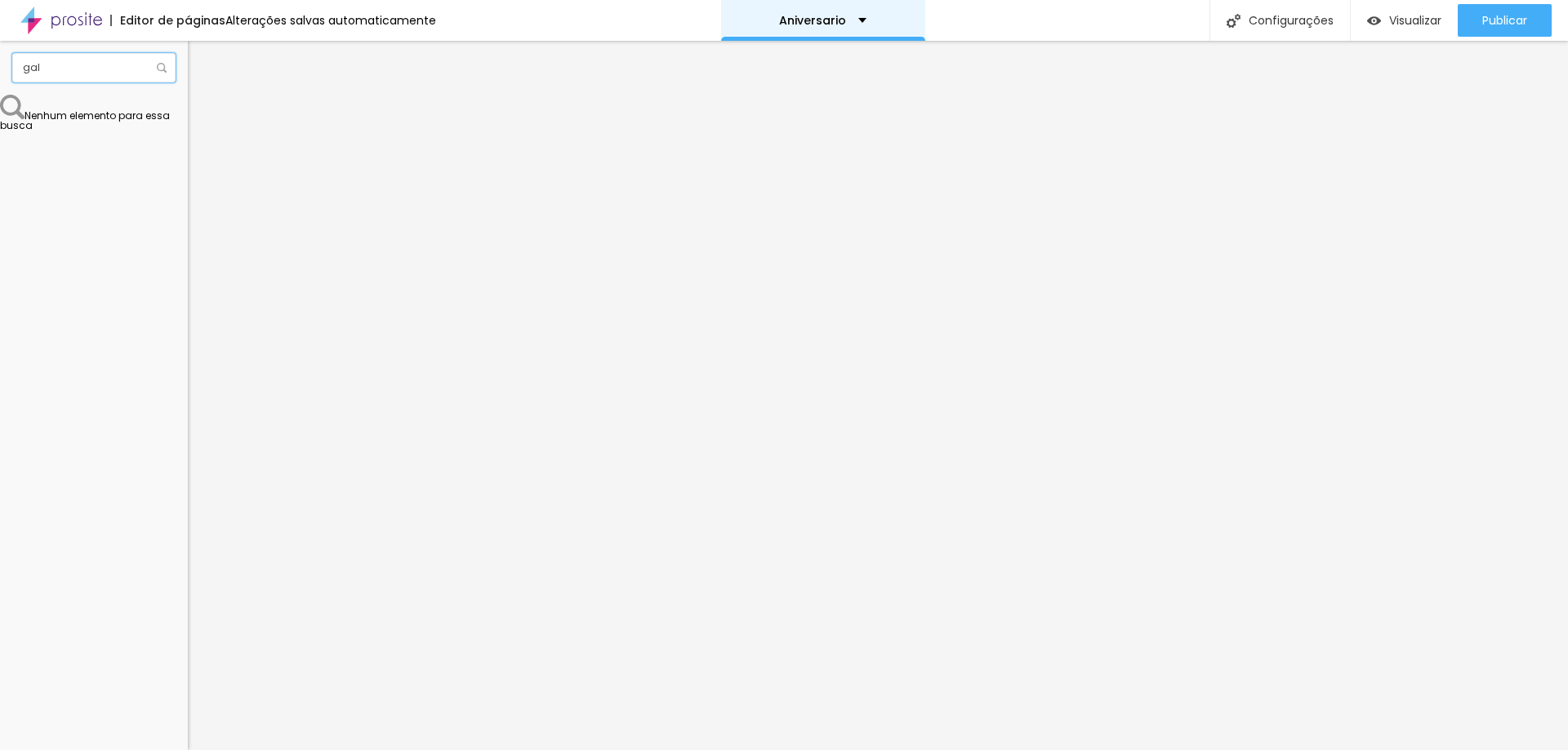
type input "gal"
click at [805, 19] on p "Aniversario" at bounding box center [812, 20] width 67 height 11
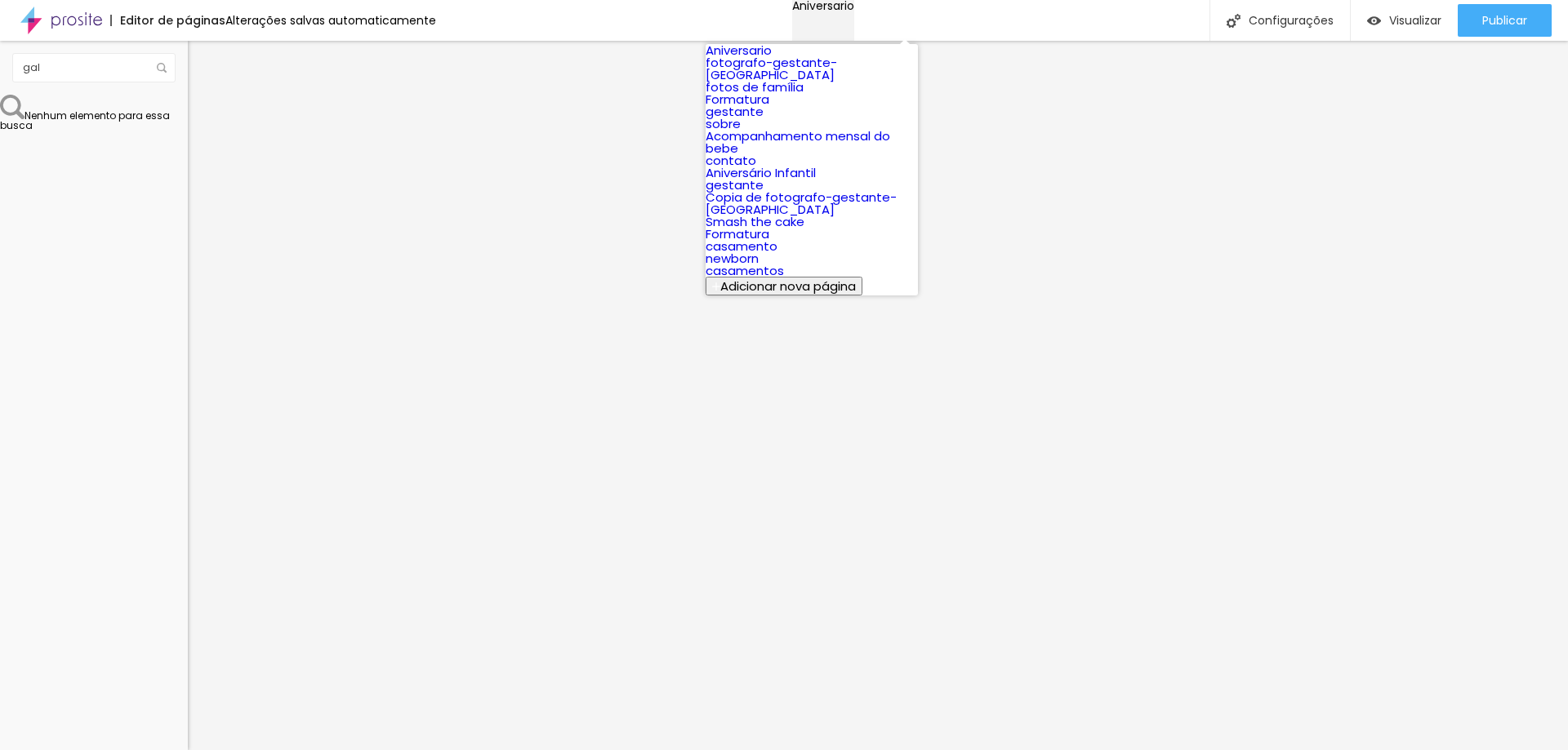
click at [805, 11] on p "Aniversario" at bounding box center [823, 5] width 62 height 11
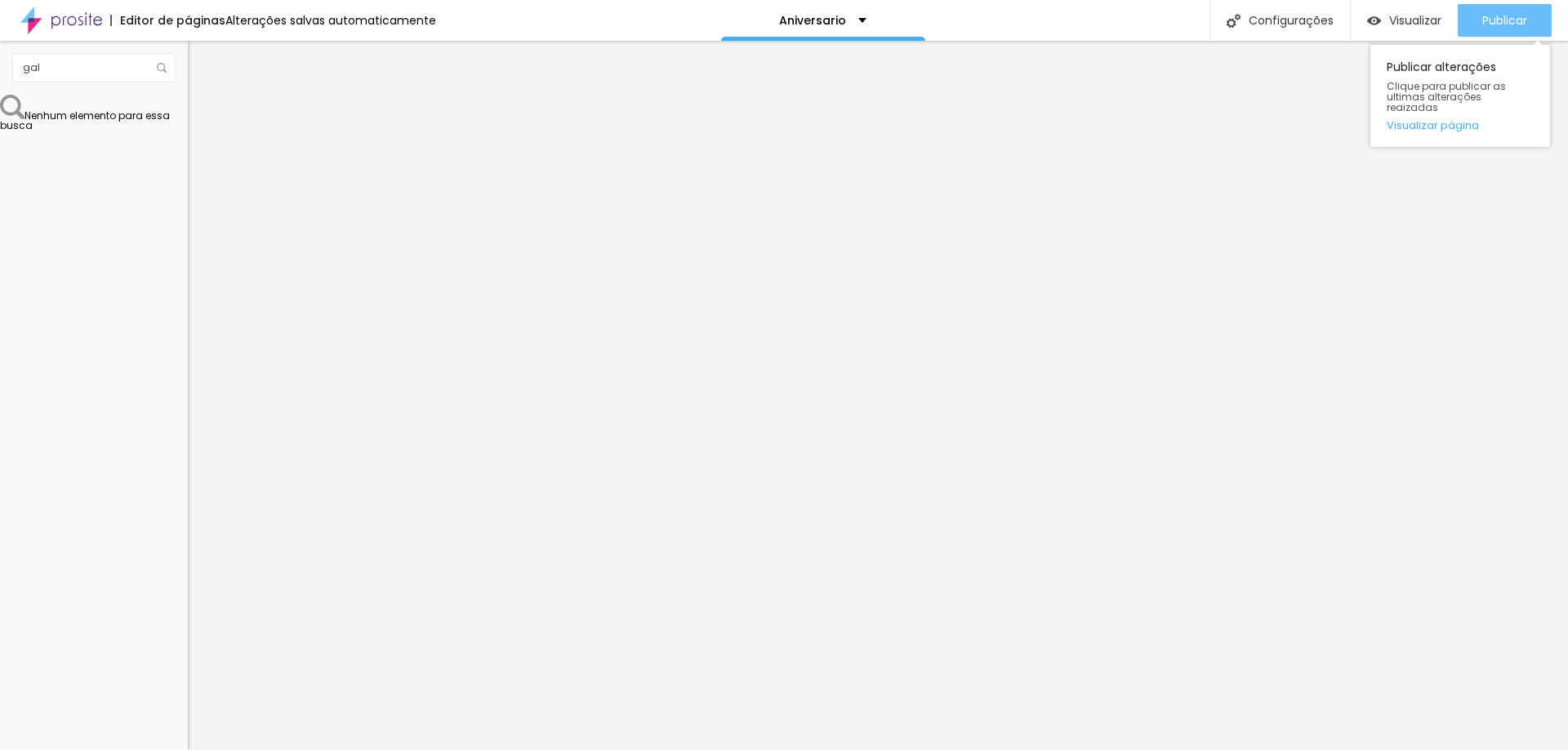
click at [1539, 9] on button "Publicar" at bounding box center [1505, 20] width 94 height 33
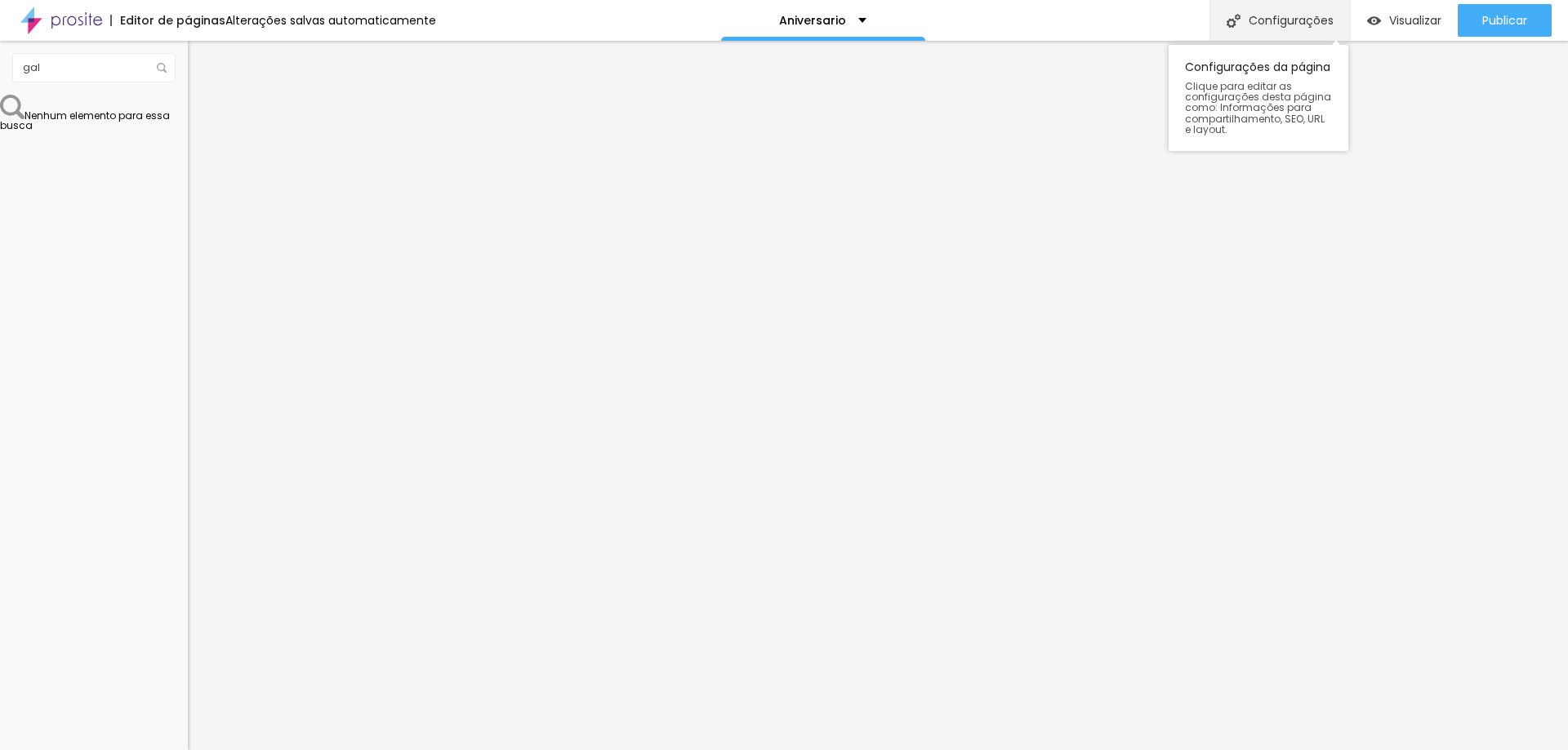
click at [1313, 8] on div "Configurações" at bounding box center [1279, 20] width 140 height 41
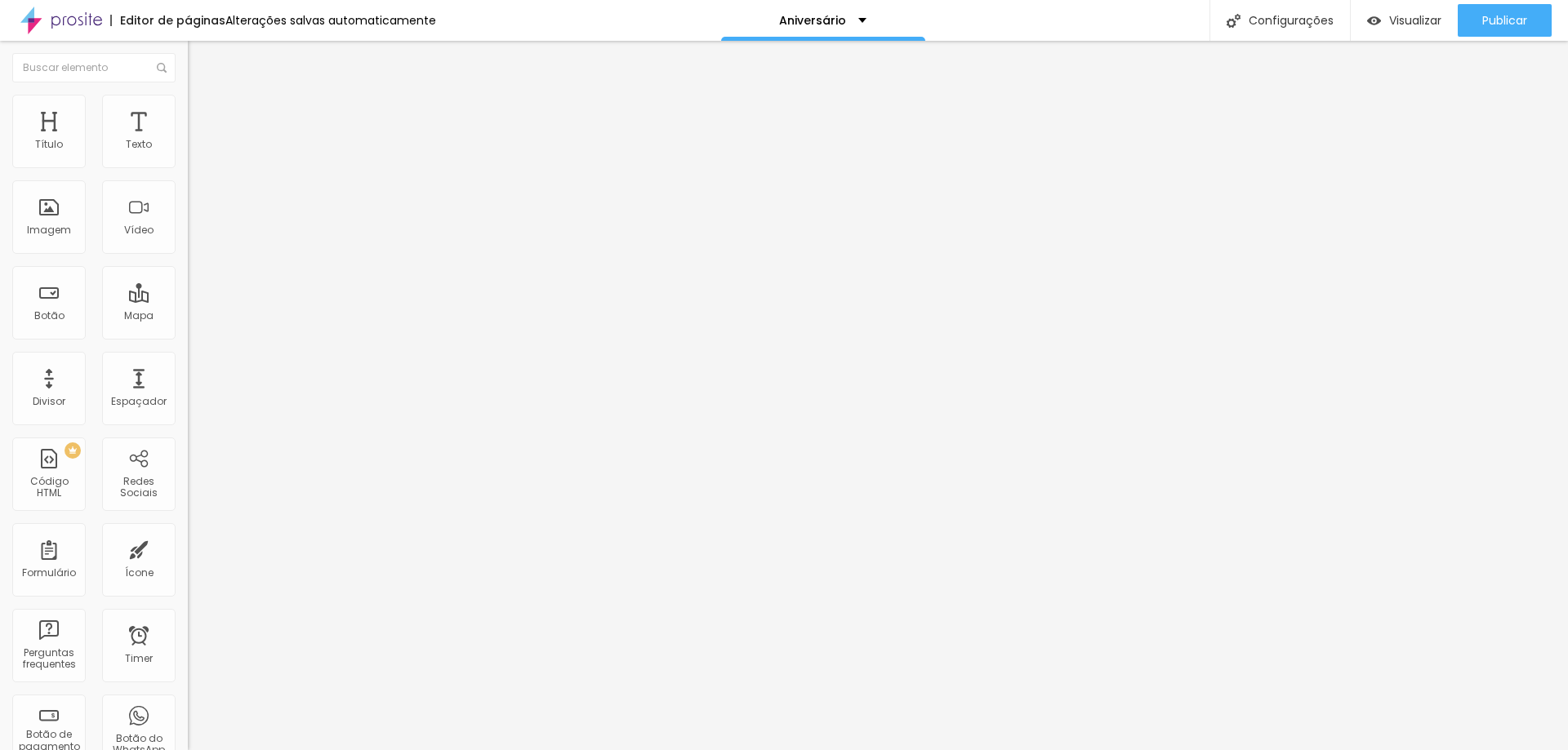
click at [188, 154] on span "Titulo 2" at bounding box center [214, 143] width 53 height 20
click at [188, 189] on span "Titulo 5" at bounding box center [206, 182] width 36 height 14
type input "92"
type input "91"
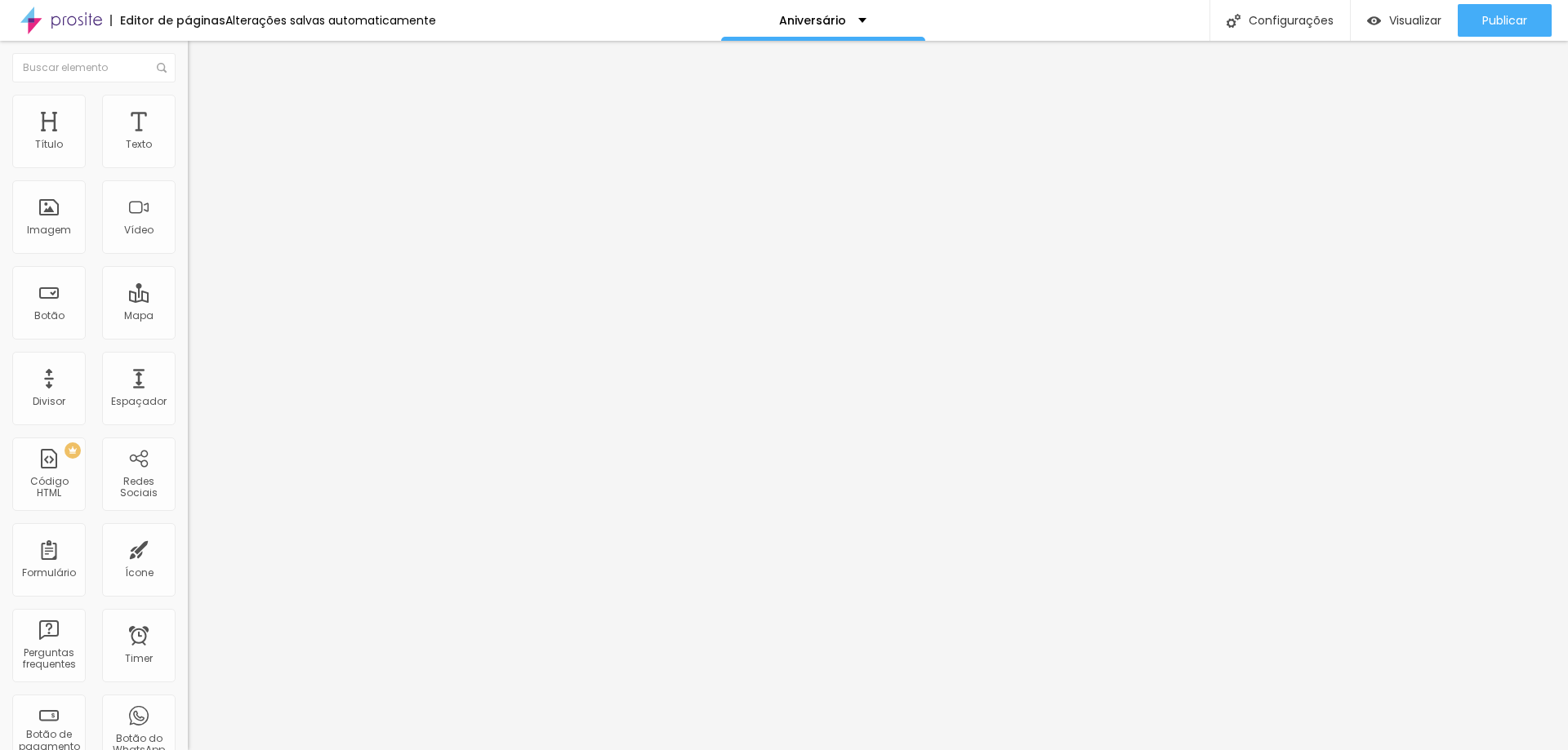
type input "91"
type input "90"
type input "88"
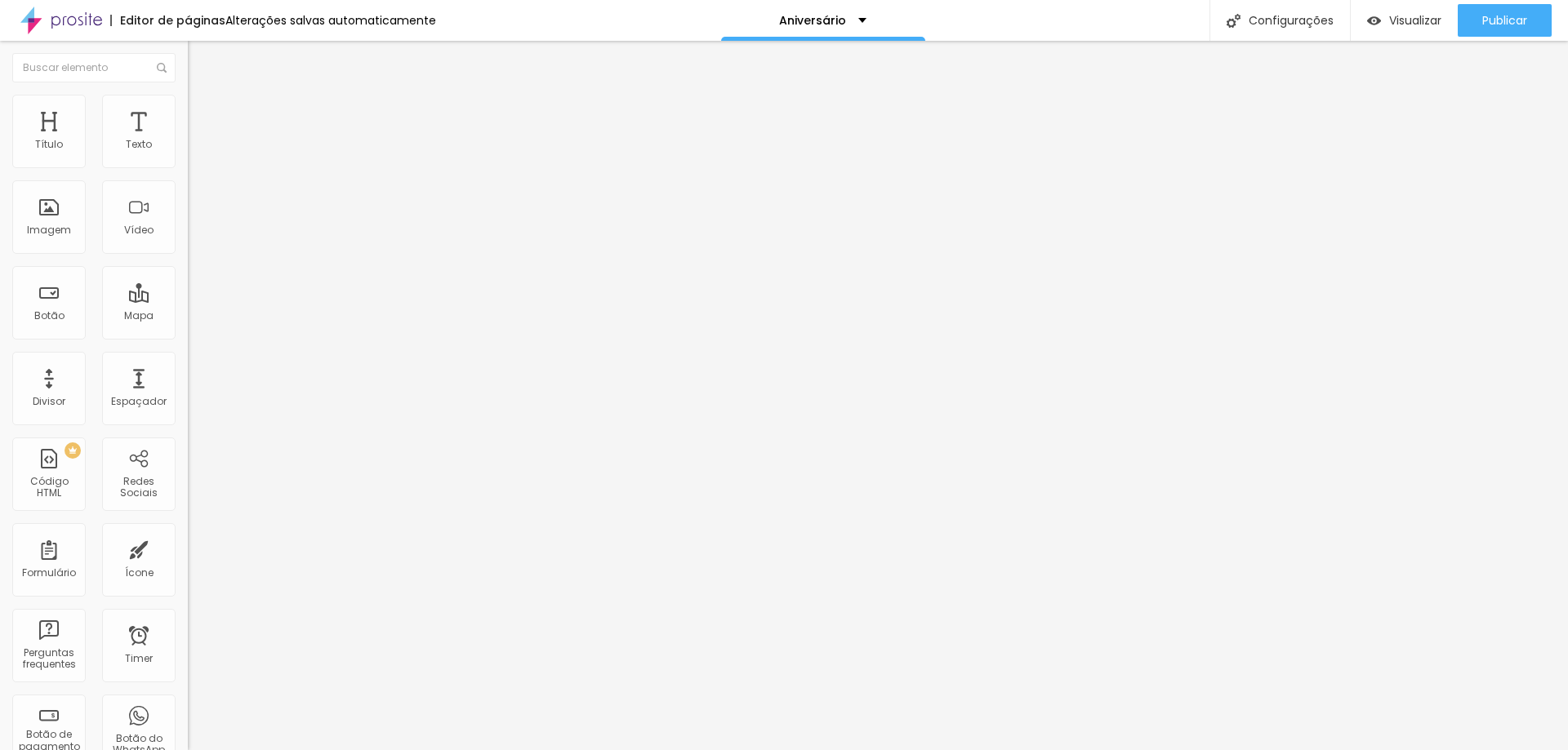
type input "87"
type input "85"
type input "84"
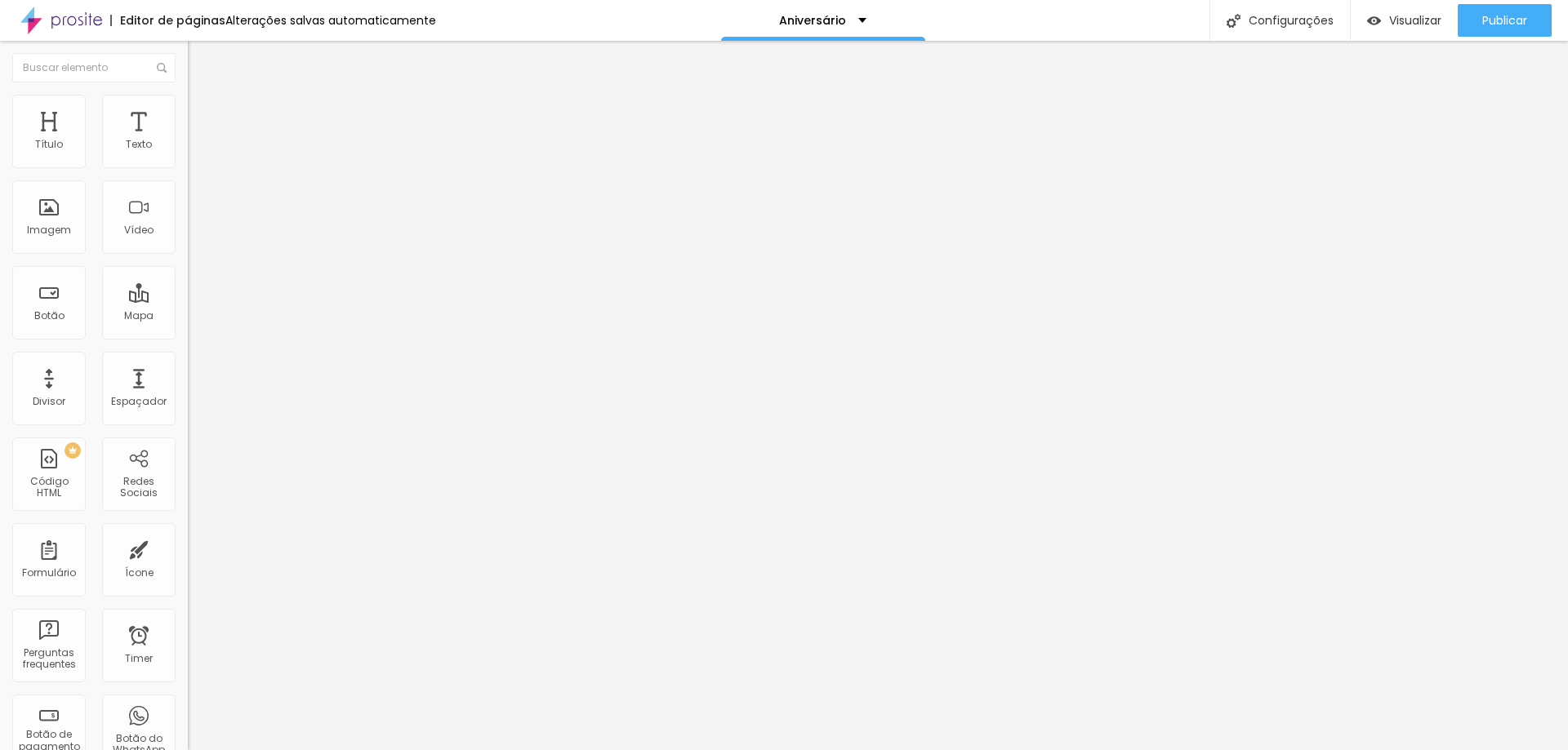
type input "84"
type input "82"
type input "79"
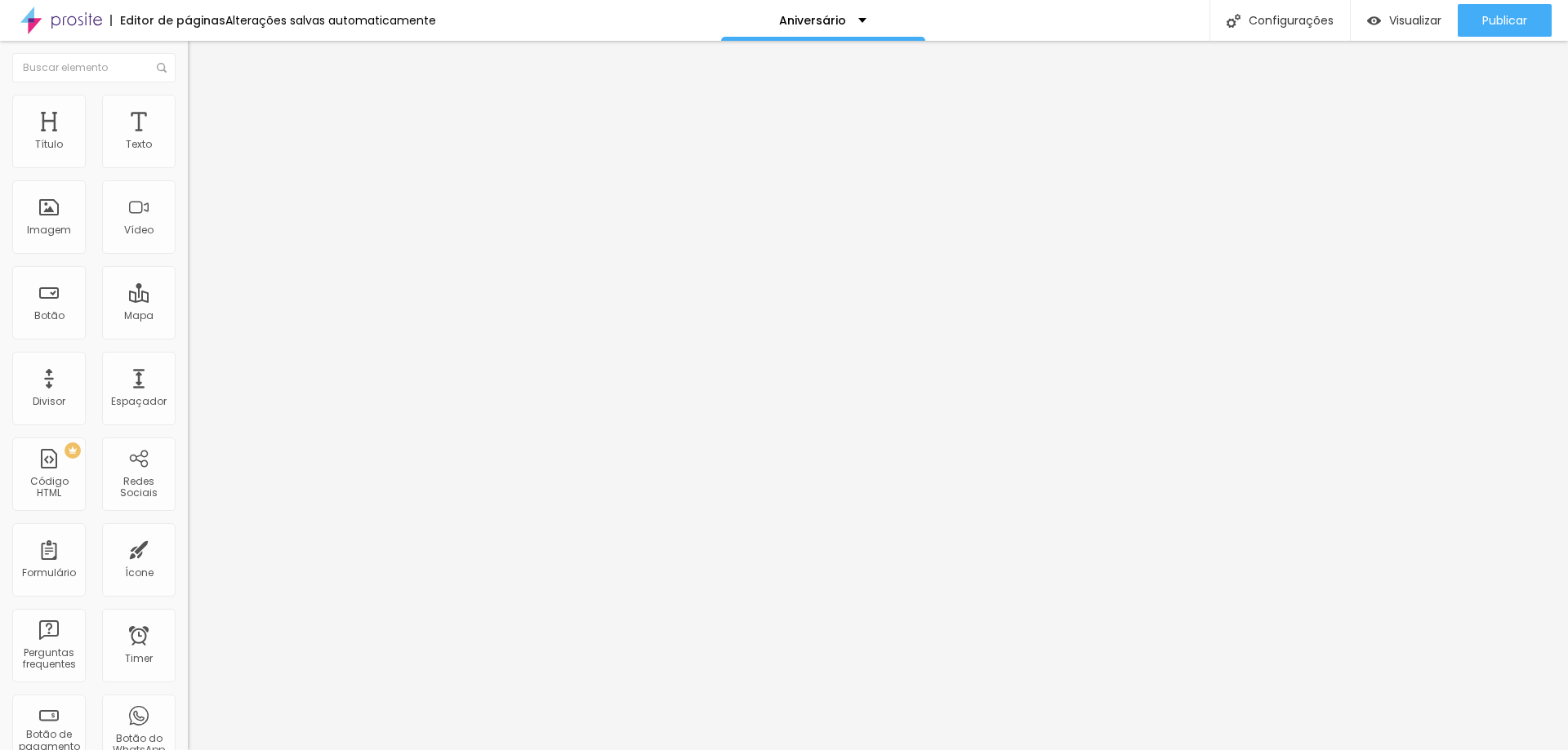
type input "77"
type input "73"
type input "72"
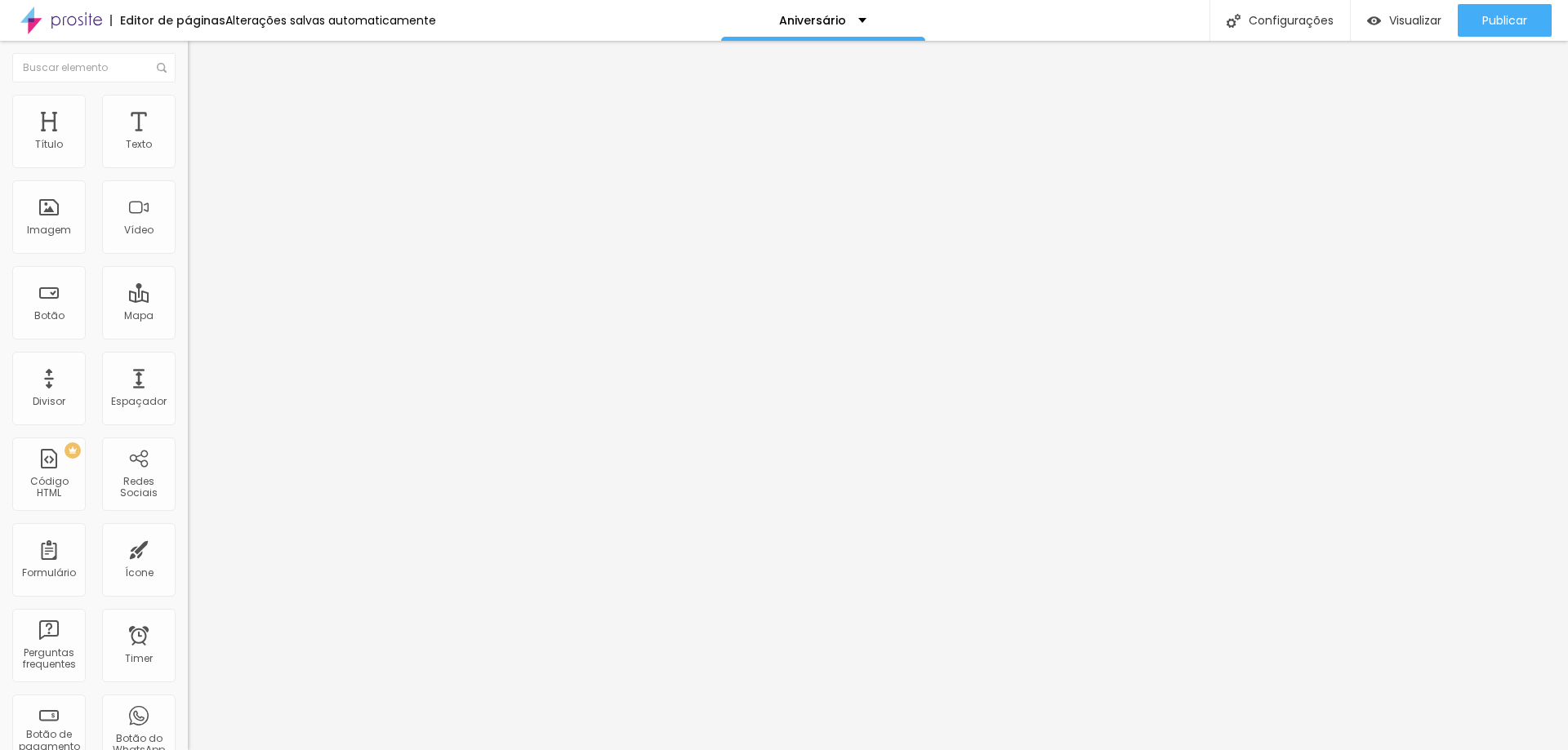
type input "72"
type input "71"
type input "70"
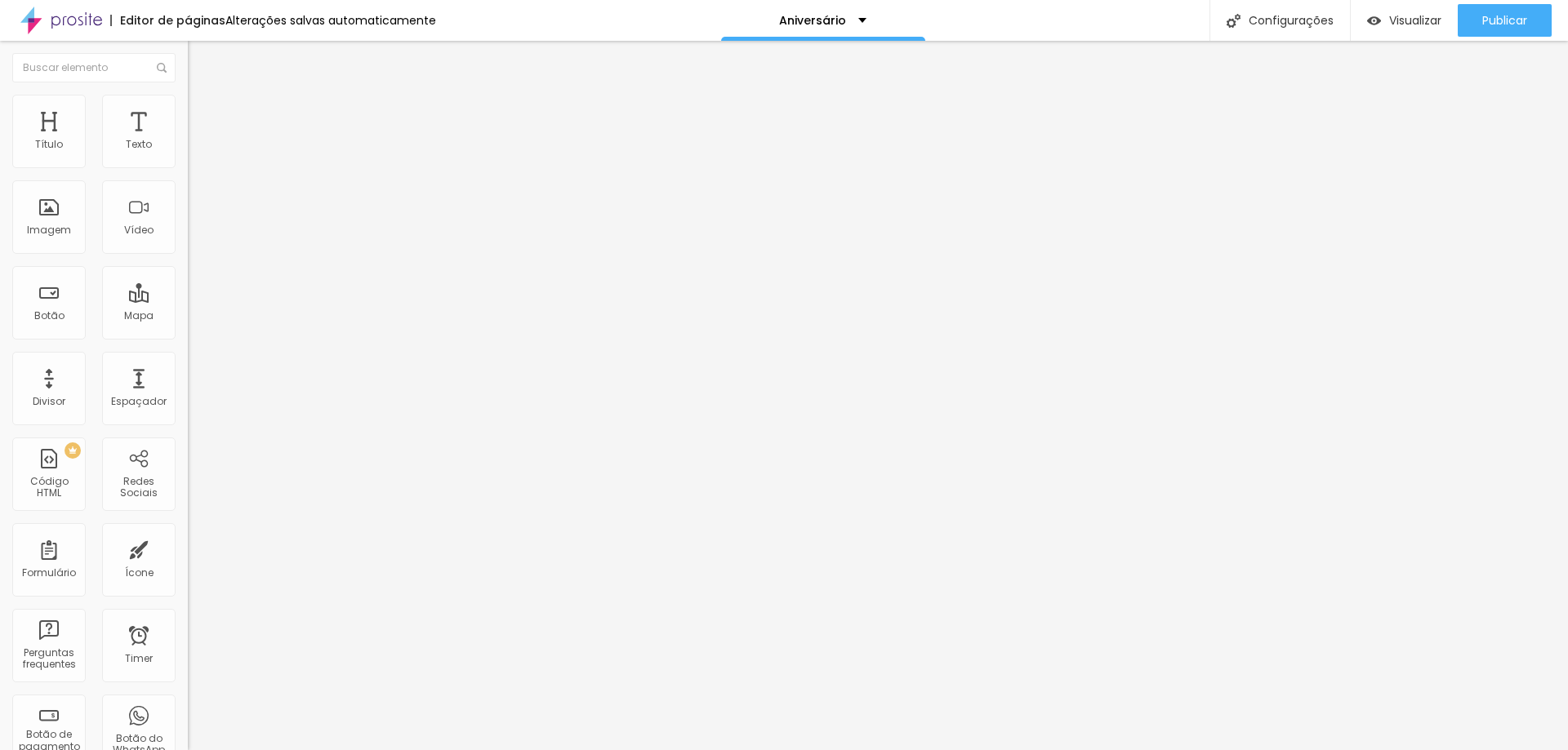
type input "68"
type input "73"
type input "76"
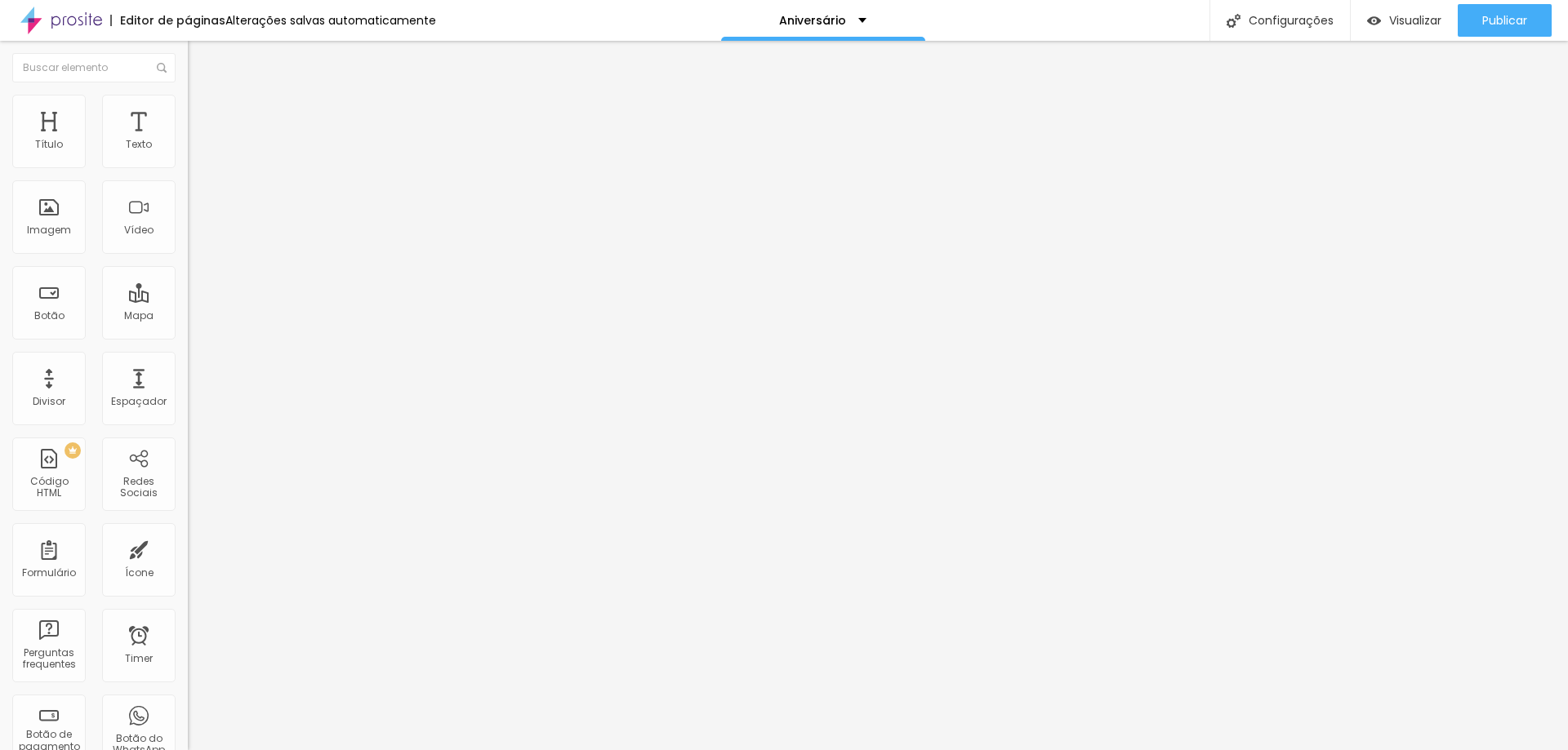
type input "76"
type input "77"
type input "78"
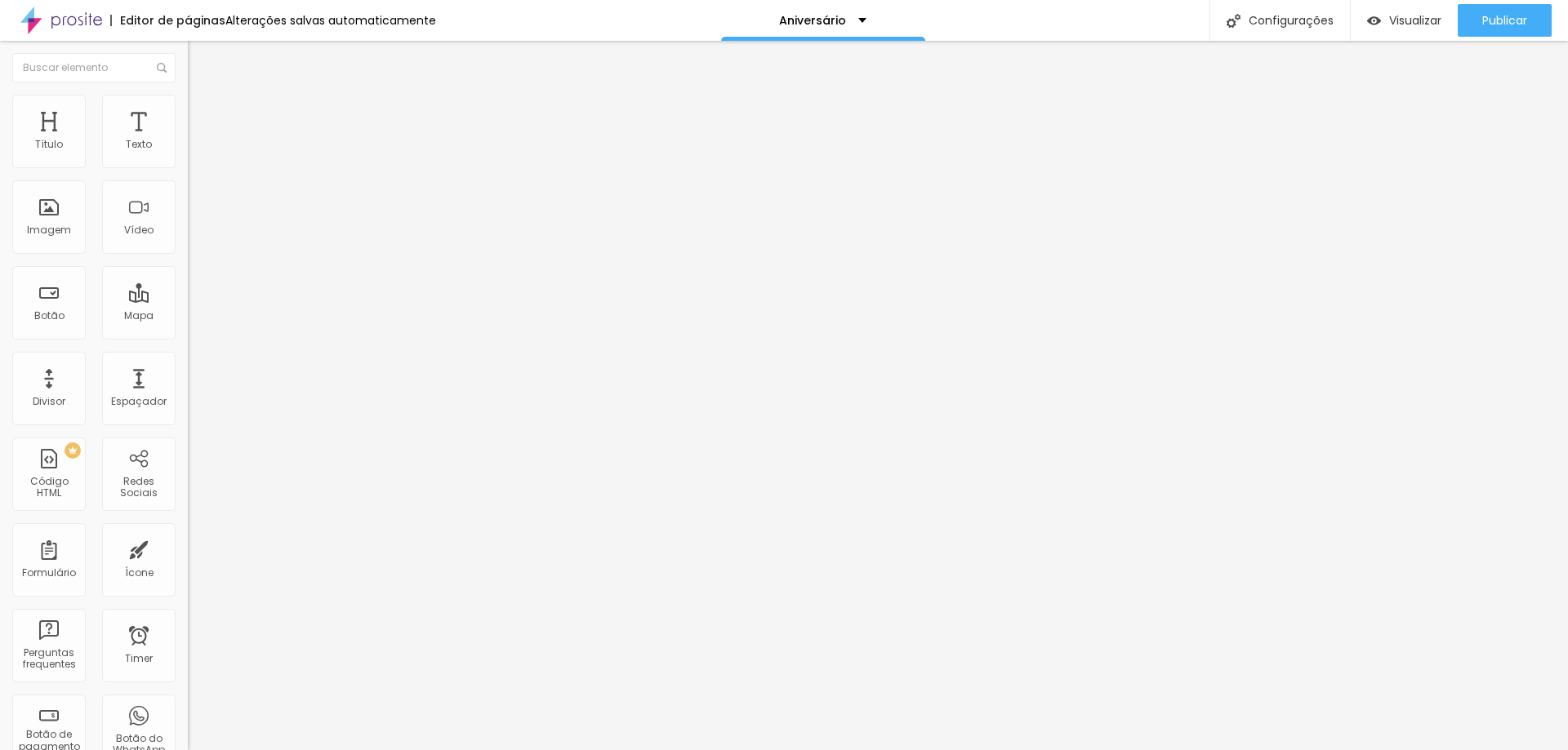
type input "79"
type input "80"
type input "81"
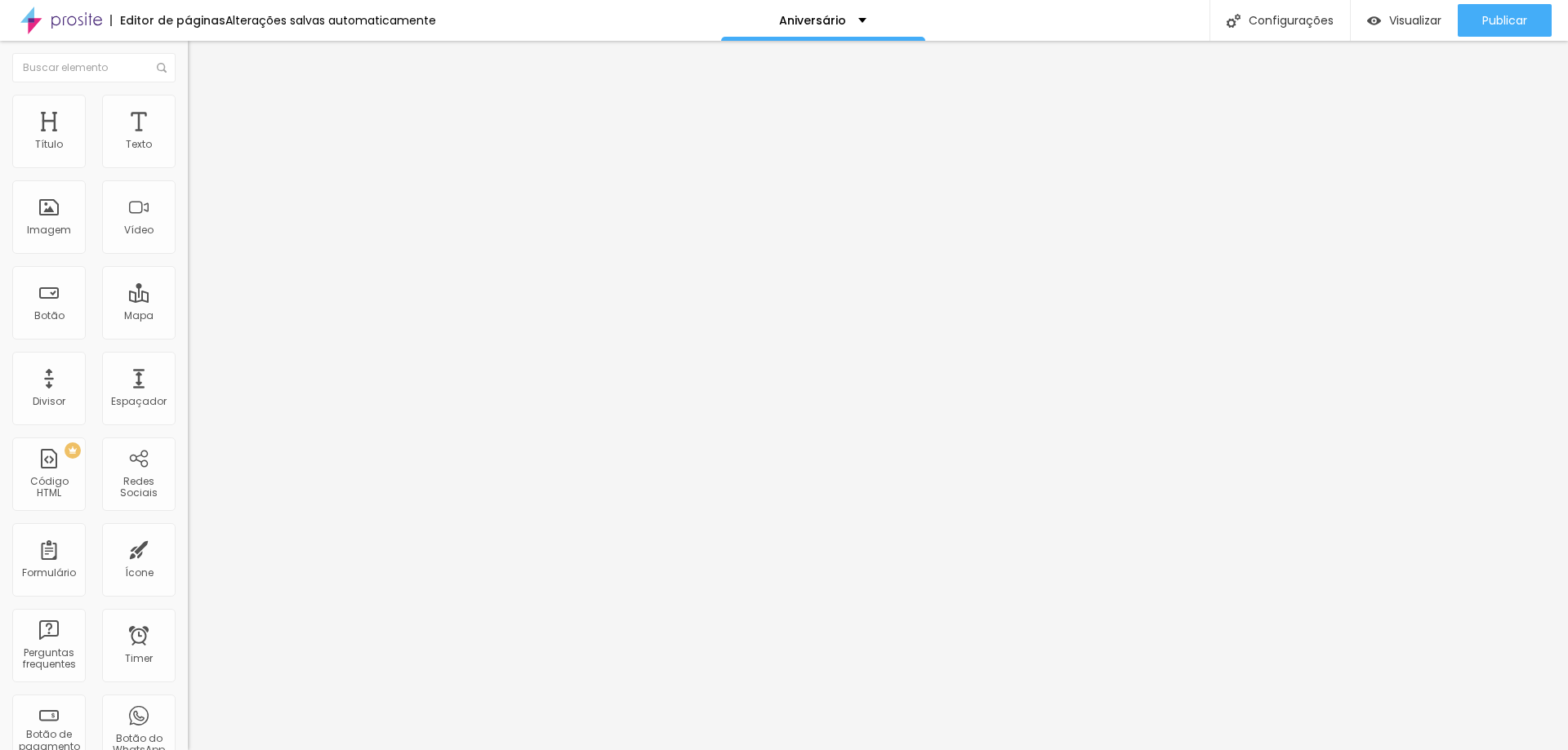
type input "81"
drag, startPoint x: 141, startPoint y: 343, endPoint x: 116, endPoint y: 347, distance: 25.3
type input "81"
click at [188, 391] on input "range" at bounding box center [241, 397] width 106 height 13
click at [188, 140] on span "Trocar imagem" at bounding box center [232, 133] width 89 height 14
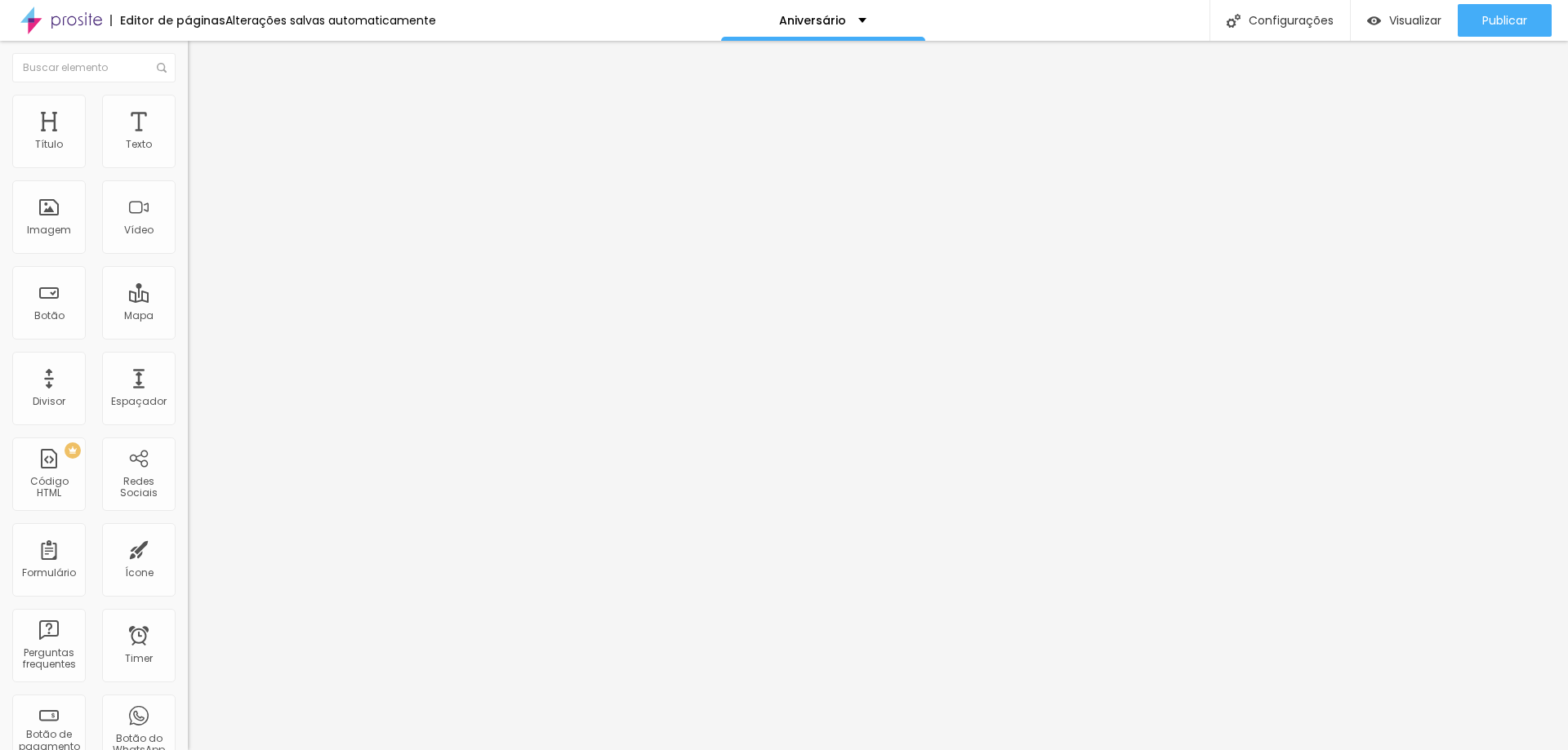
click at [21, 20] on img at bounding box center [61, 20] width 82 height 41
